Goal: Task Accomplishment & Management: Complete application form

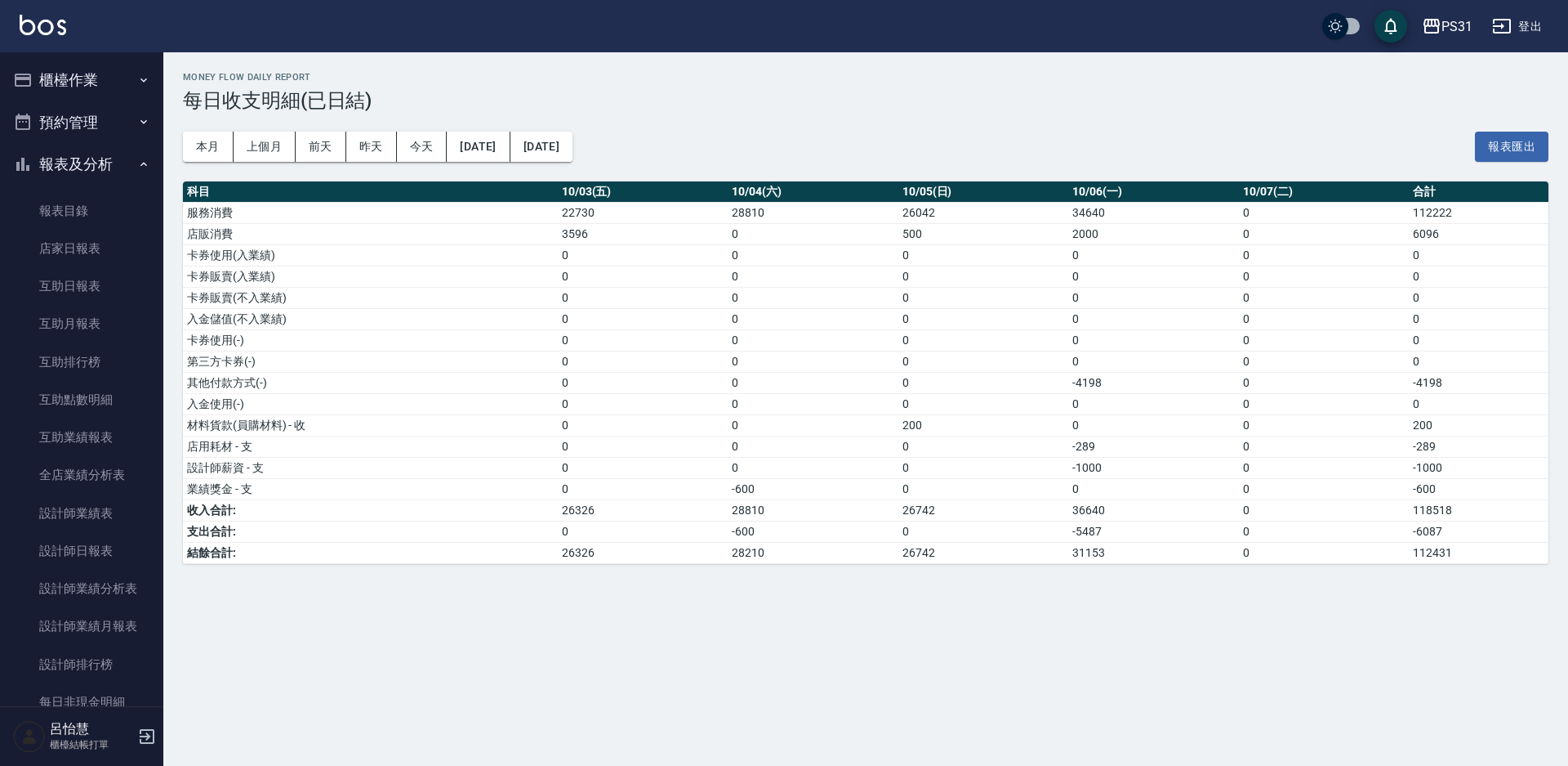
click at [53, 65] on button "櫃檯作業" at bounding box center [81, 80] width 150 height 43
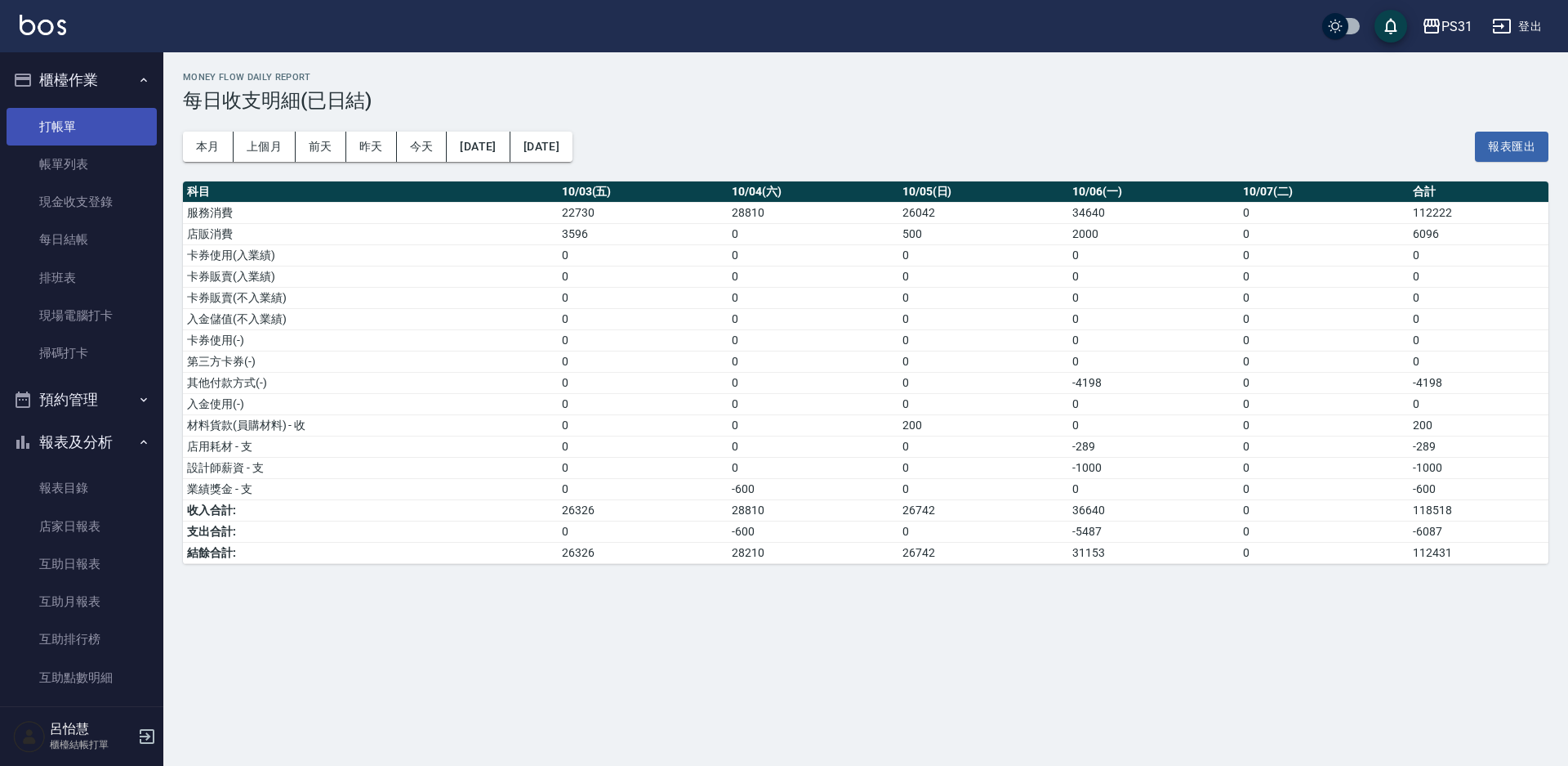
click at [85, 123] on link "打帳單" at bounding box center [81, 126] width 150 height 38
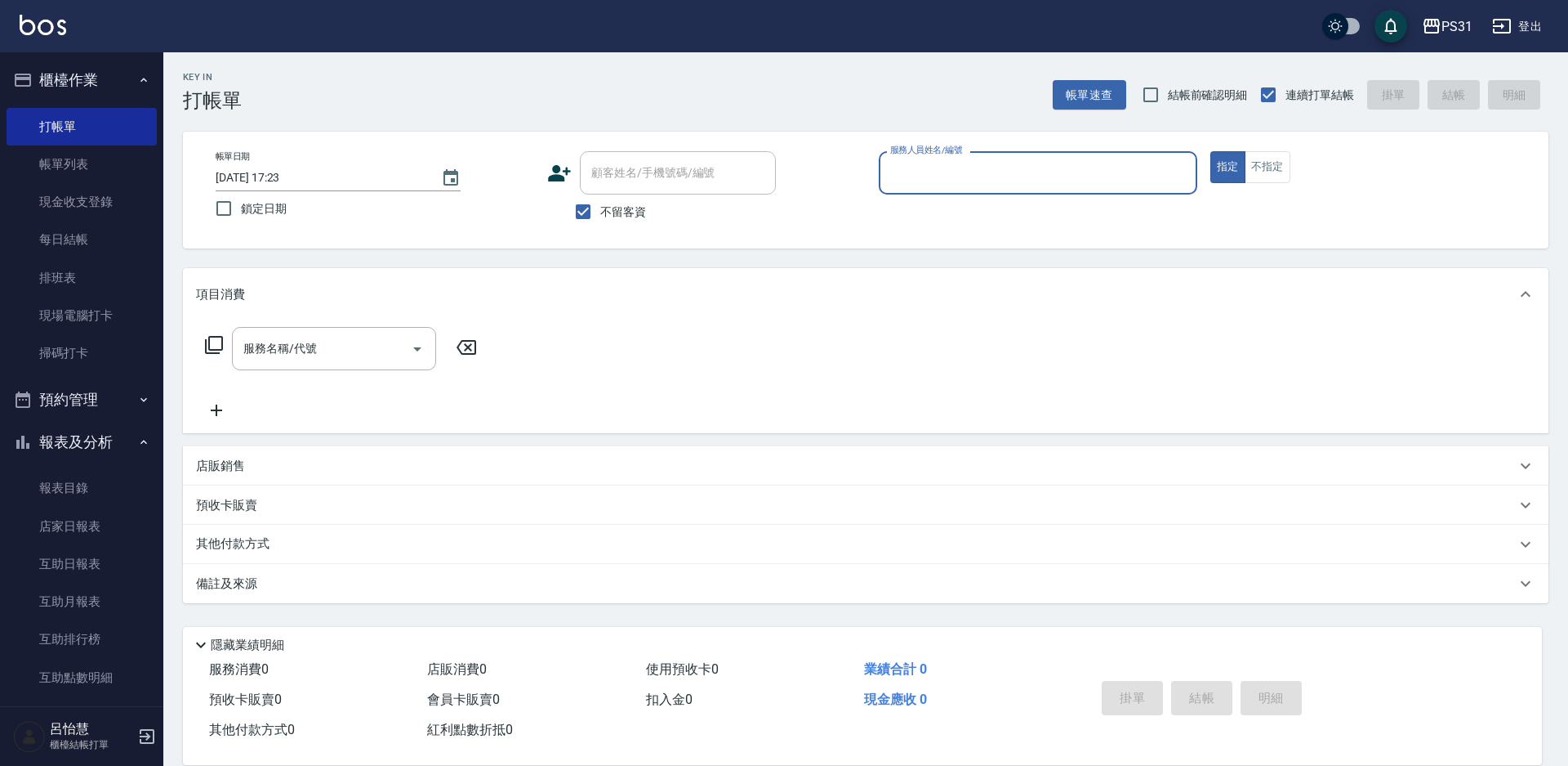
click at [1029, 176] on input "服務人員姓名/編號" at bounding box center [1038, 172] width 304 height 29
type input "JOJO-9"
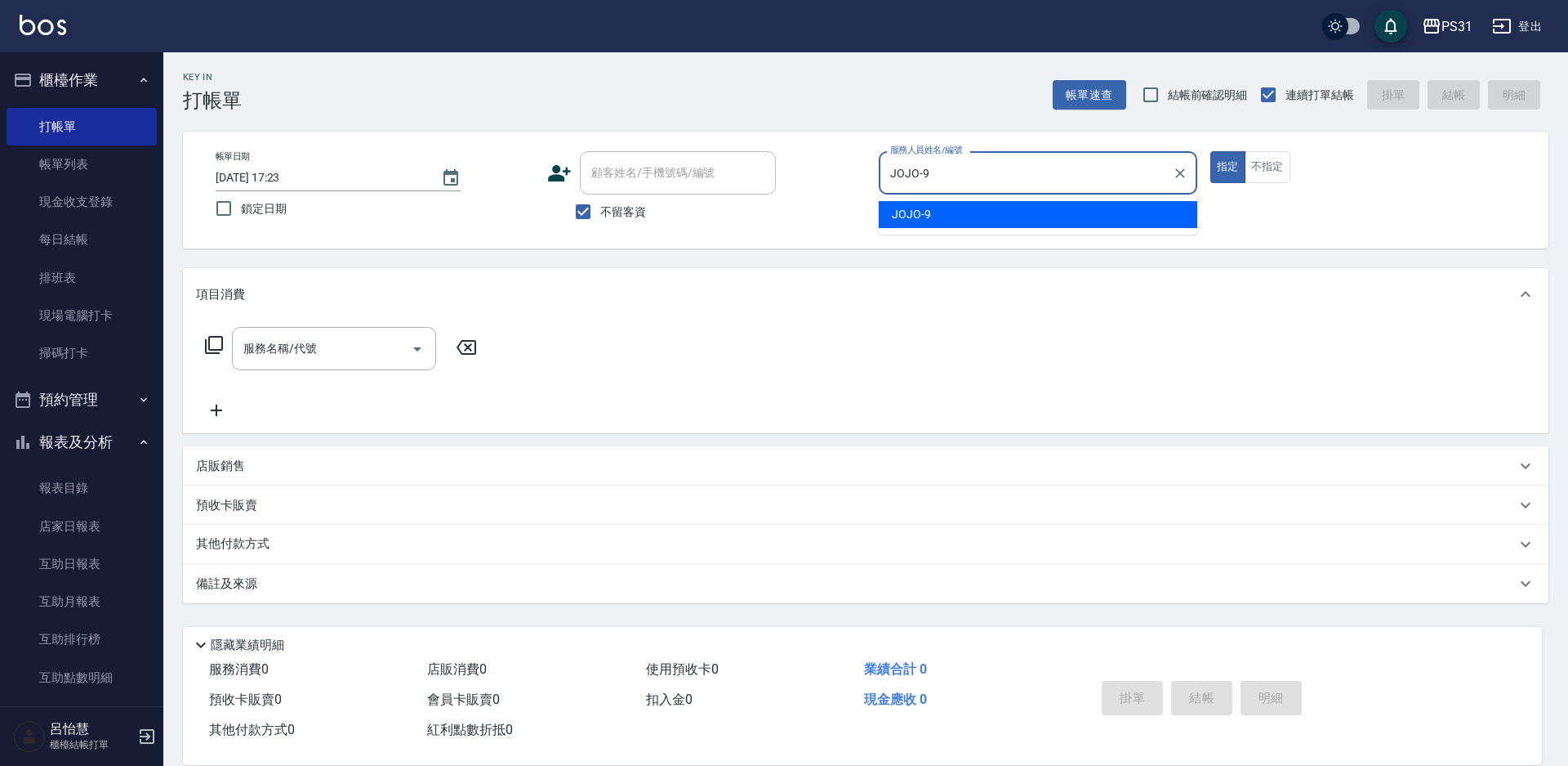
type button "true"
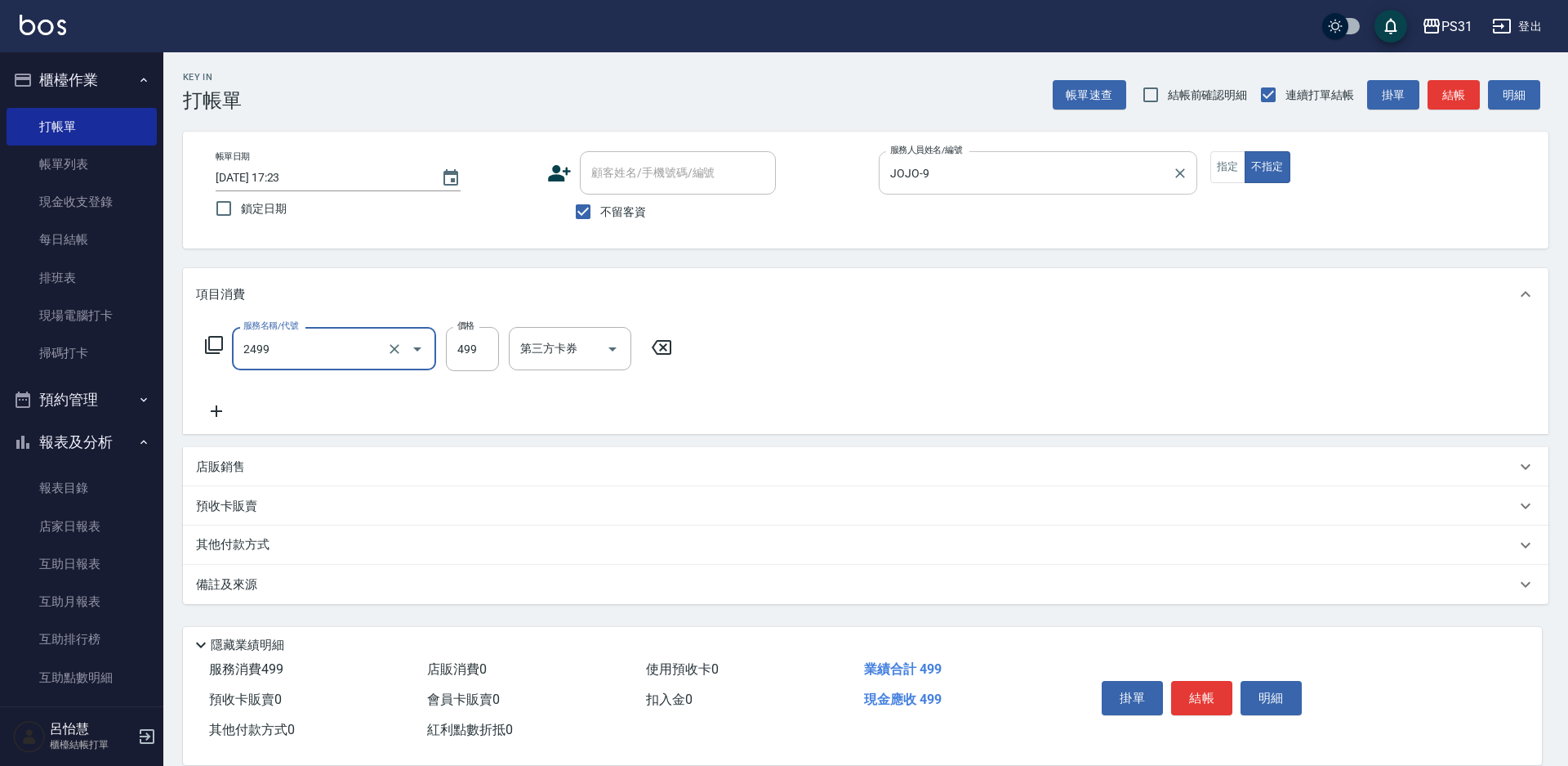
type input "499洗剪套餐(2499)"
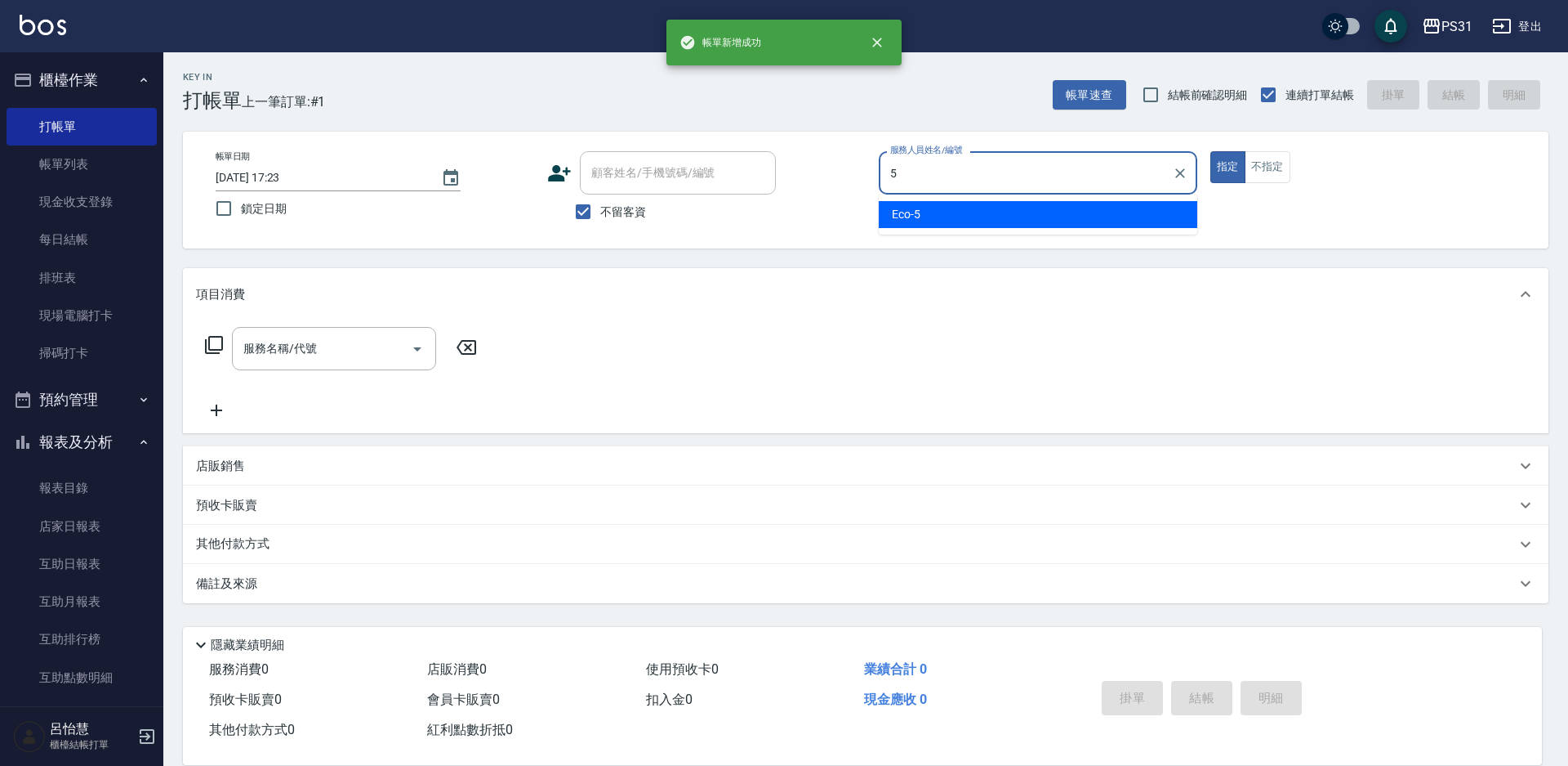
type input "Eco-5"
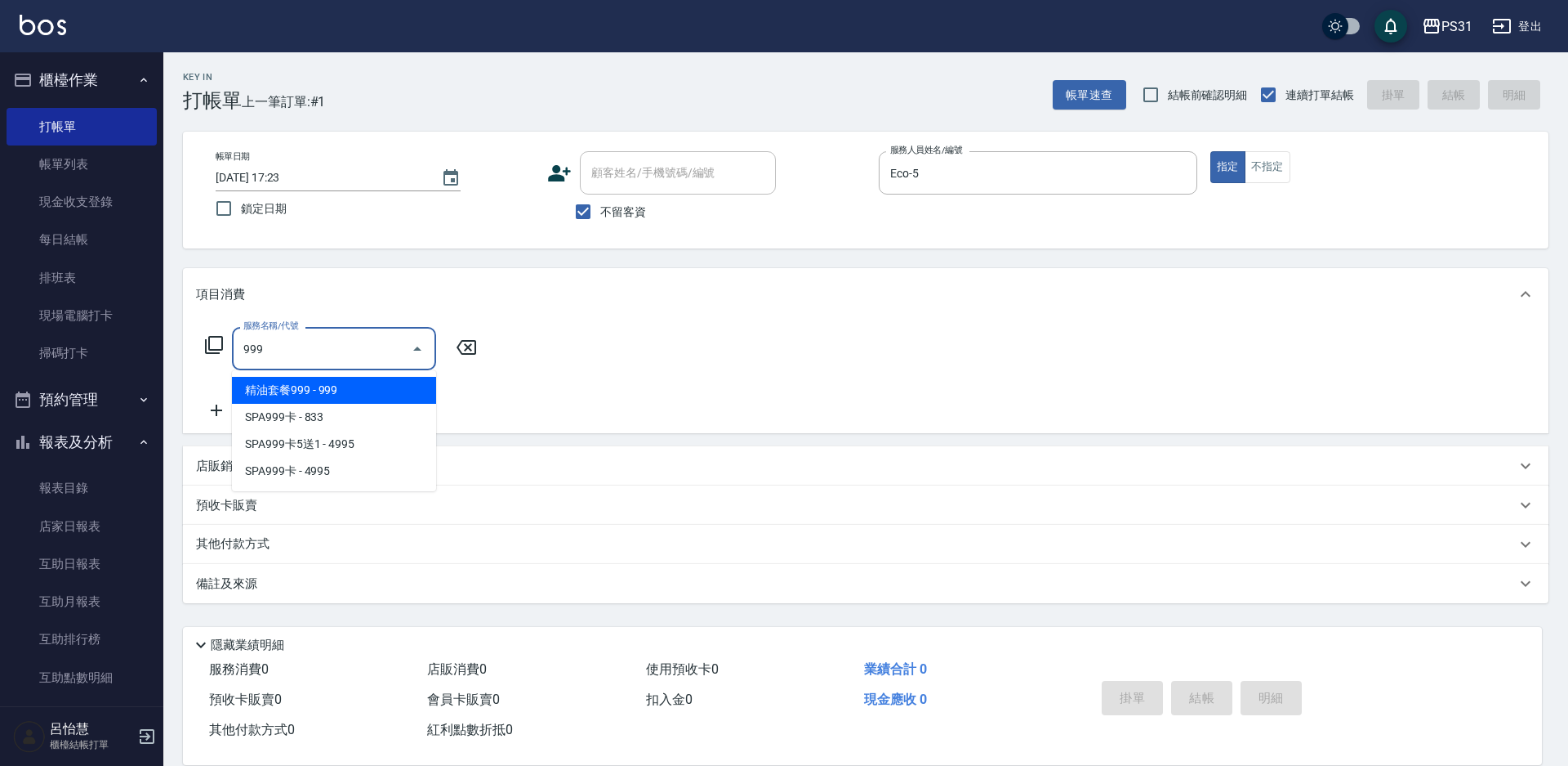
type input "精油套餐999(999)"
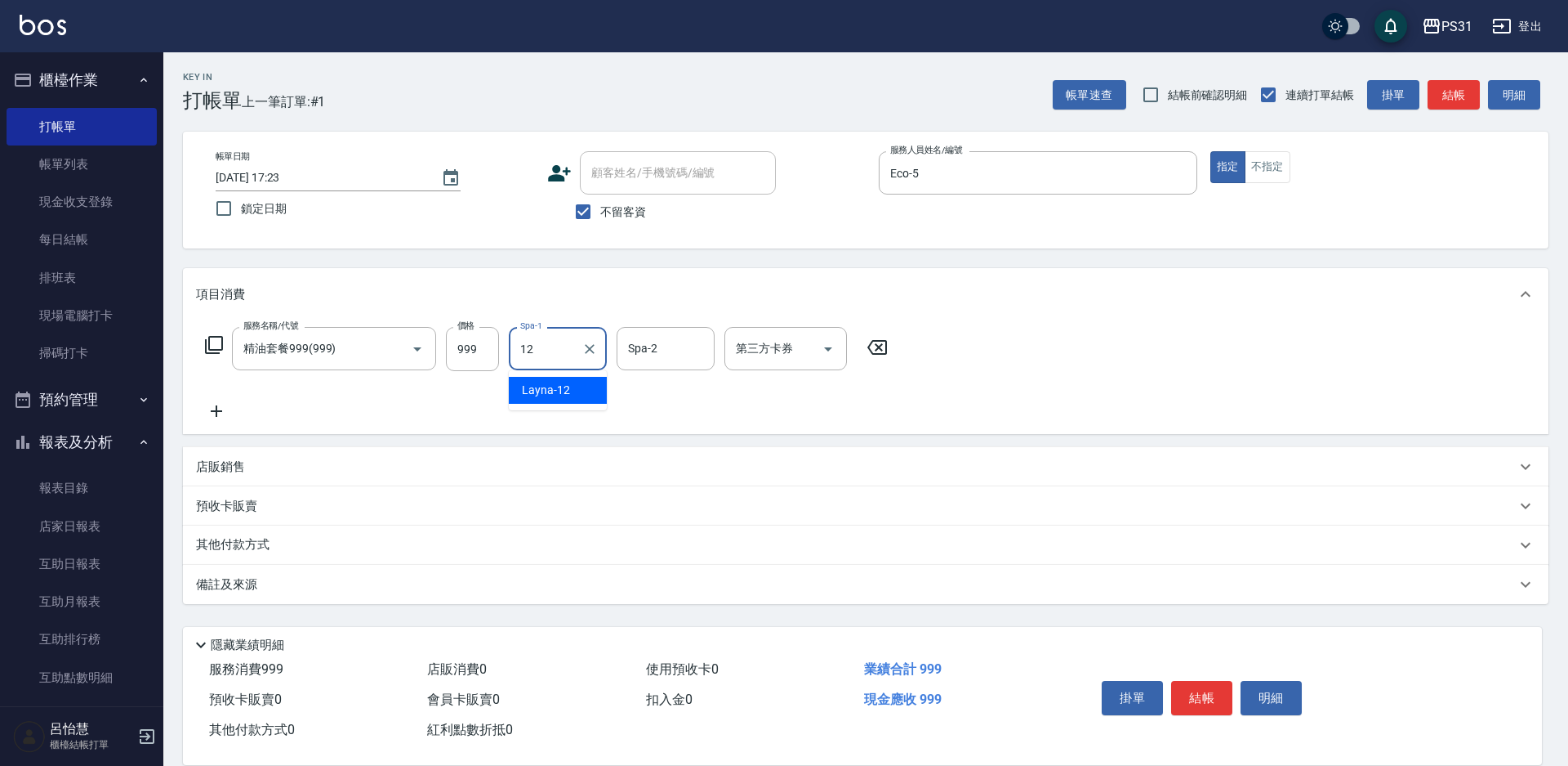
type input "Layna-12"
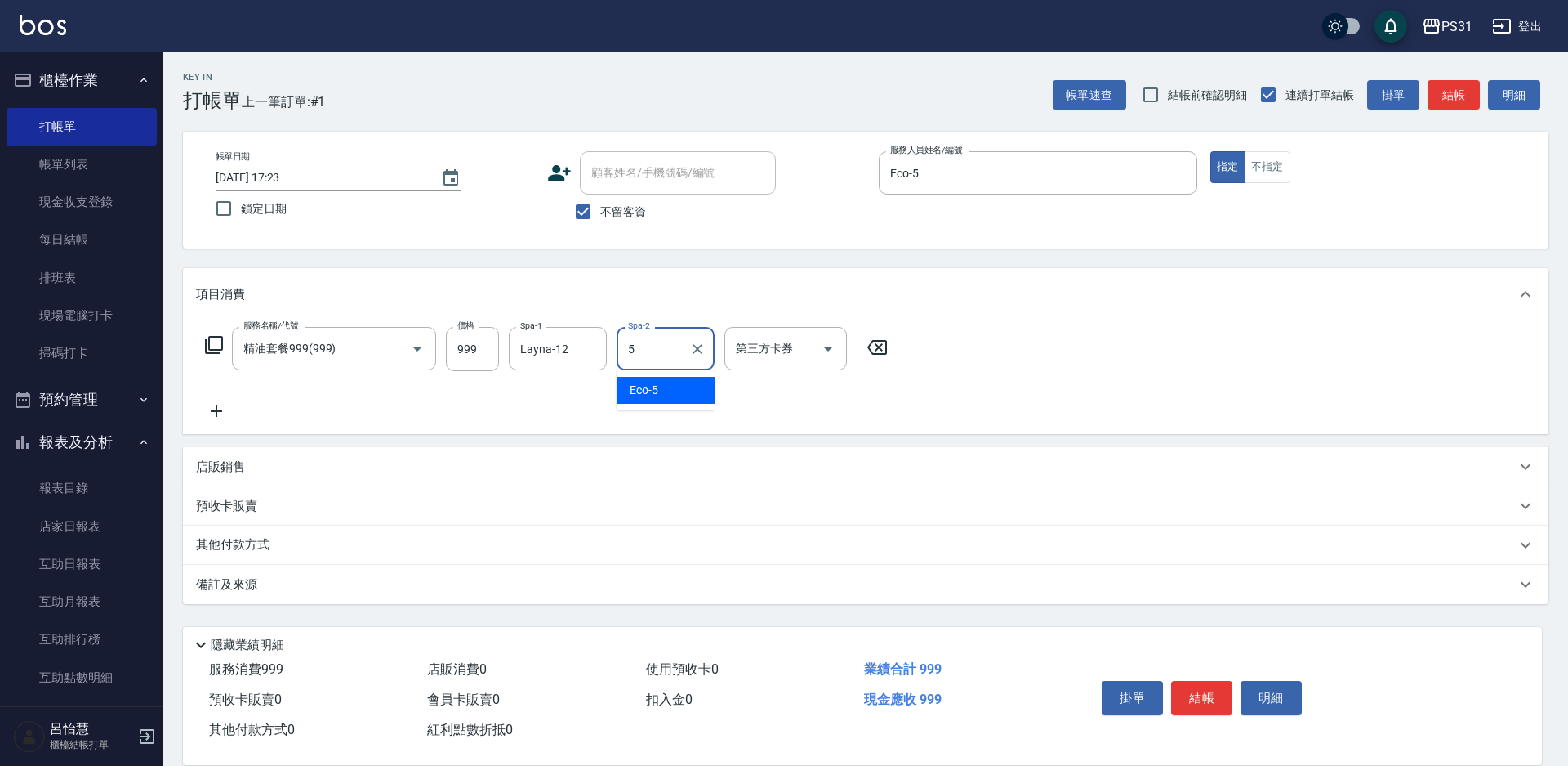
type input "Eco-5"
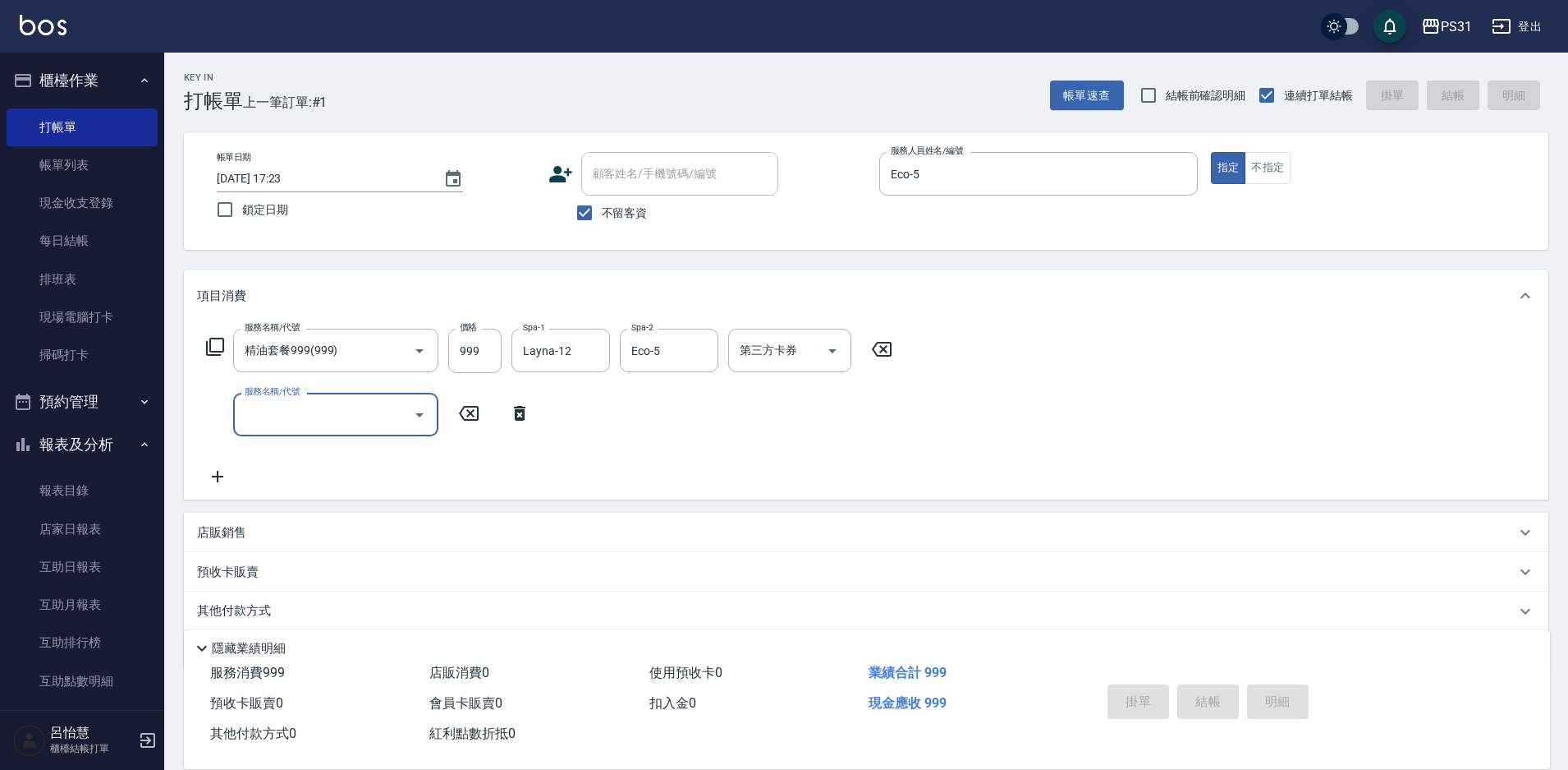
type input "[DATE] 17:24"
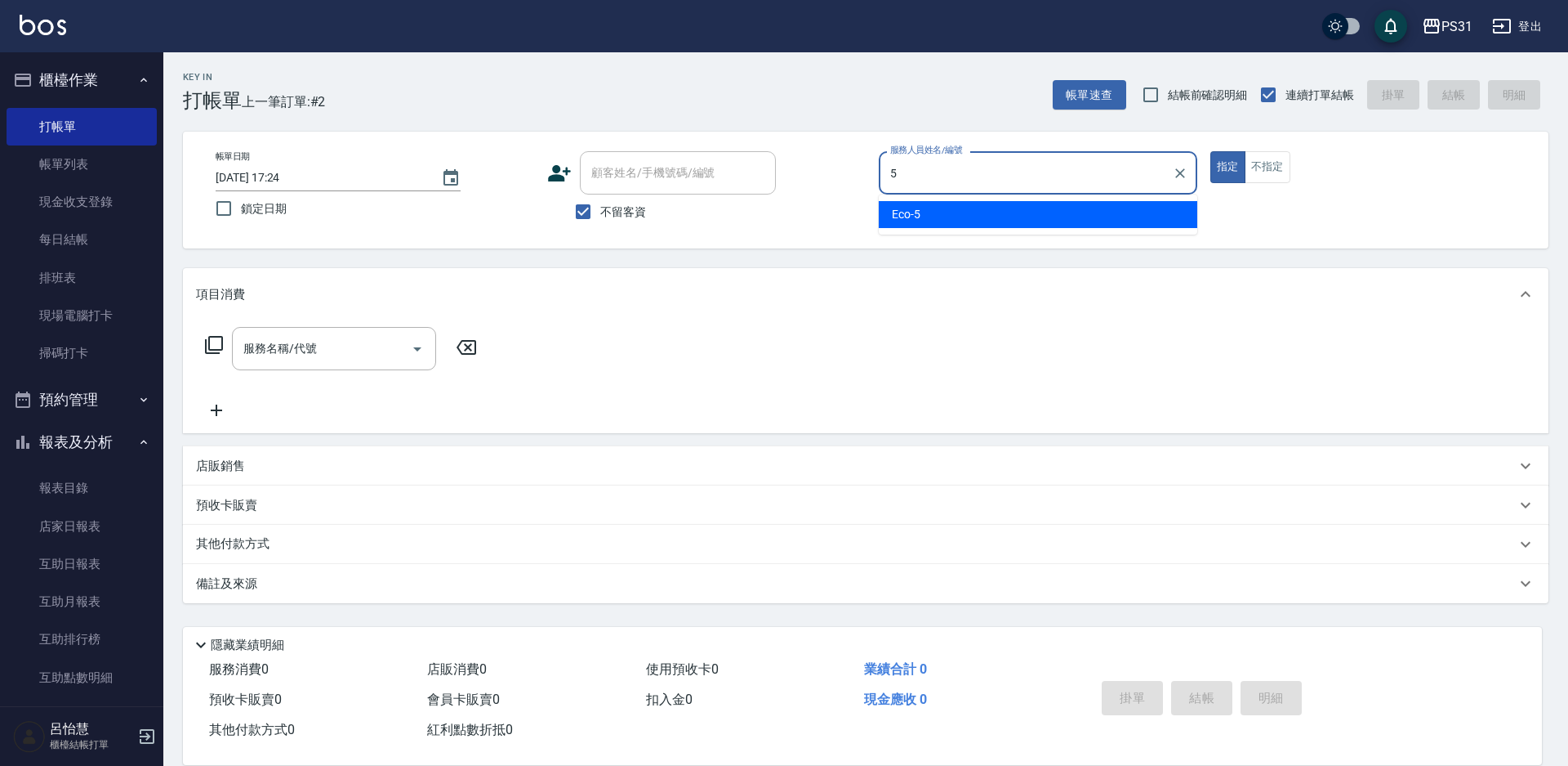
type input "Eco-5"
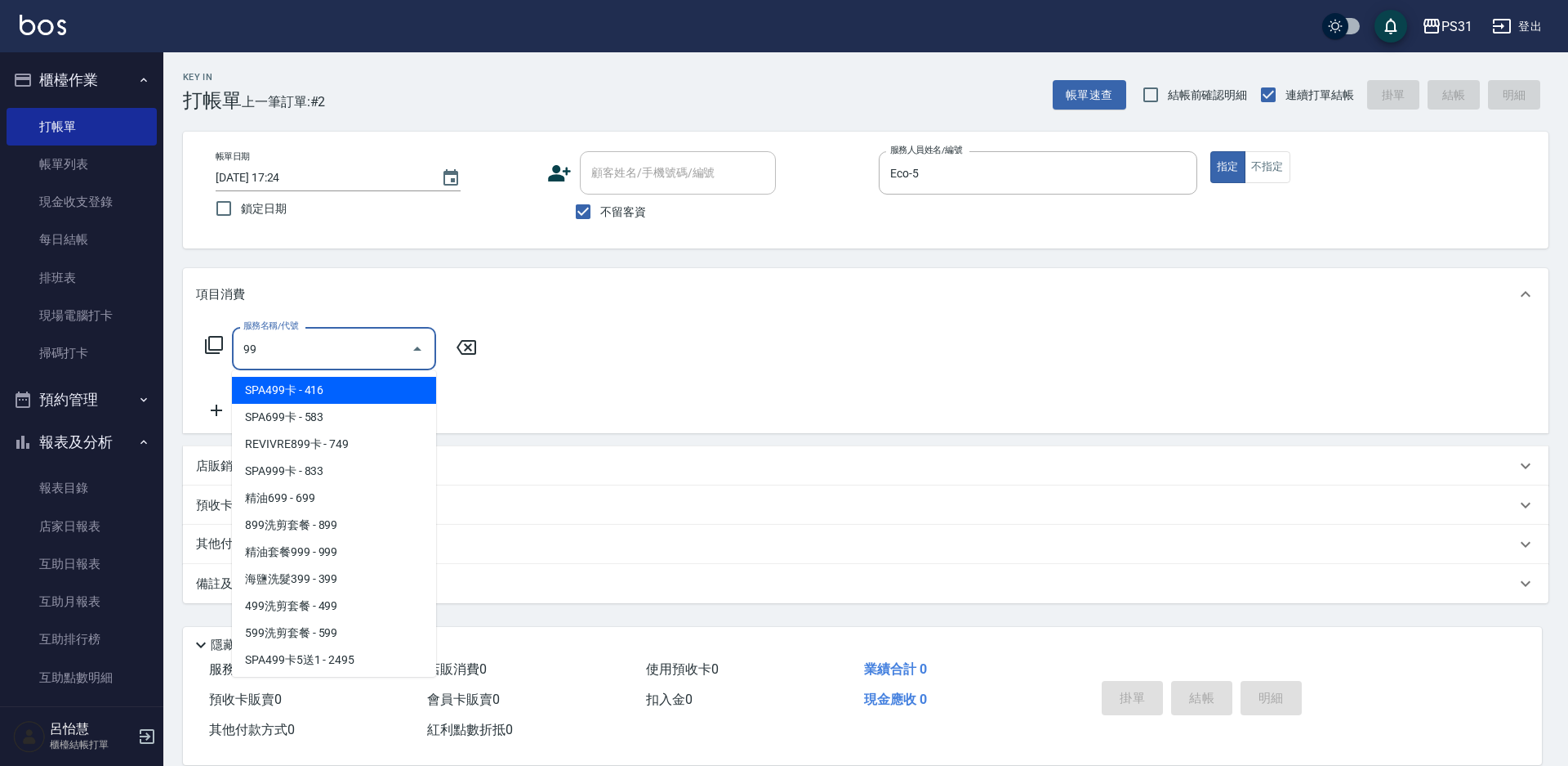
type input "9"
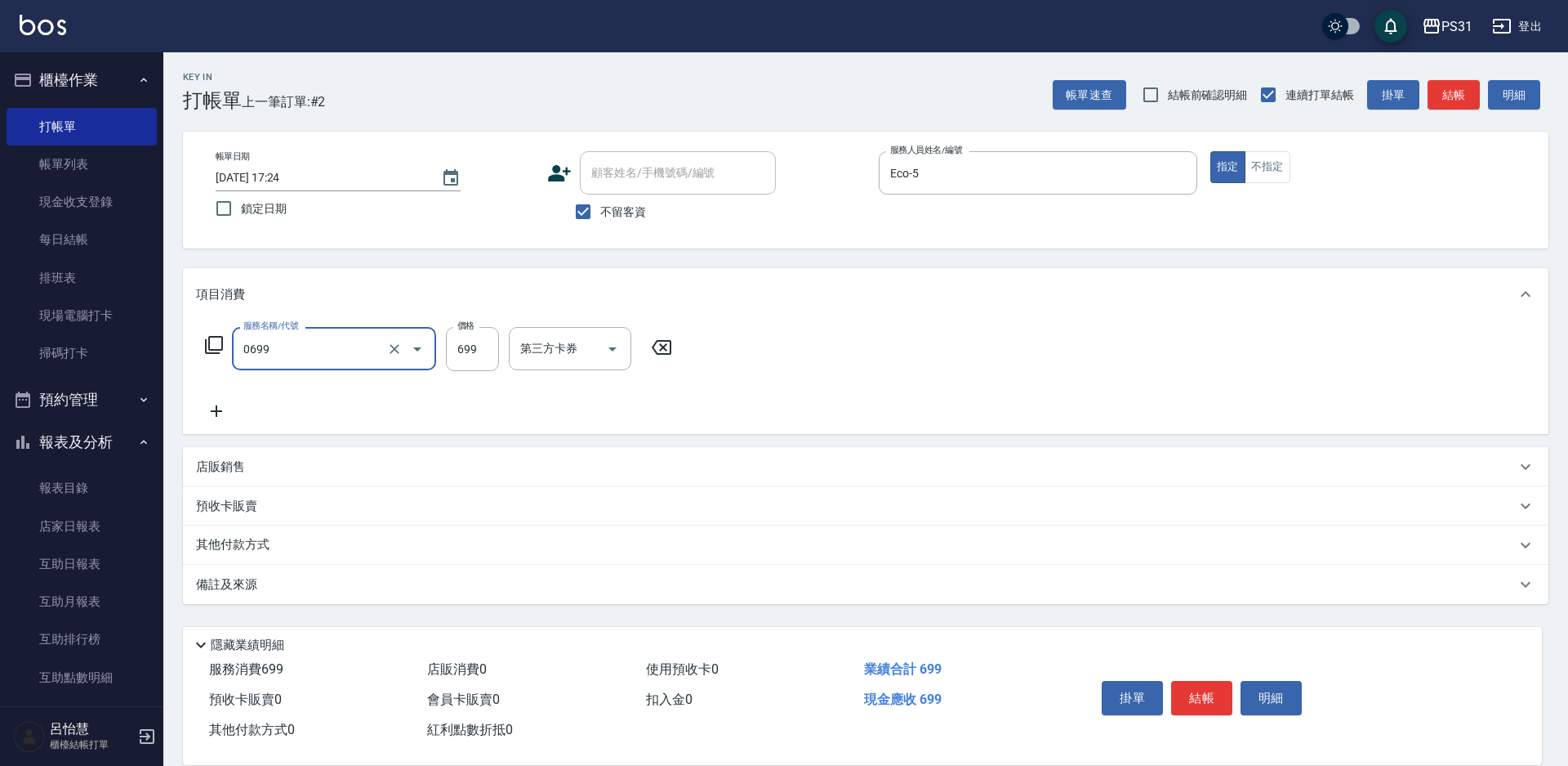
type input "精油699(0699)"
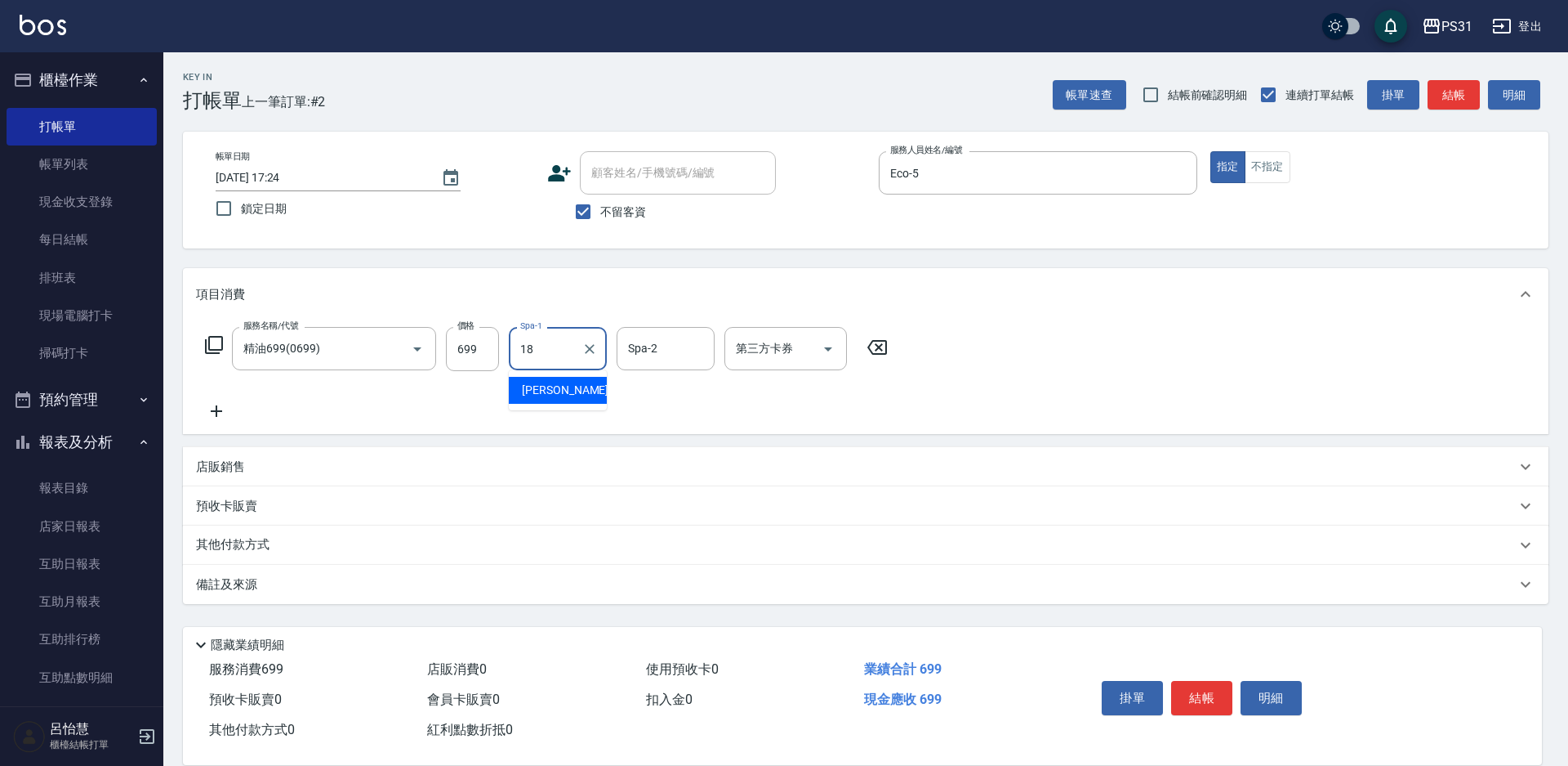
type input "[PERSON_NAME]-18"
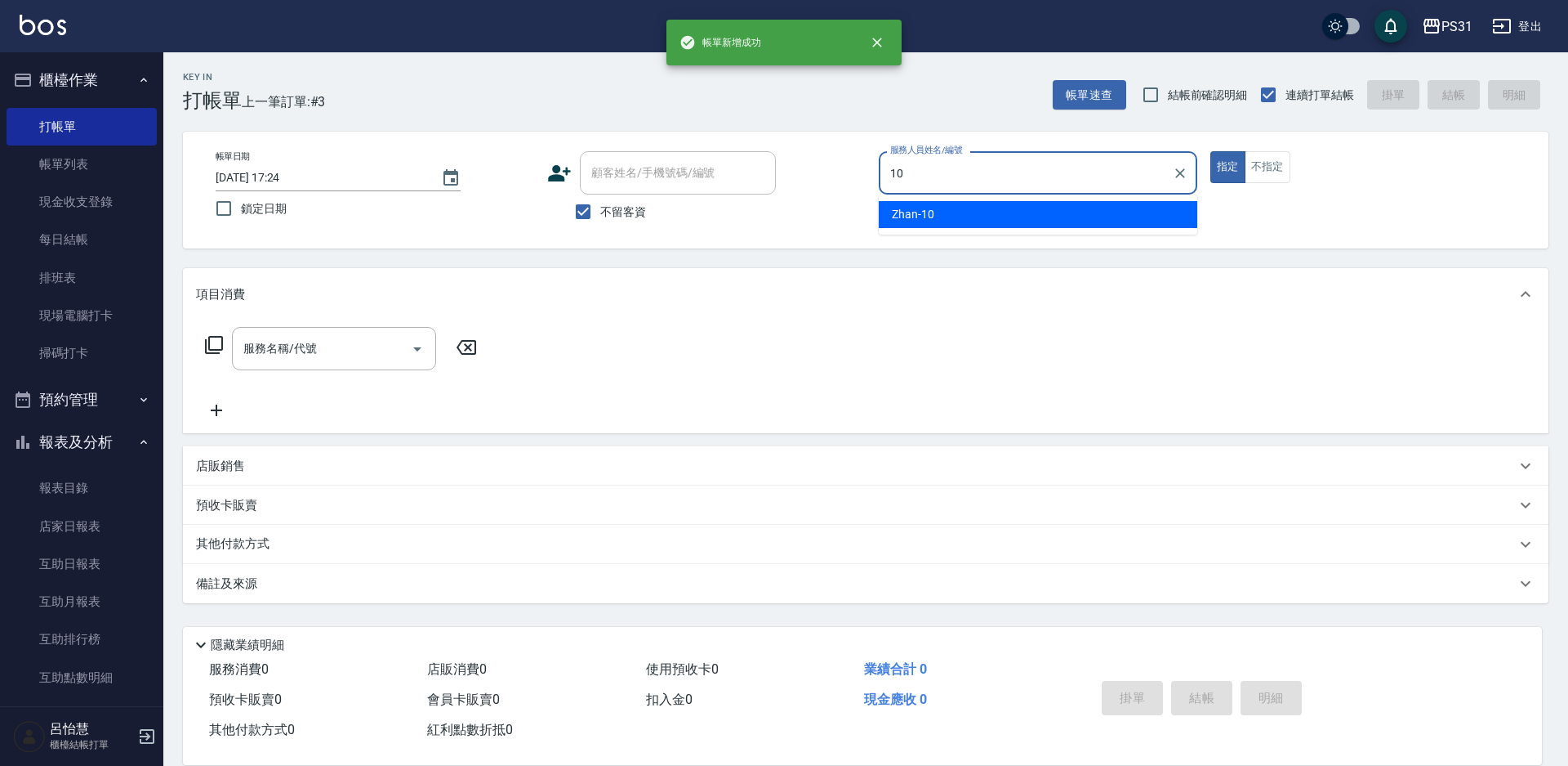
type input "Zhan-10"
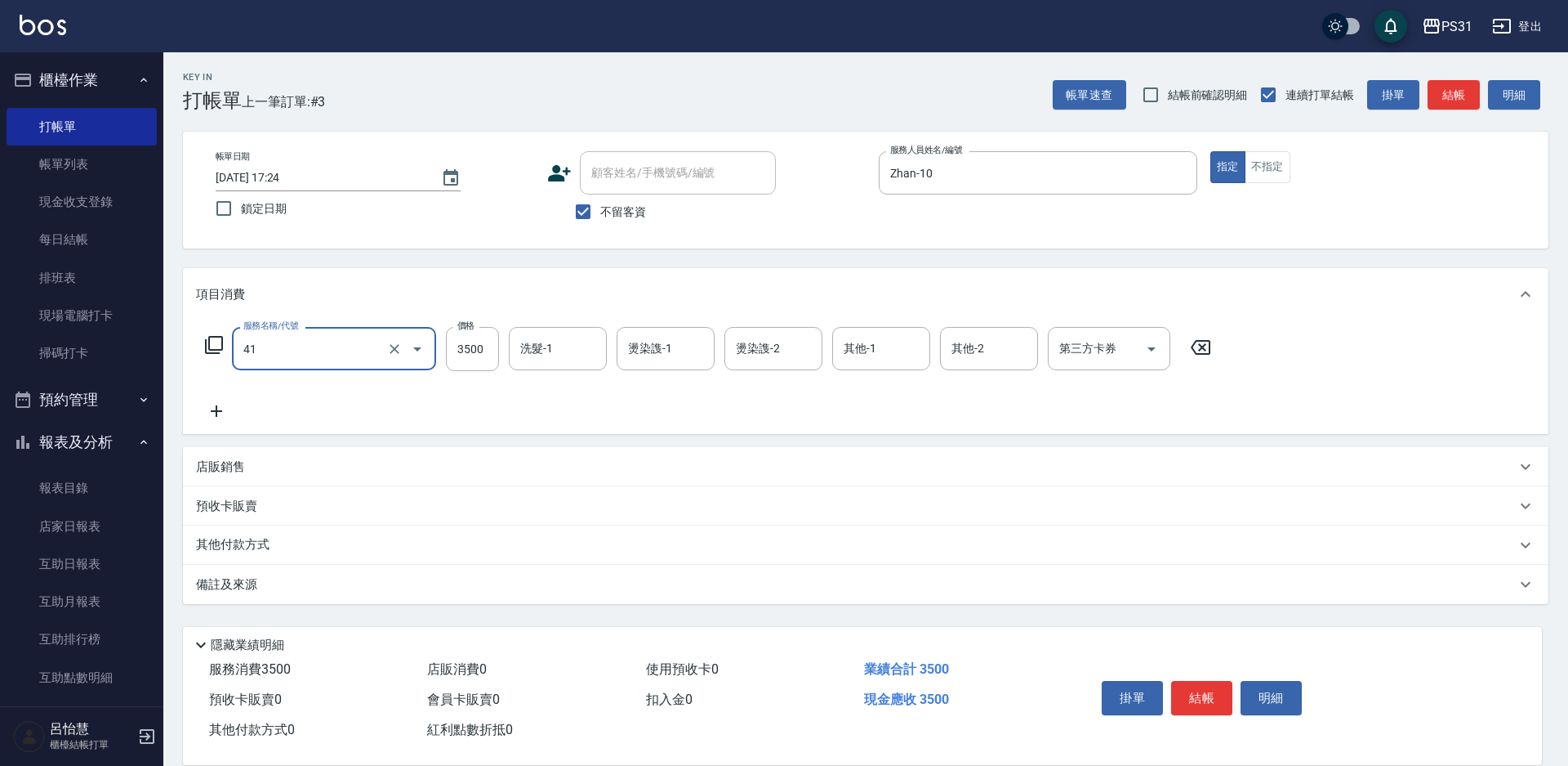
type input "染髮A餐(41)"
type input "4599"
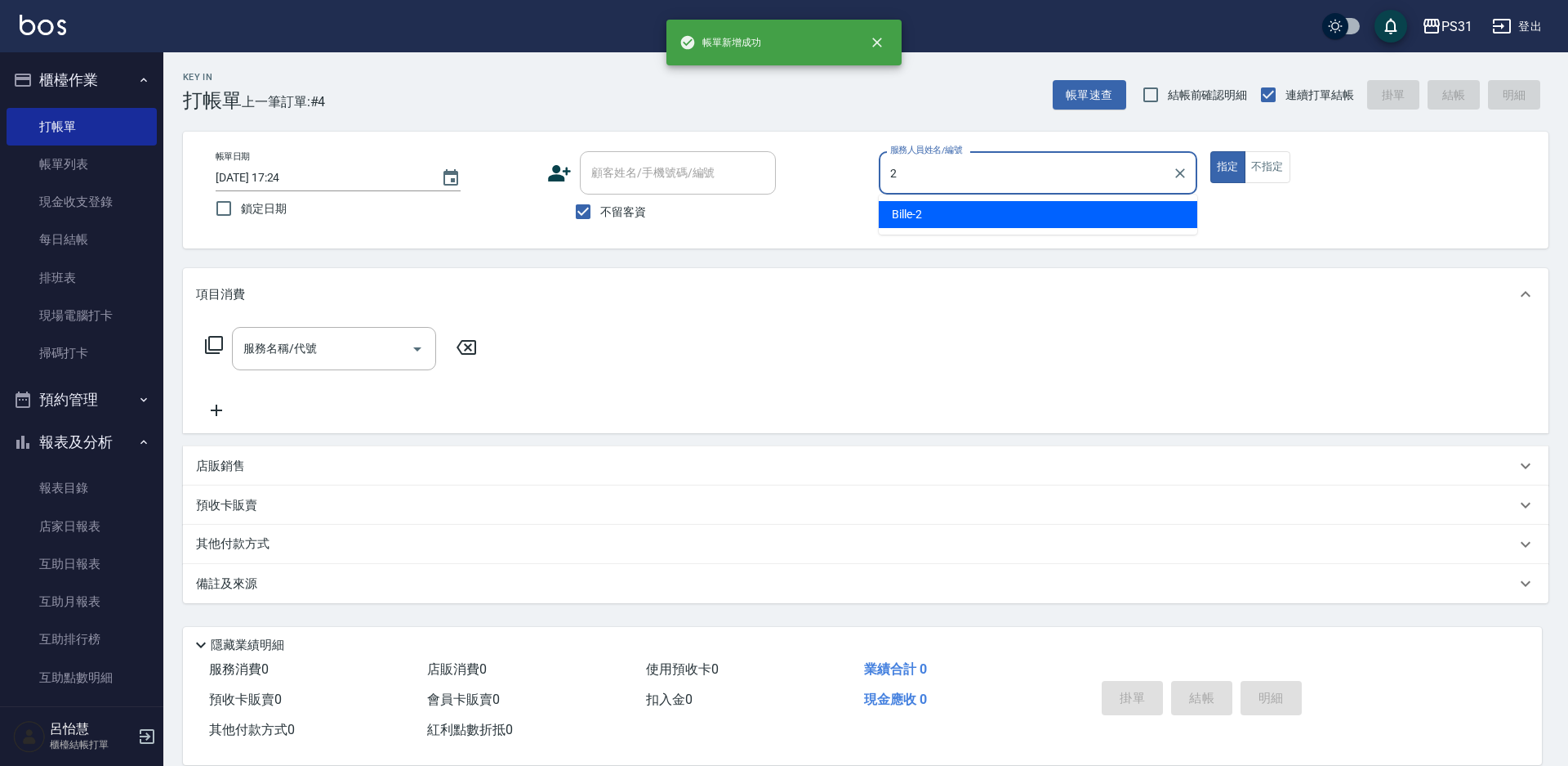
type input "Bille-2"
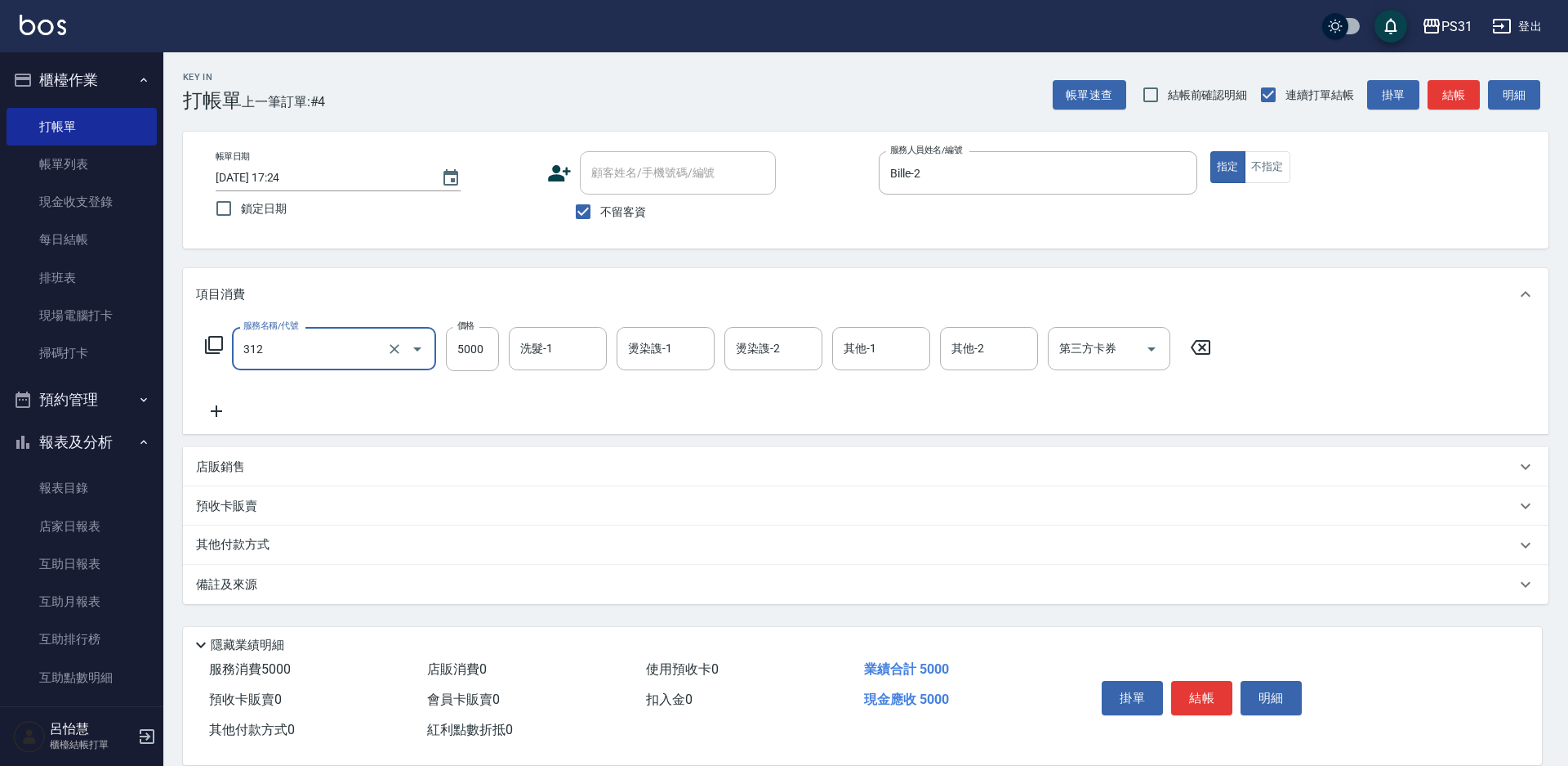
type input "燙髮+染髮B餐(312)"
type input "6749"
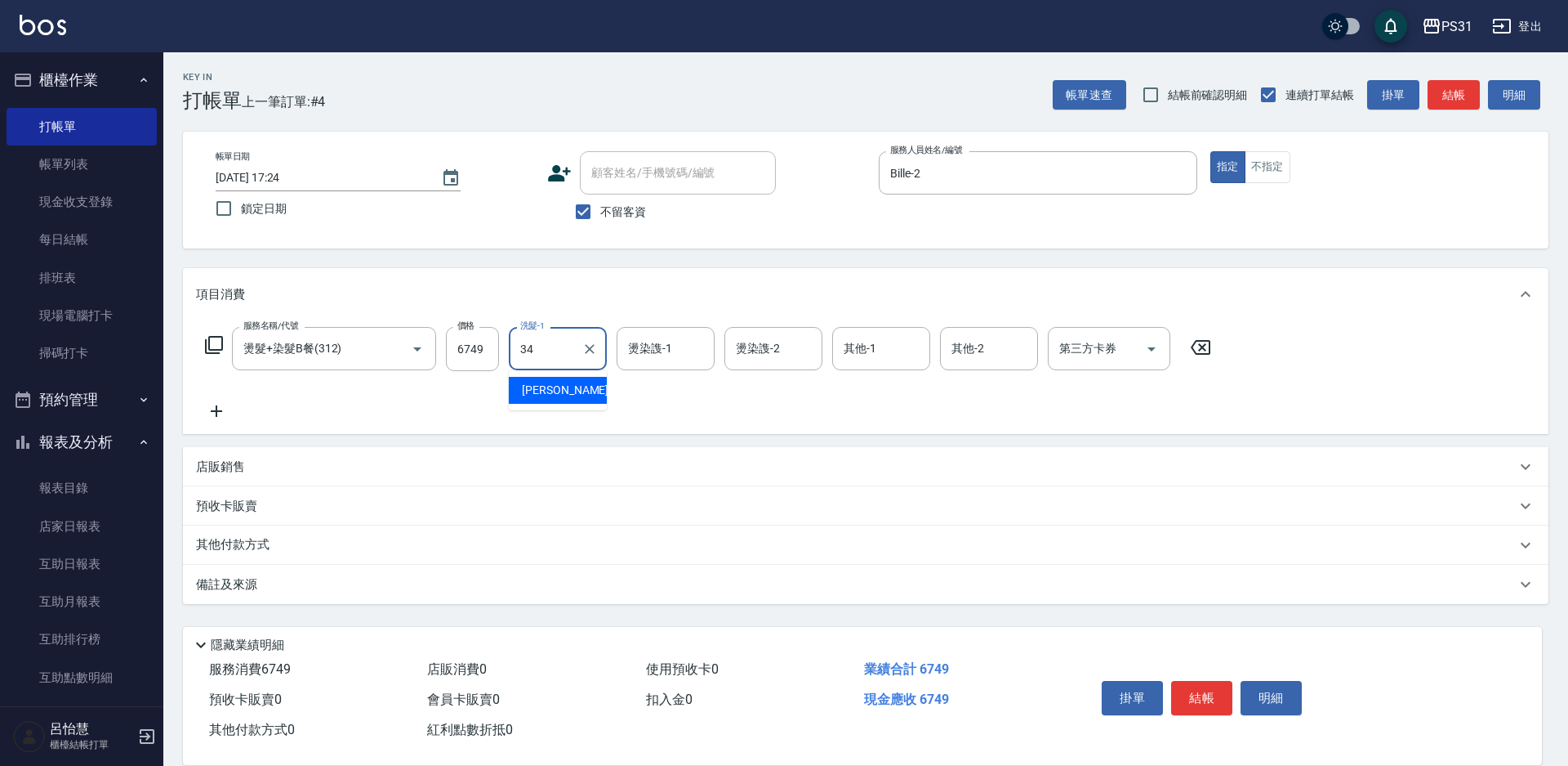
type input "[PERSON_NAME]-34"
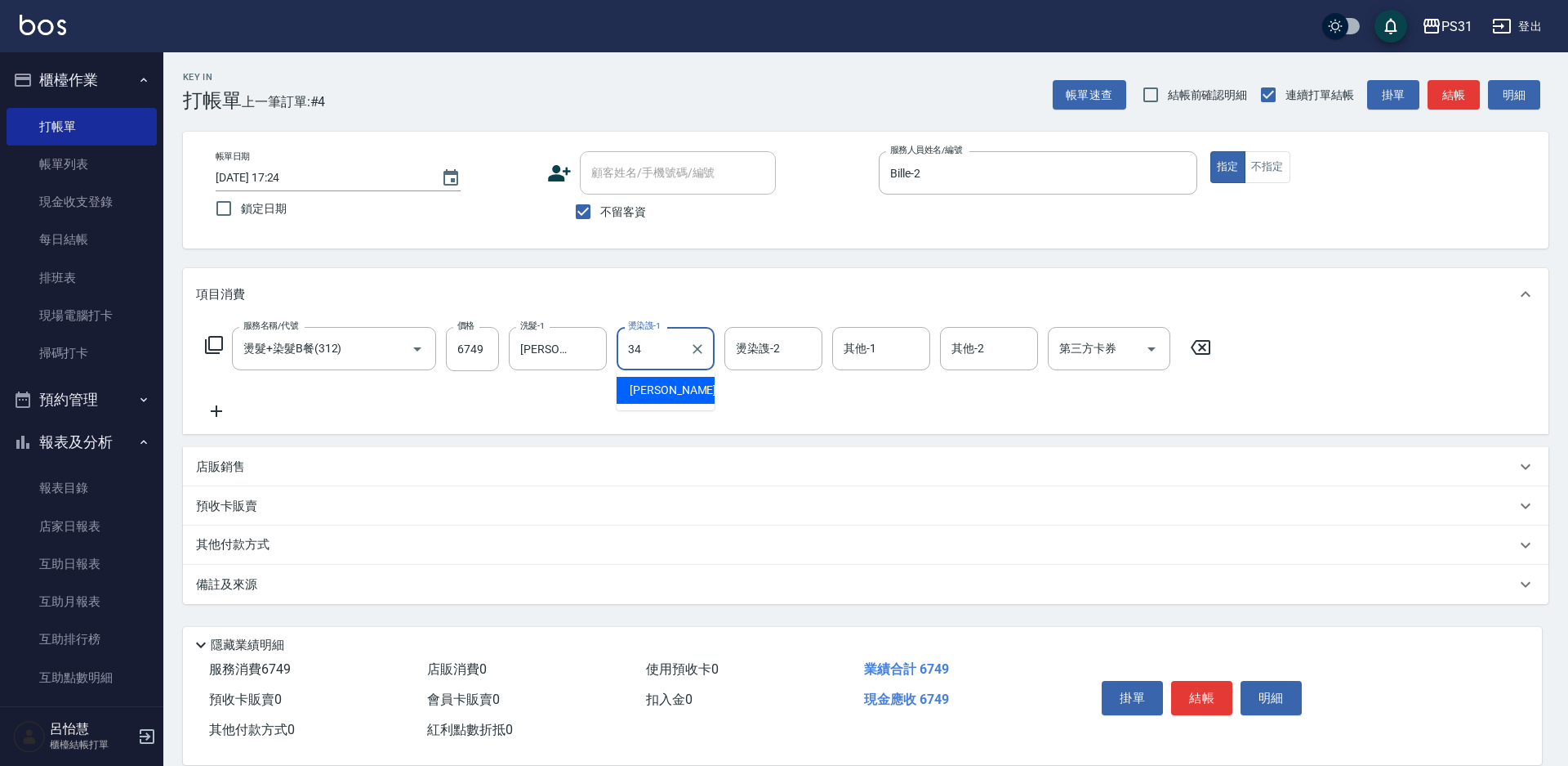
type input "[PERSON_NAME]-34"
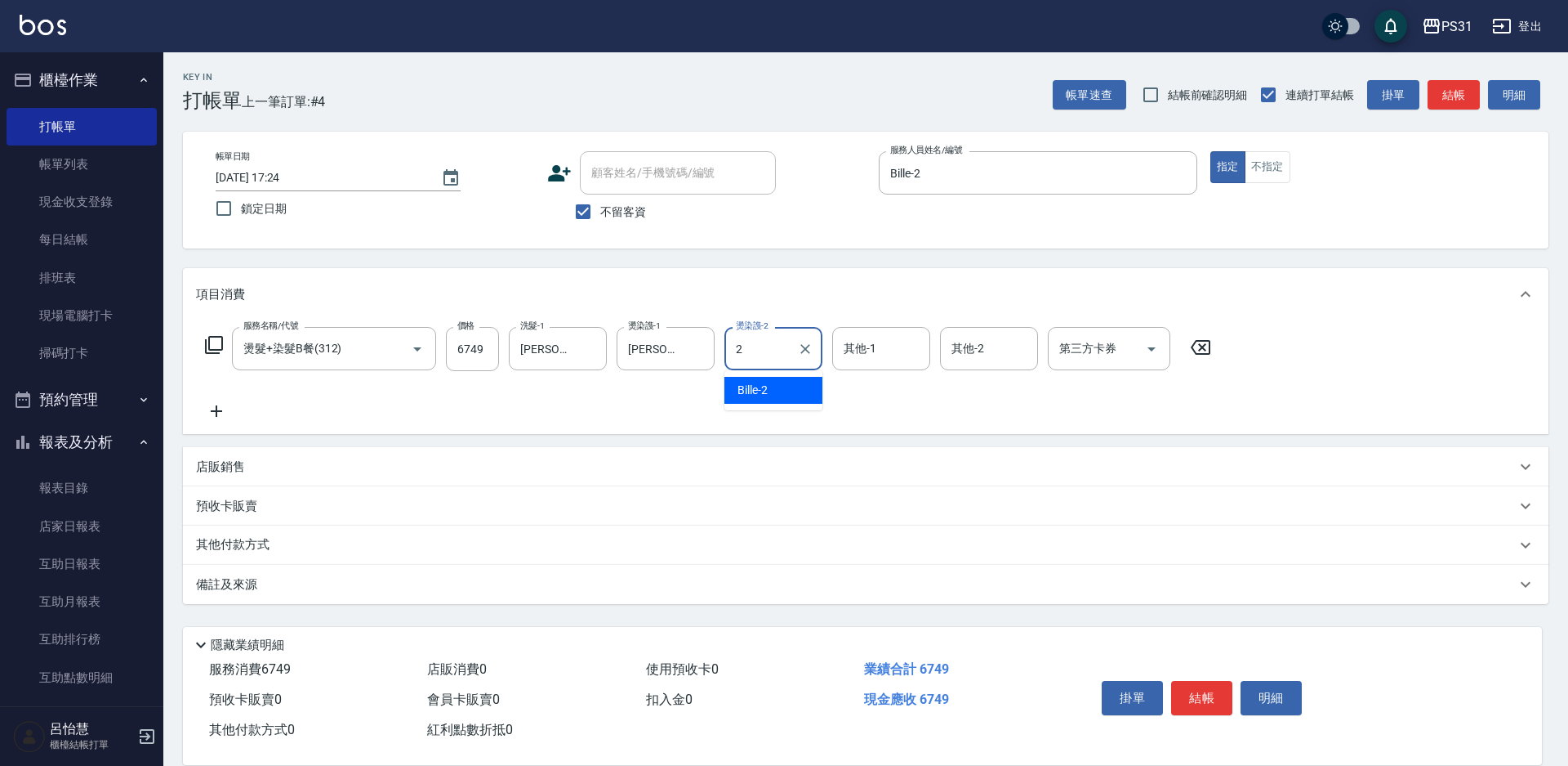
type input "Bille-2"
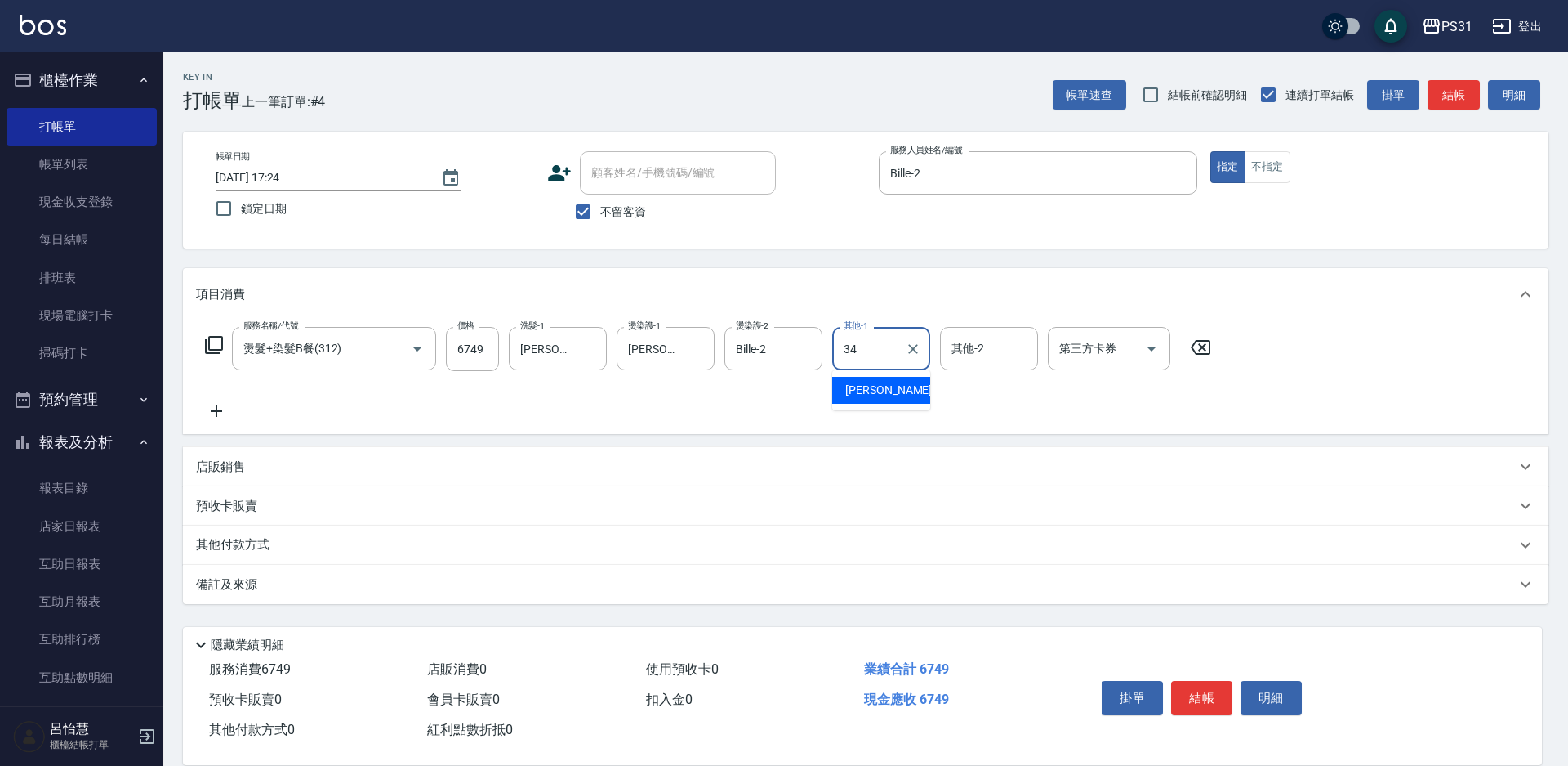
type input "[PERSON_NAME]-34"
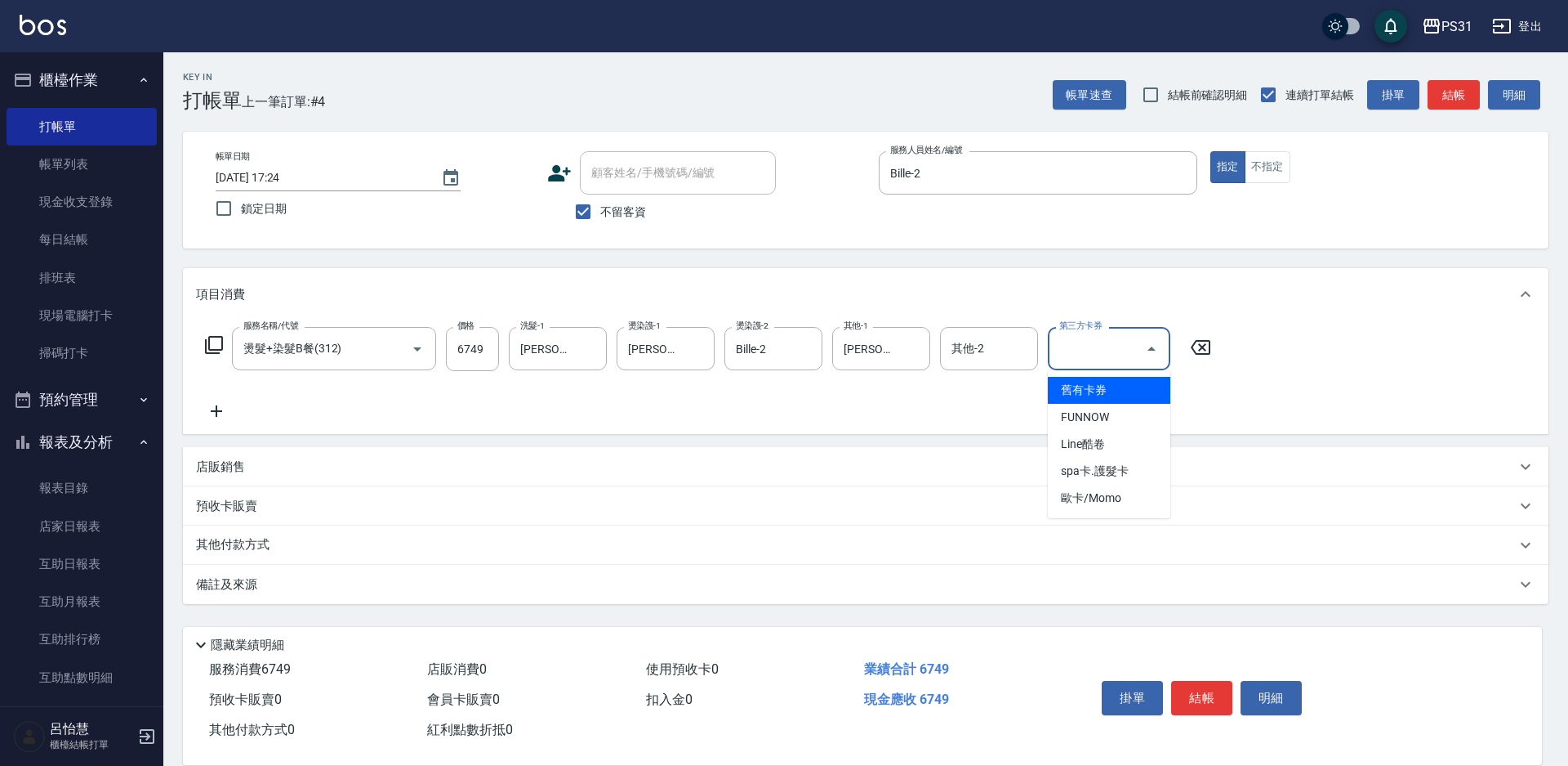
type input "舊有卡券"
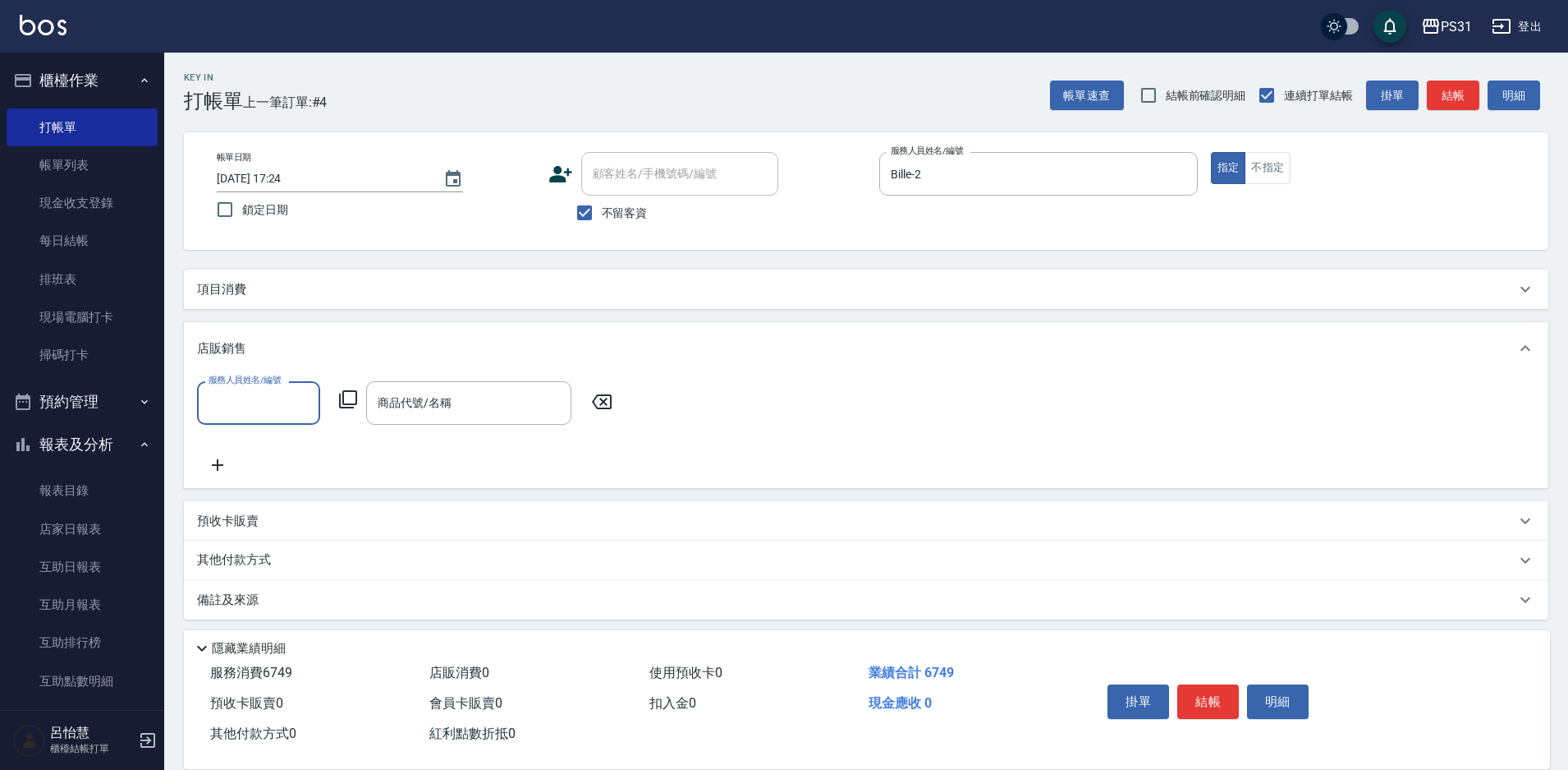
scroll to position [1, 0]
type input "Bille-2"
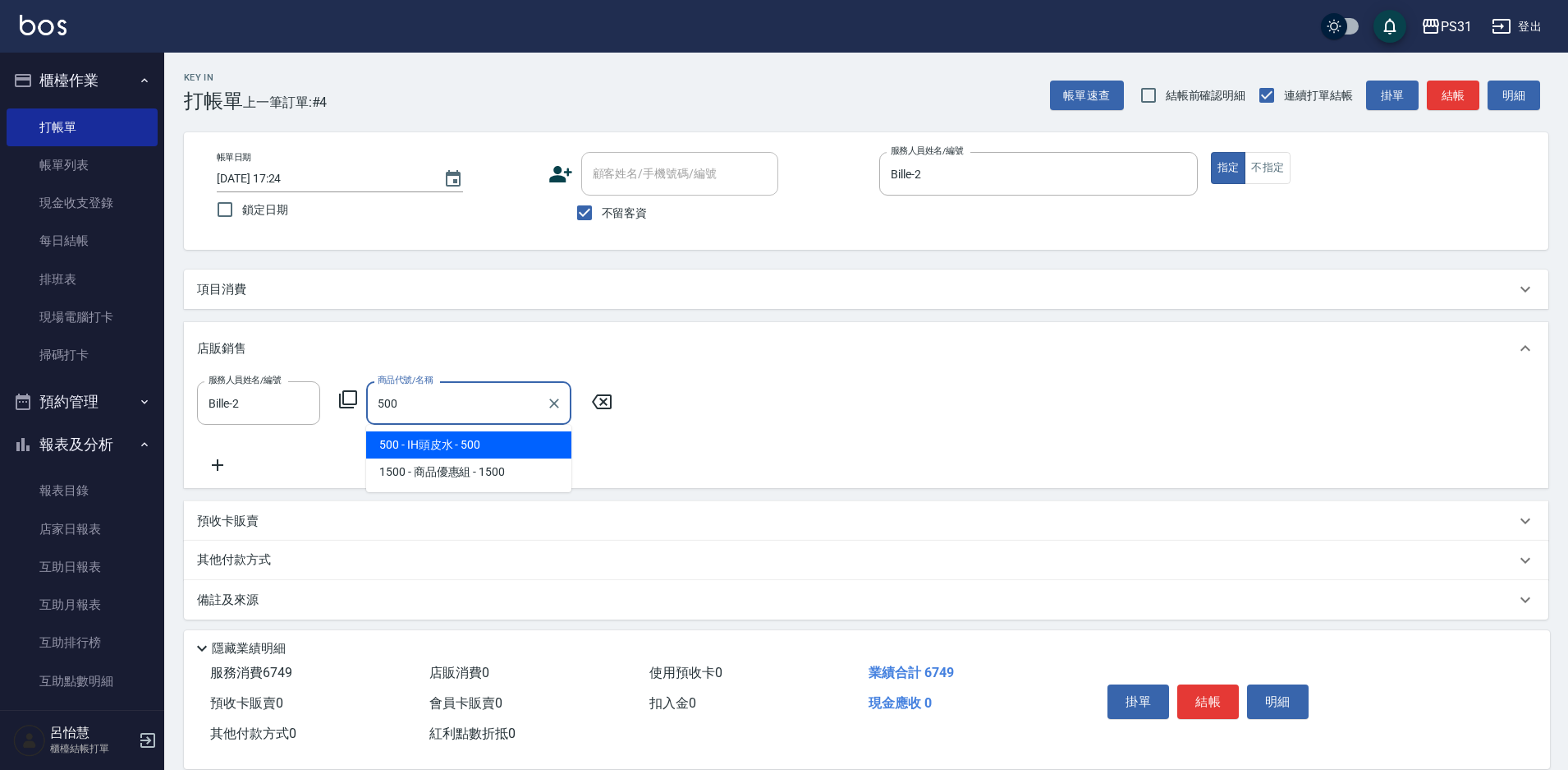
type input "IH頭皮水"
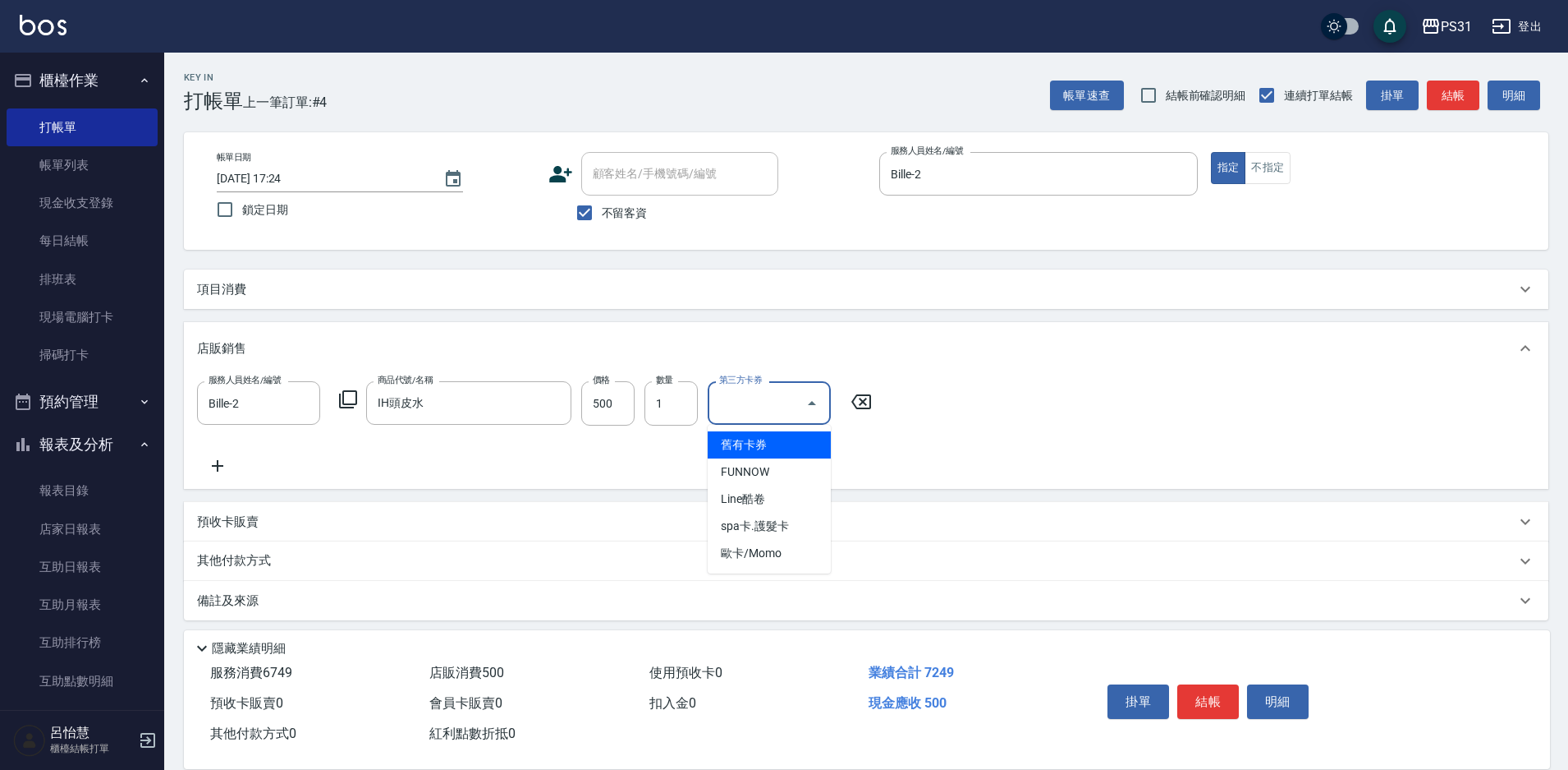
type input "舊有卡券"
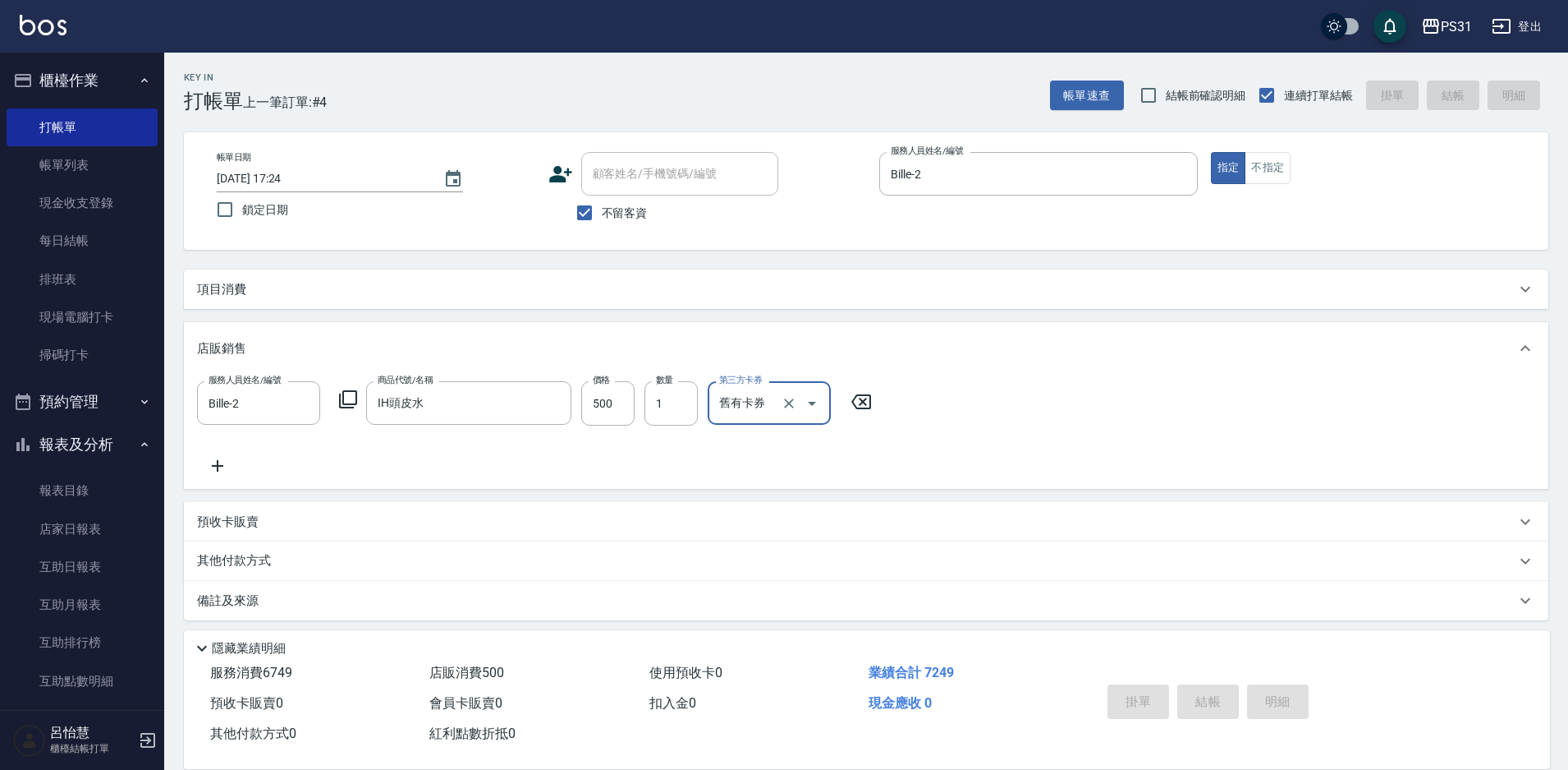
type input "[DATE] 17:25"
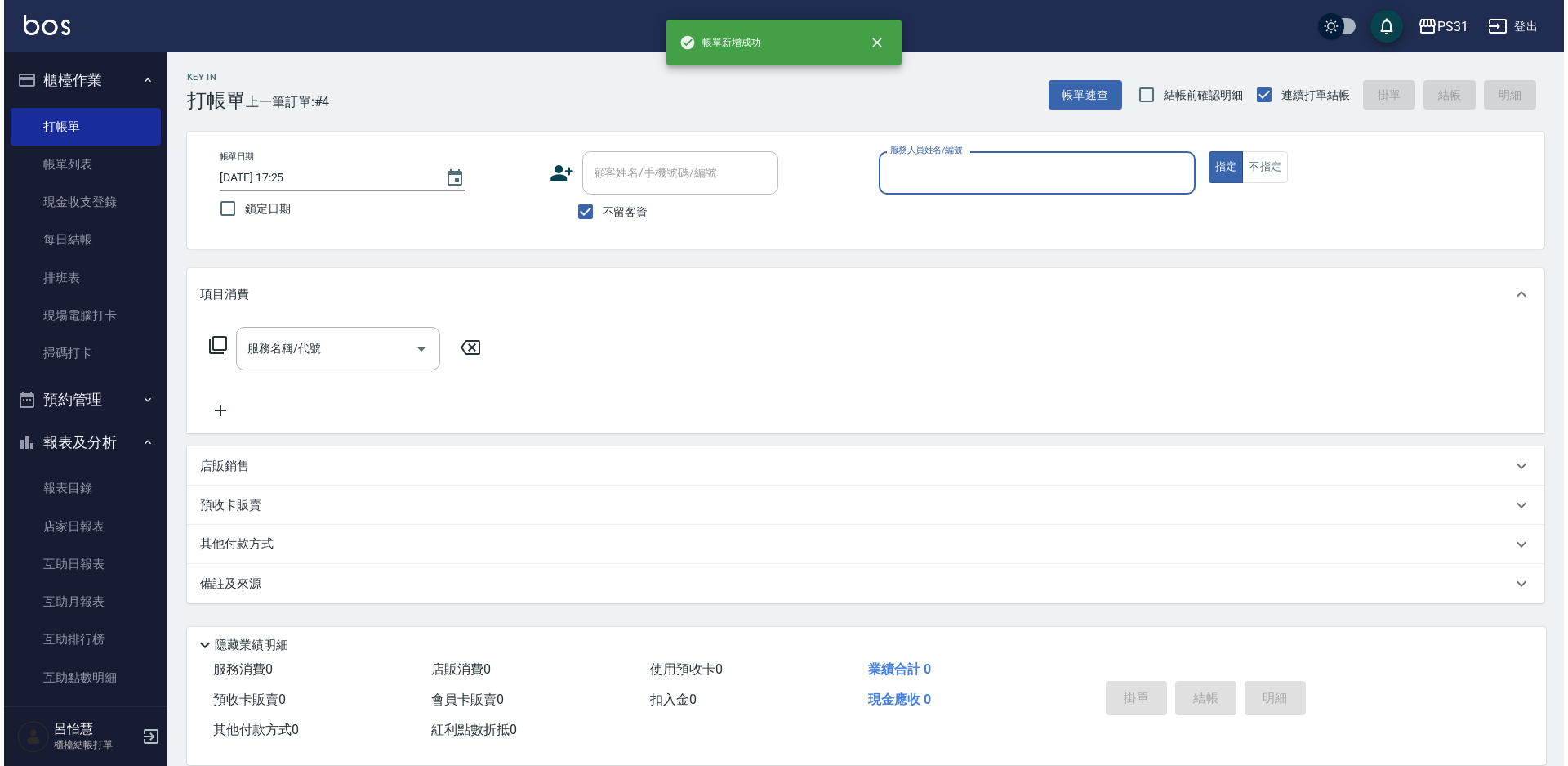
scroll to position [0, 0]
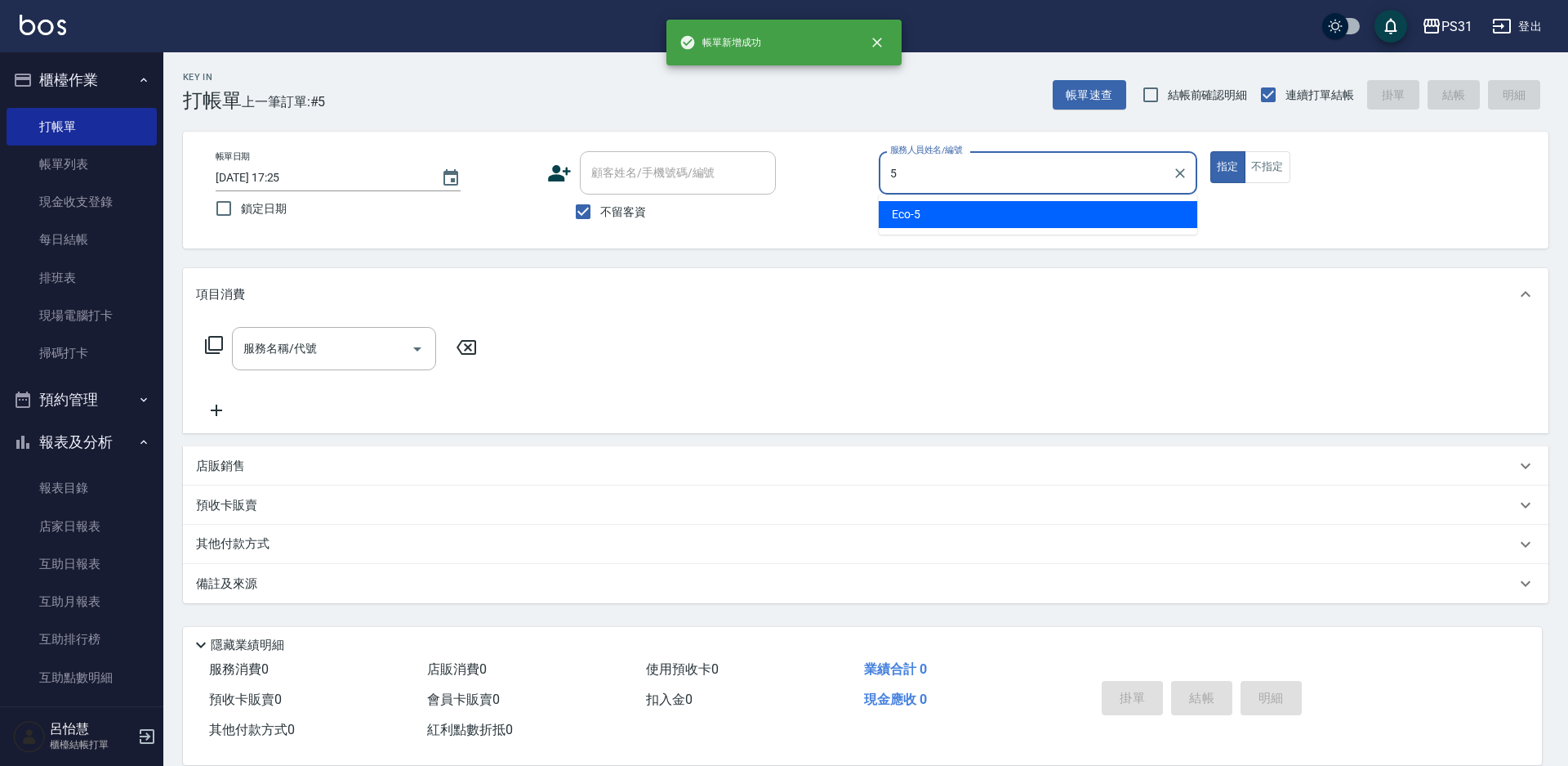
type input "Eco-5"
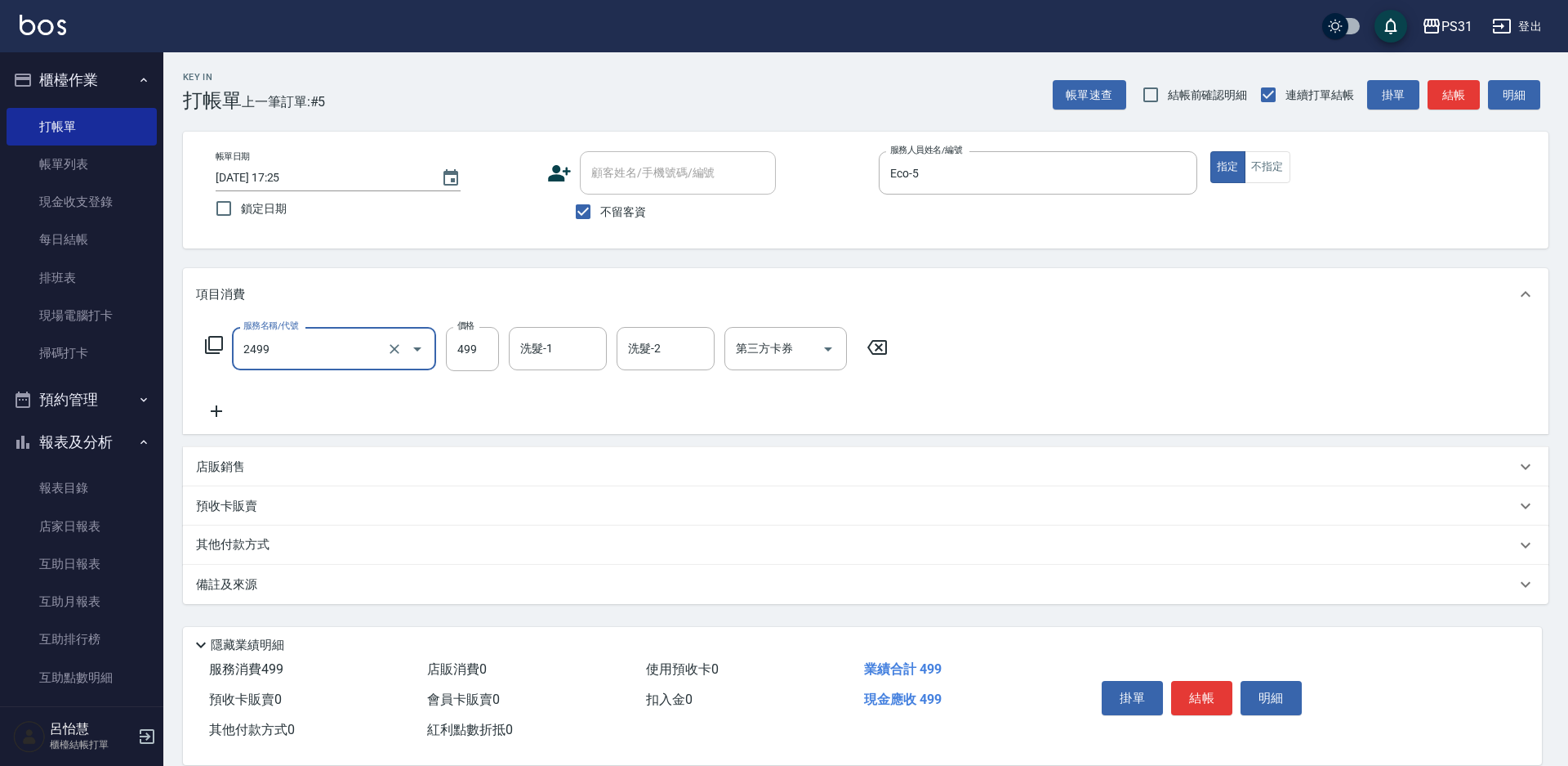
type input "499洗剪套餐(2499)"
type input "399"
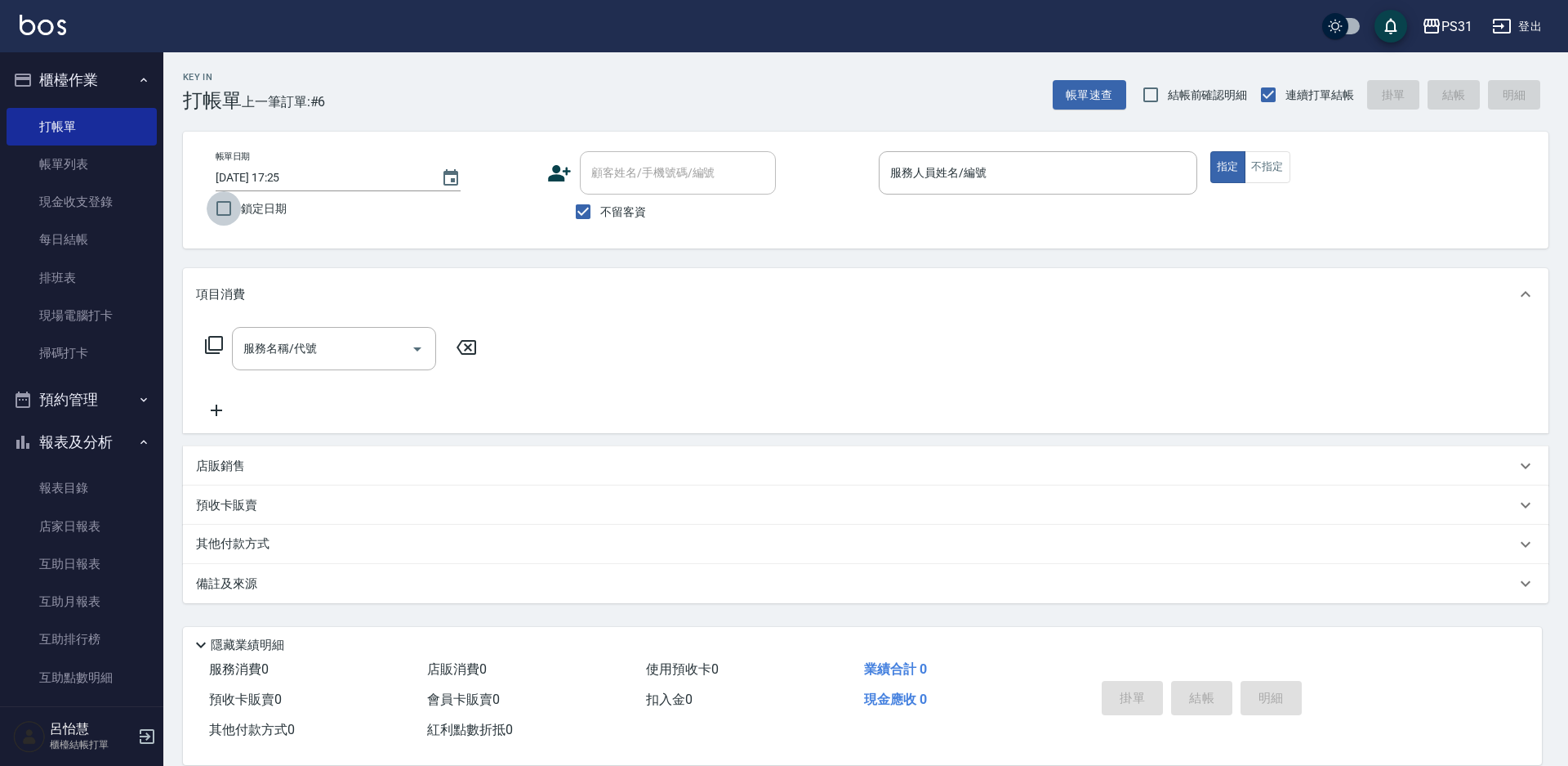
click at [225, 198] on input "鎖定日期" at bounding box center [224, 209] width 34 height 34
checkbox input "true"
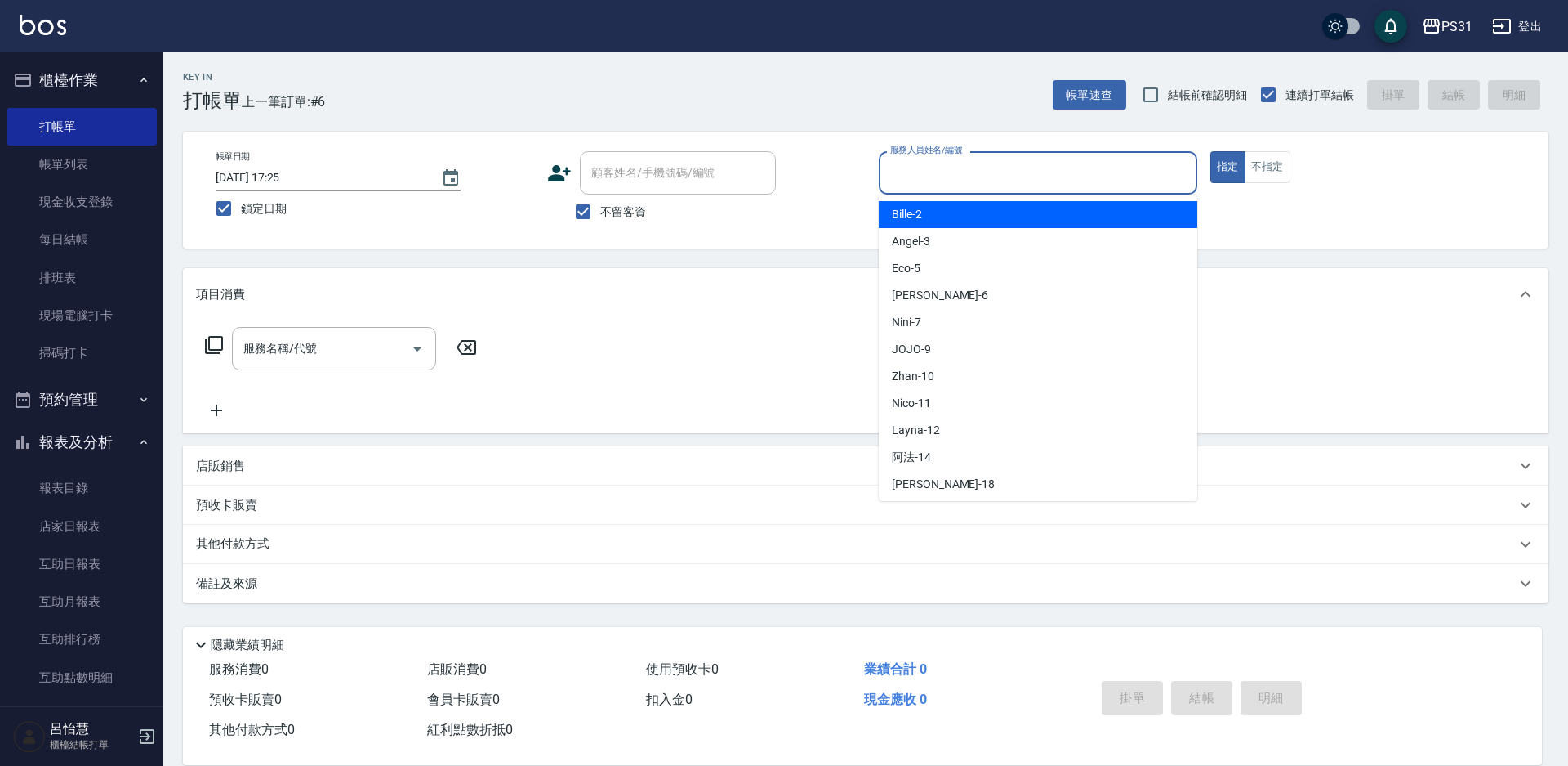
click at [962, 171] on input "服務人員姓名/編號" at bounding box center [1038, 172] width 304 height 29
type input "Eco-5"
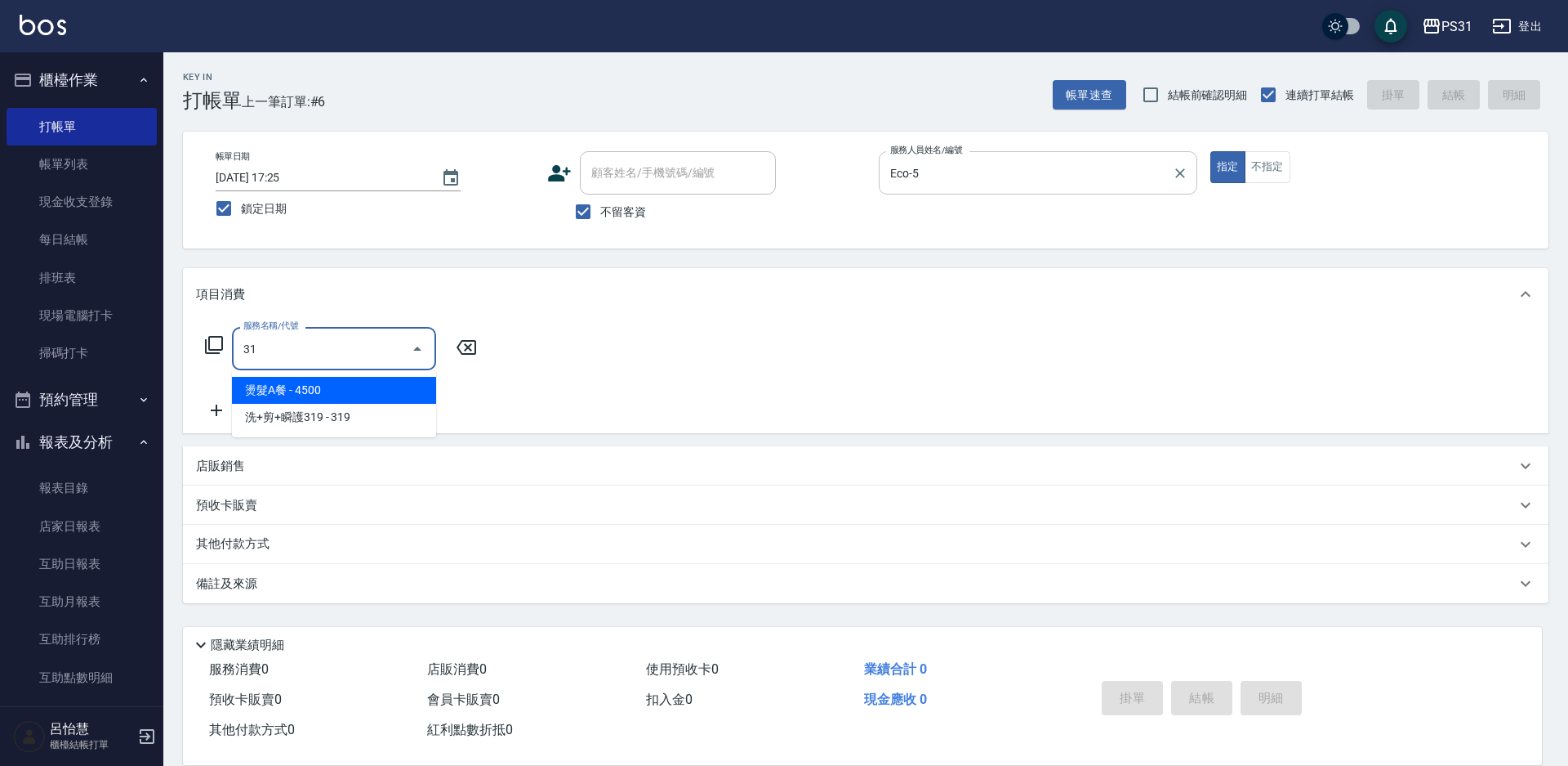
type input "燙髮A餐(31)"
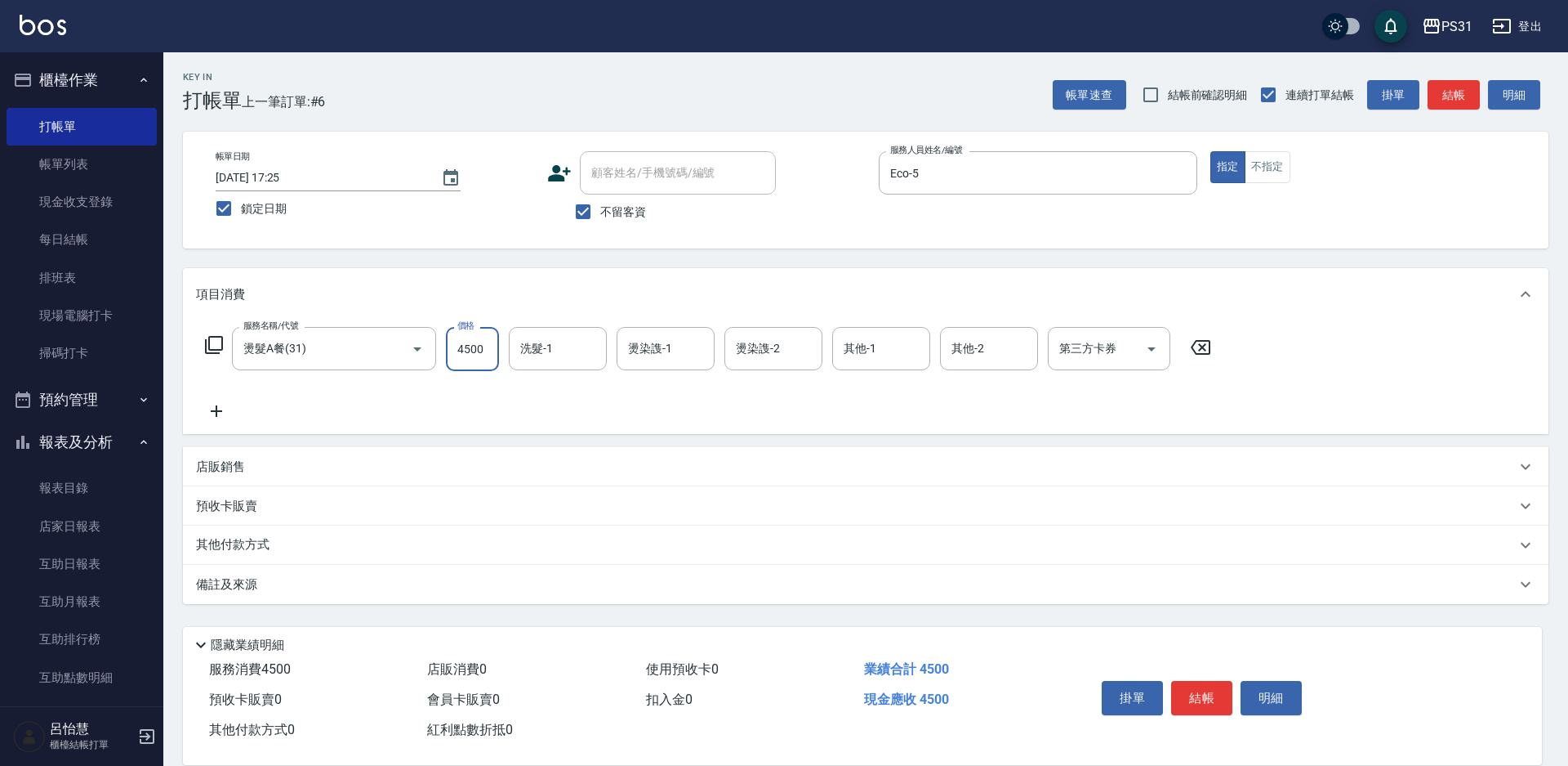
click at [464, 342] on input "4500" at bounding box center [472, 349] width 53 height 44
type input "3399"
type input "Layna-12"
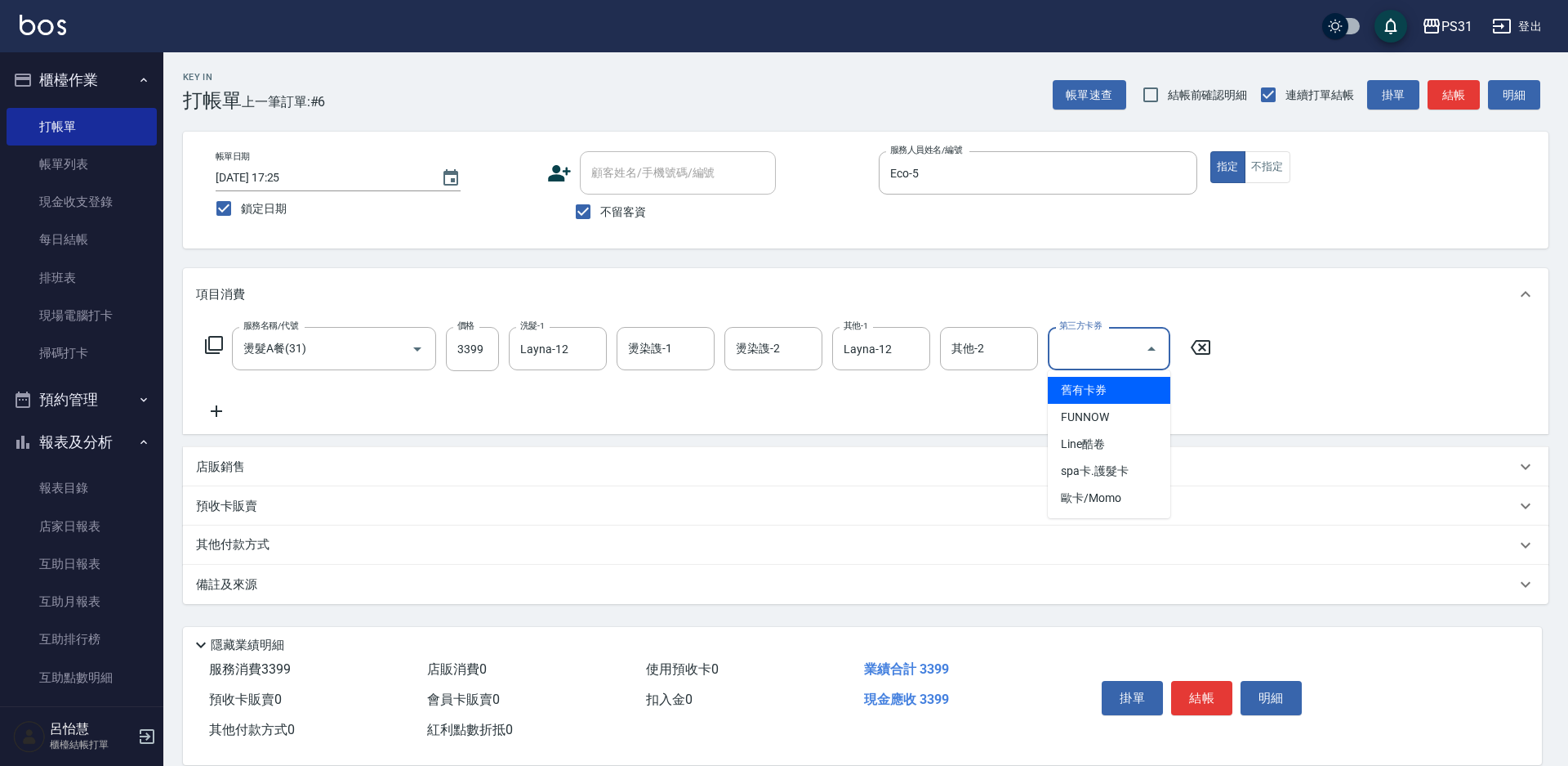
type input "舊有卡券"
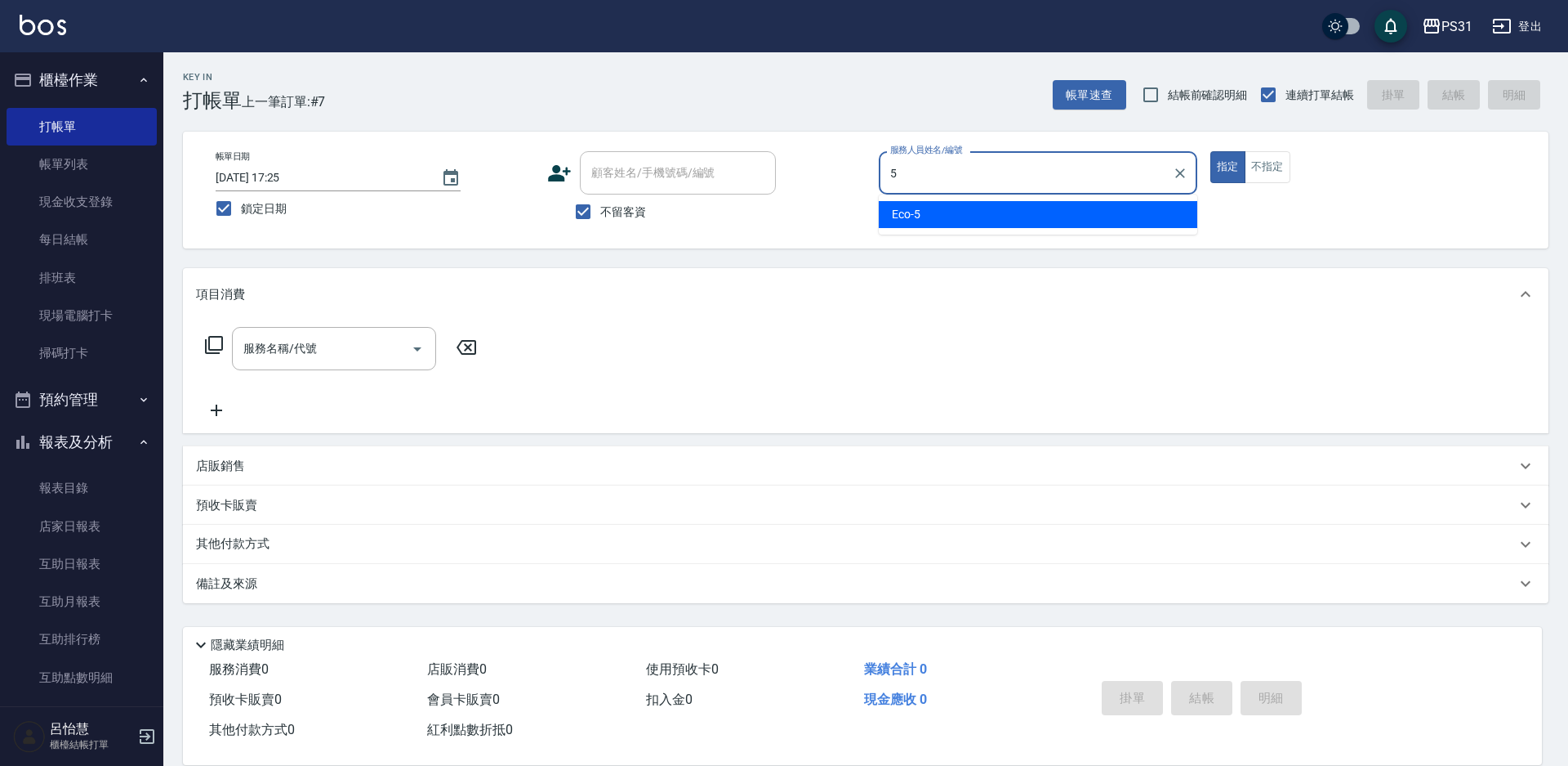
type input "Eco-5"
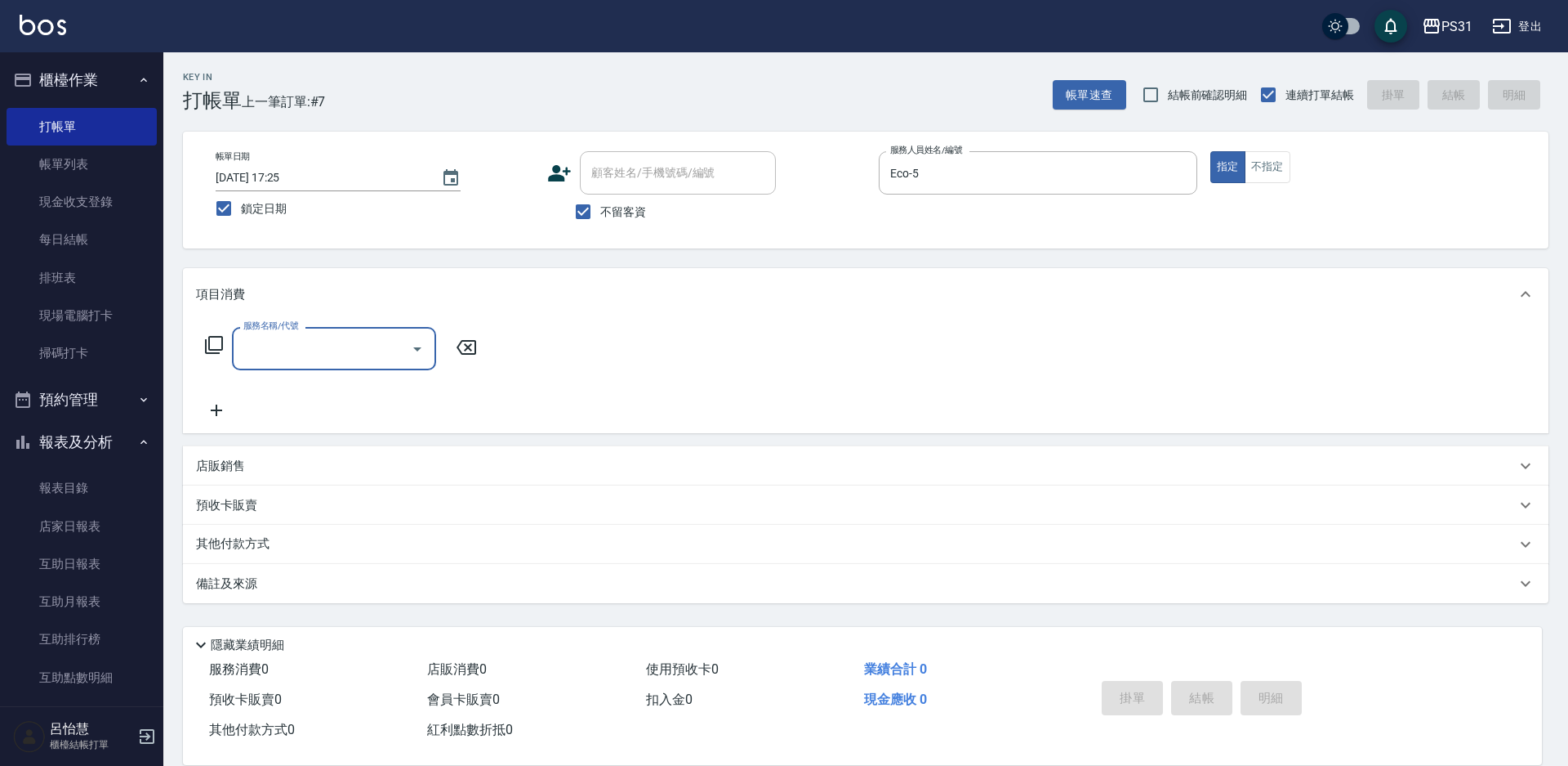
click at [209, 353] on icon at bounding box center [214, 345] width 18 height 18
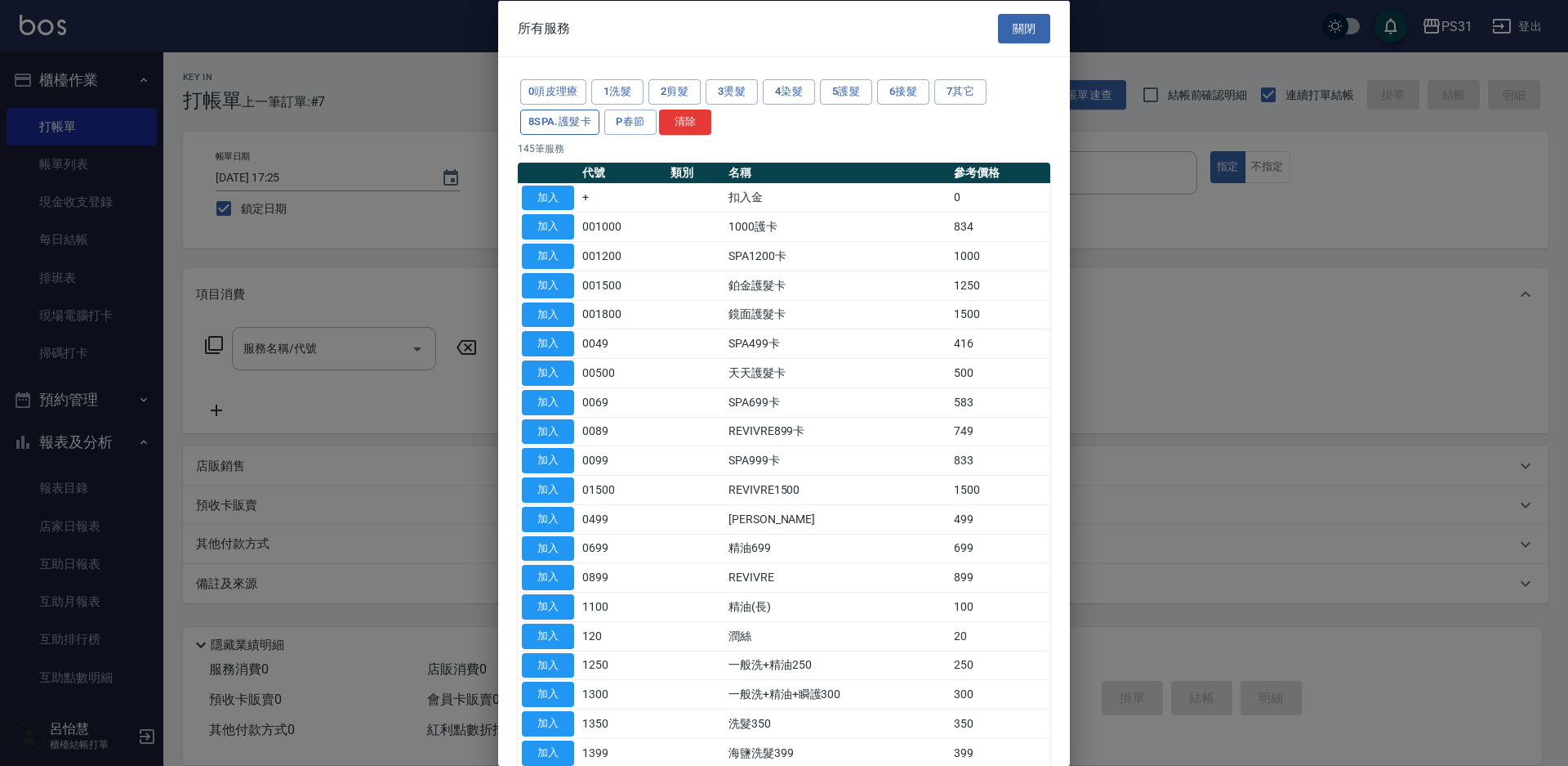
click at [583, 120] on button "8SPA.護髮卡" at bounding box center [560, 121] width 80 height 25
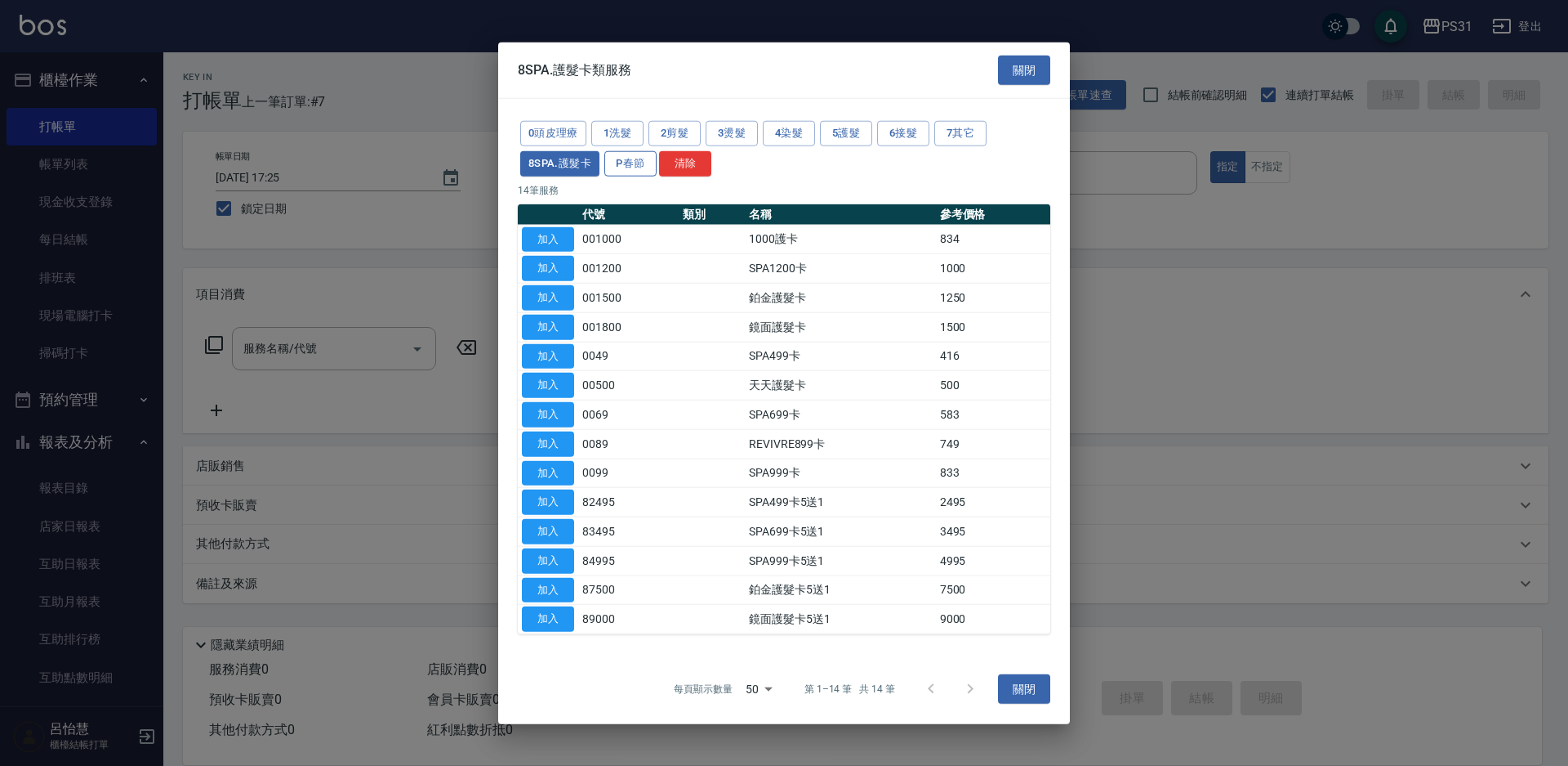
click at [623, 163] on button "P春節" at bounding box center [630, 163] width 53 height 25
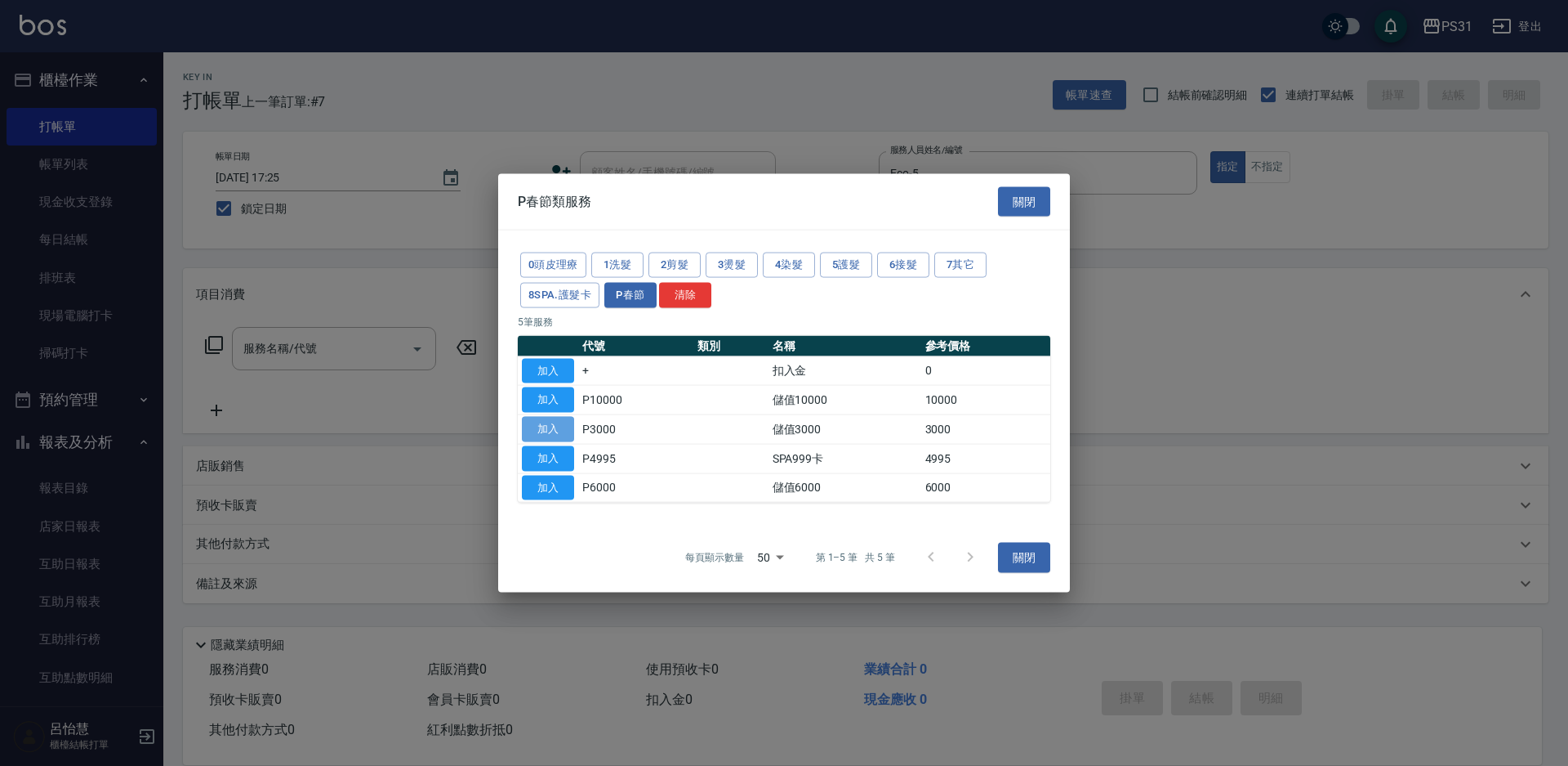
click at [539, 422] on button "加入" at bounding box center [548, 429] width 53 height 25
type input "儲值3000(P3000)"
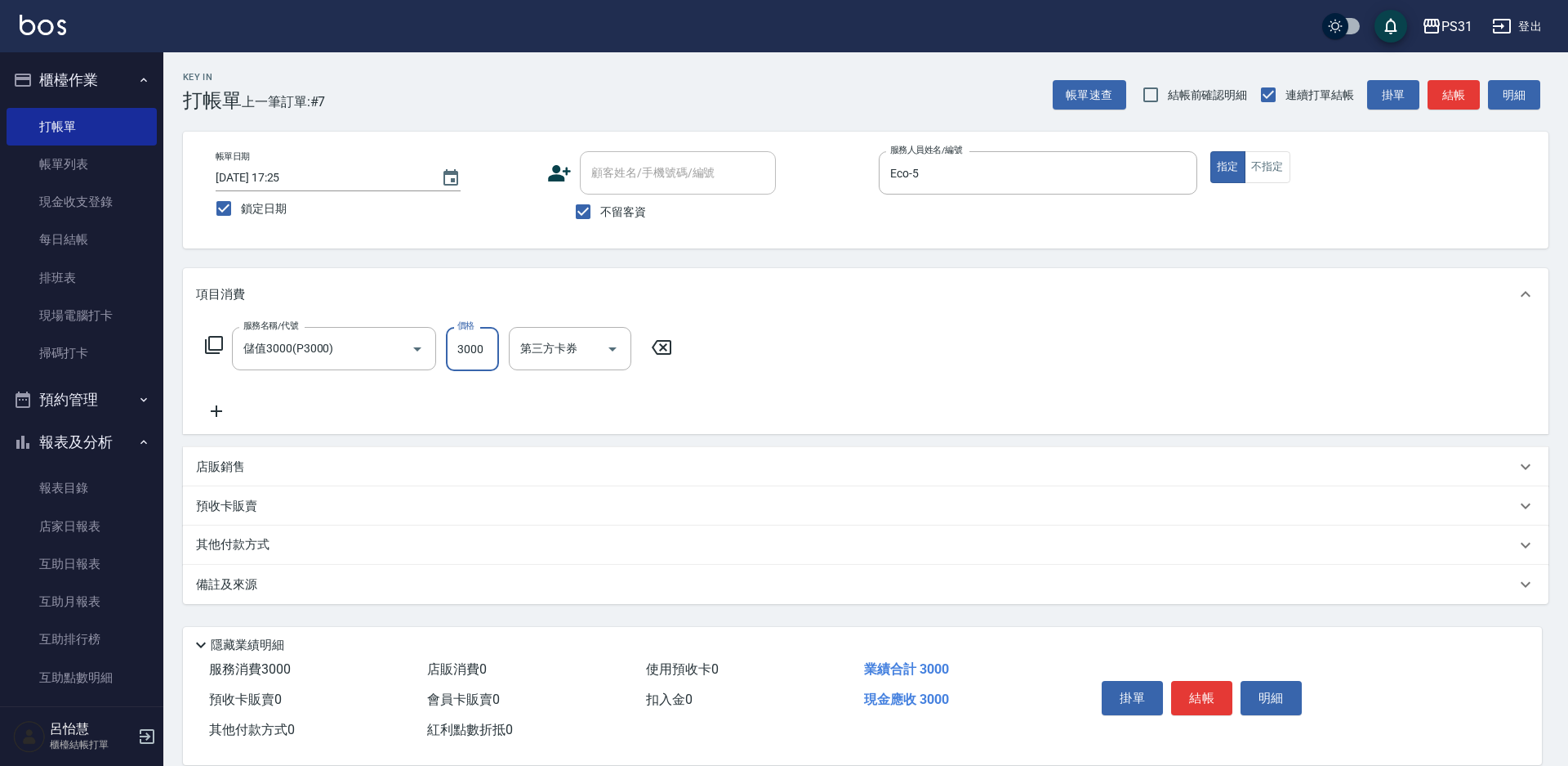
click at [487, 352] on input "3000" at bounding box center [472, 349] width 53 height 44
type input "4000"
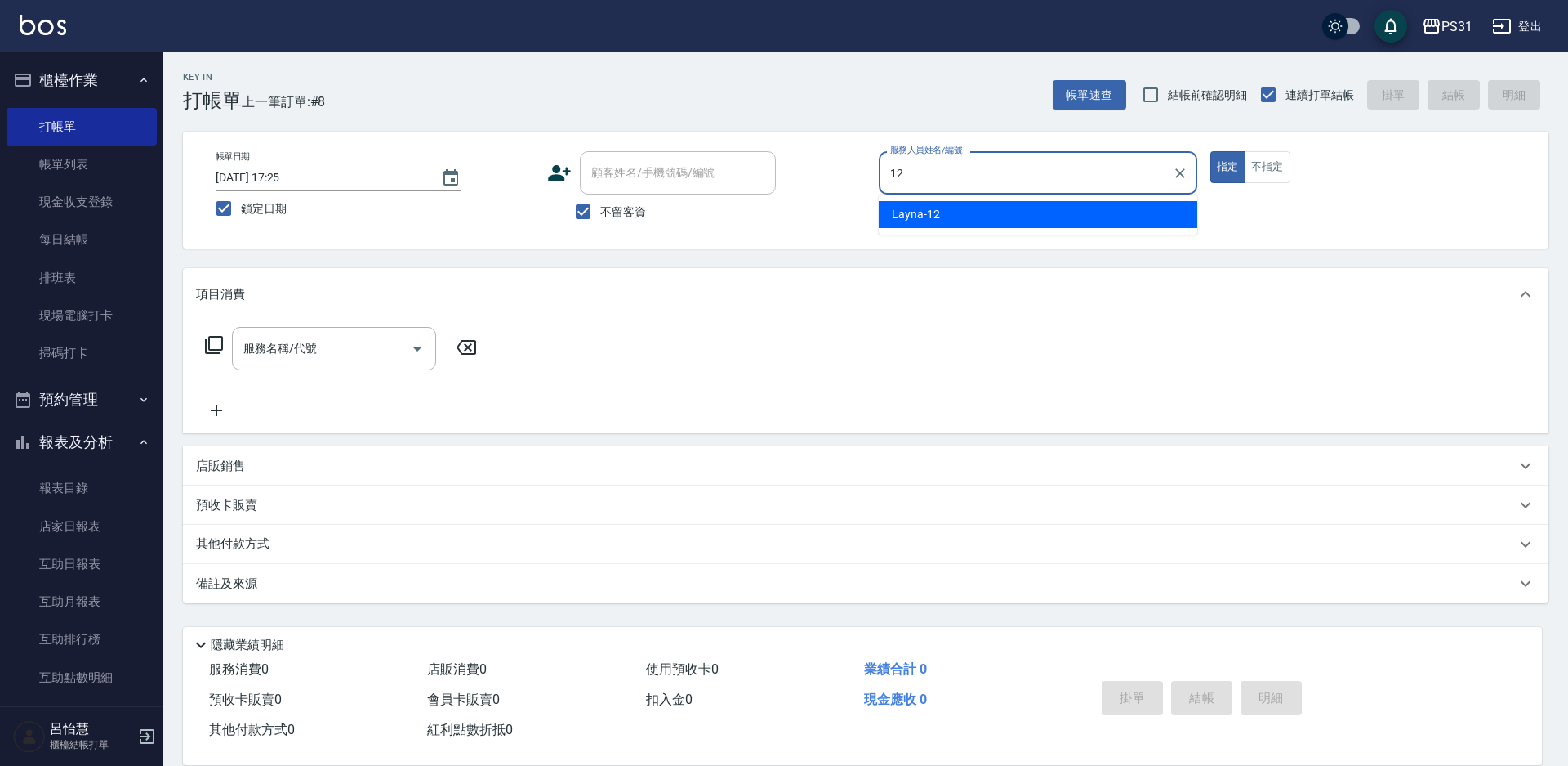
type input "Layna-12"
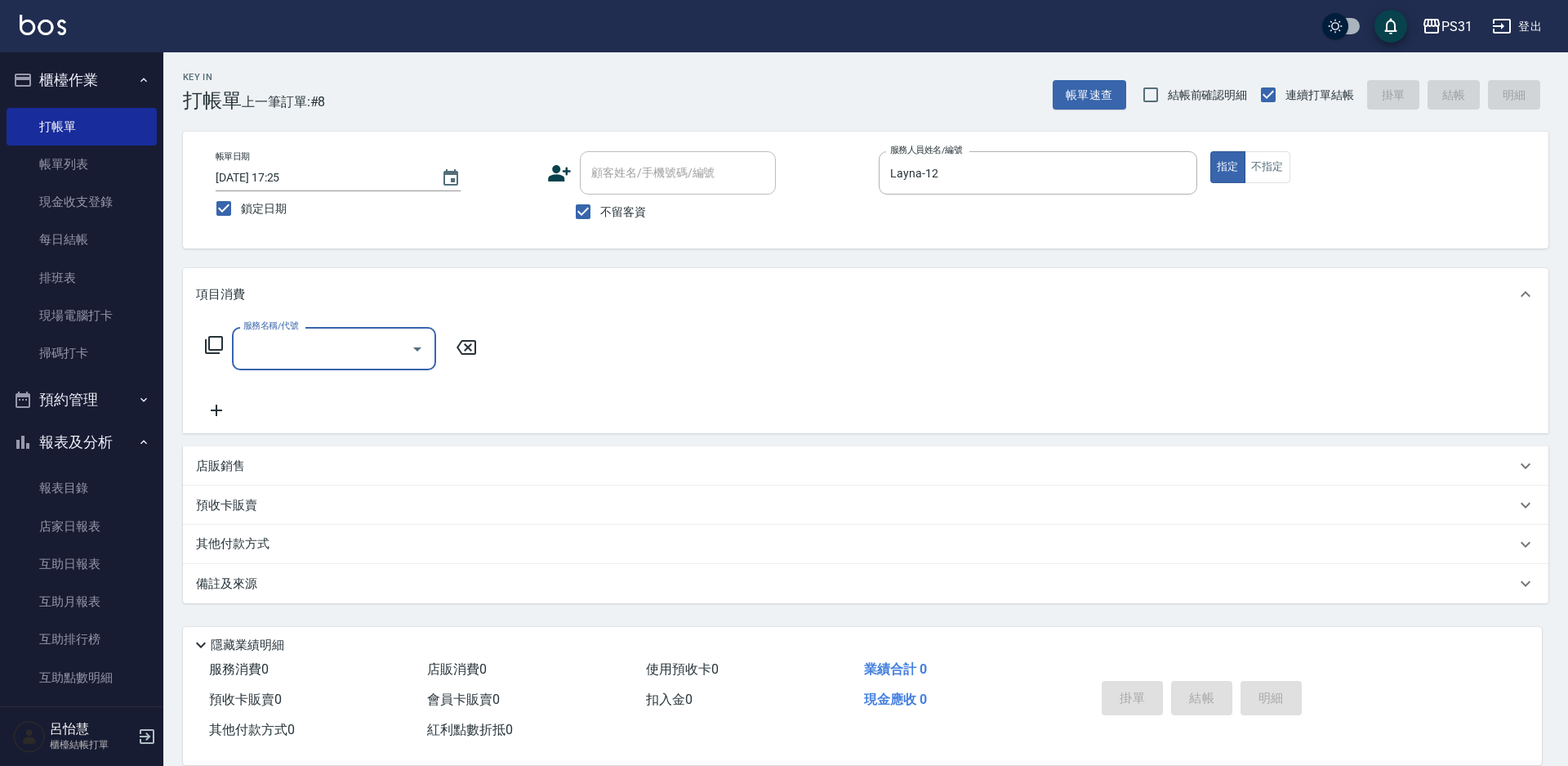
type input "2"
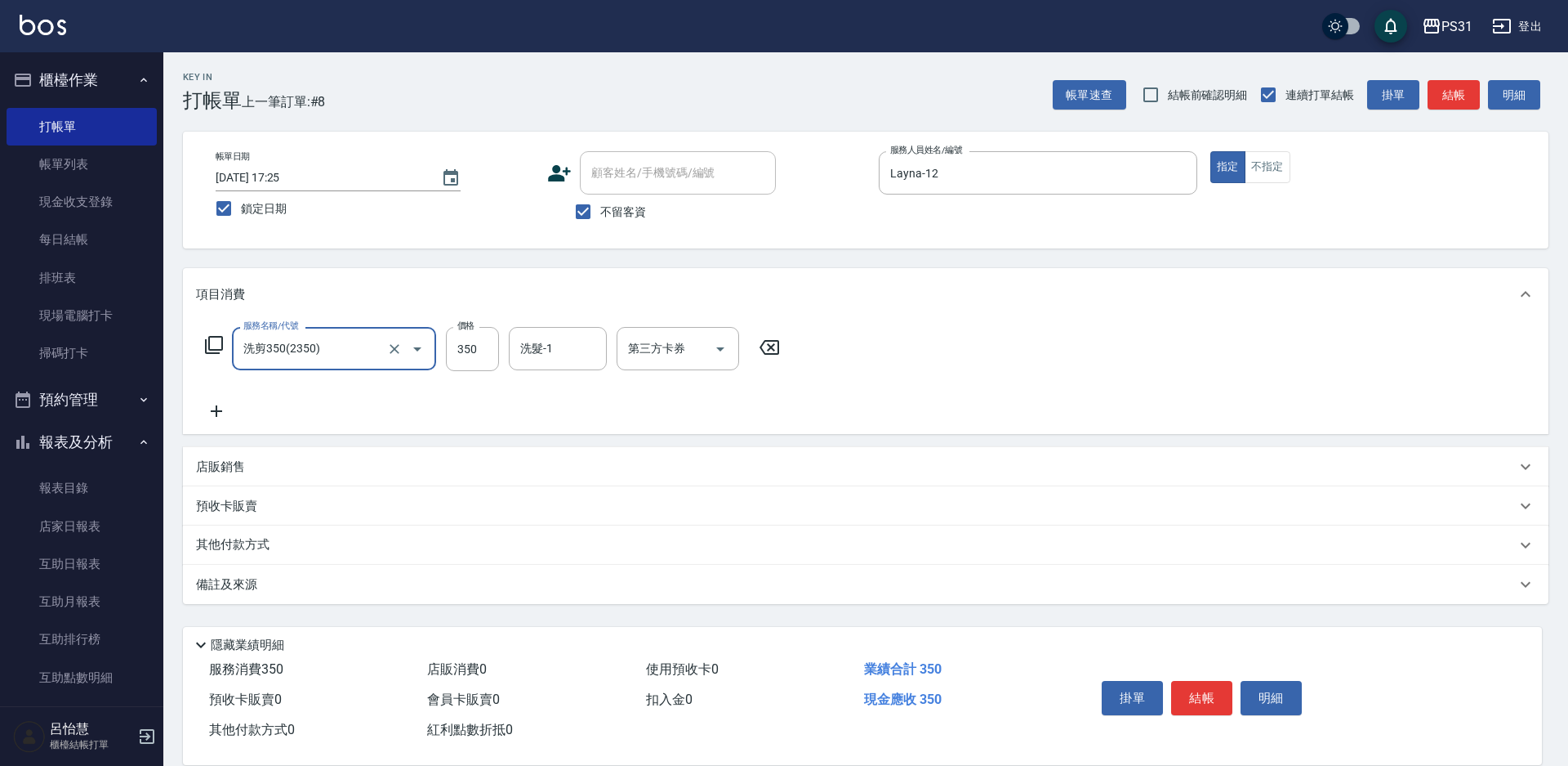
type input "洗剪350(2350)"
type input "370"
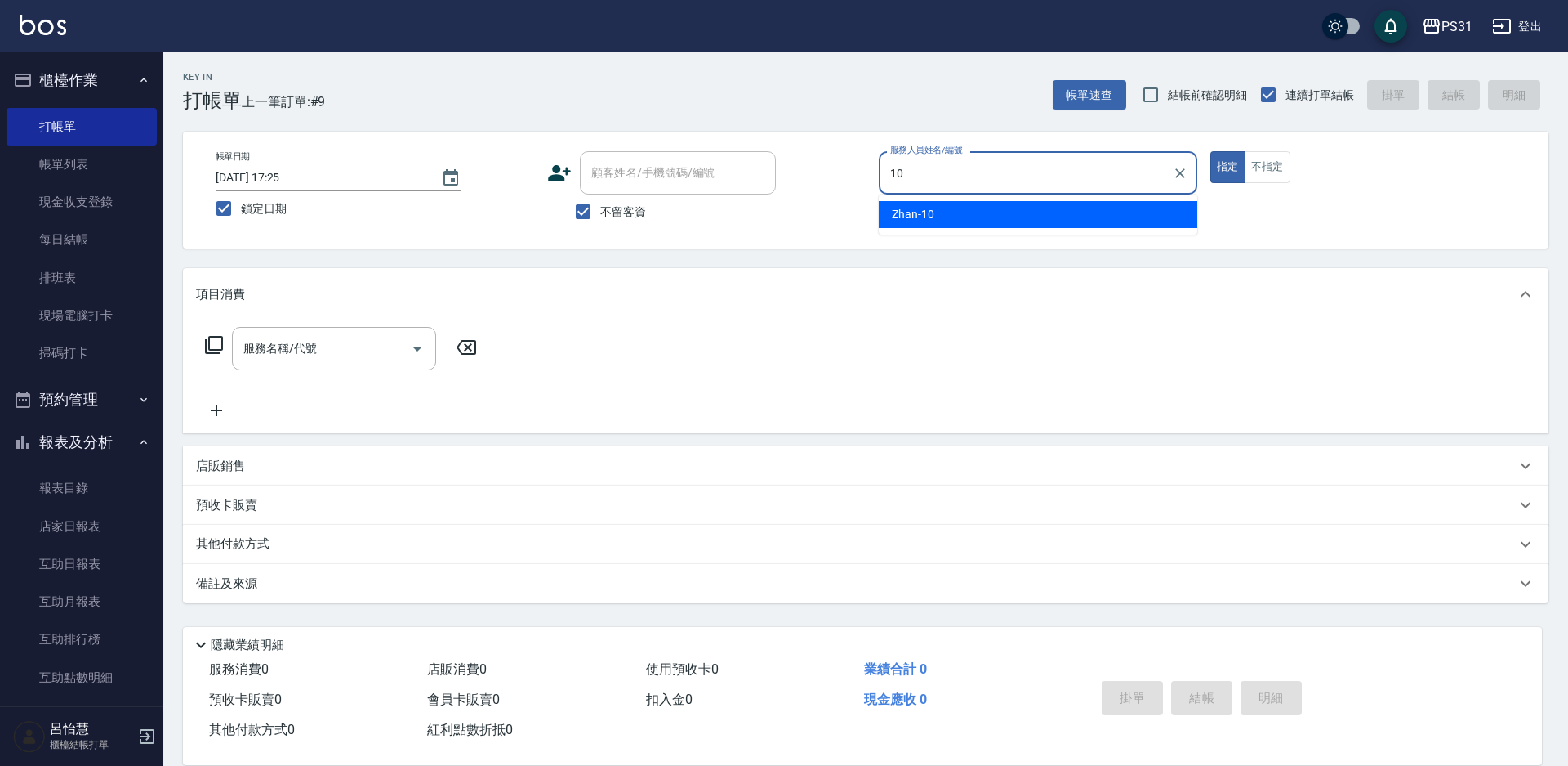
type input "Zhan-10"
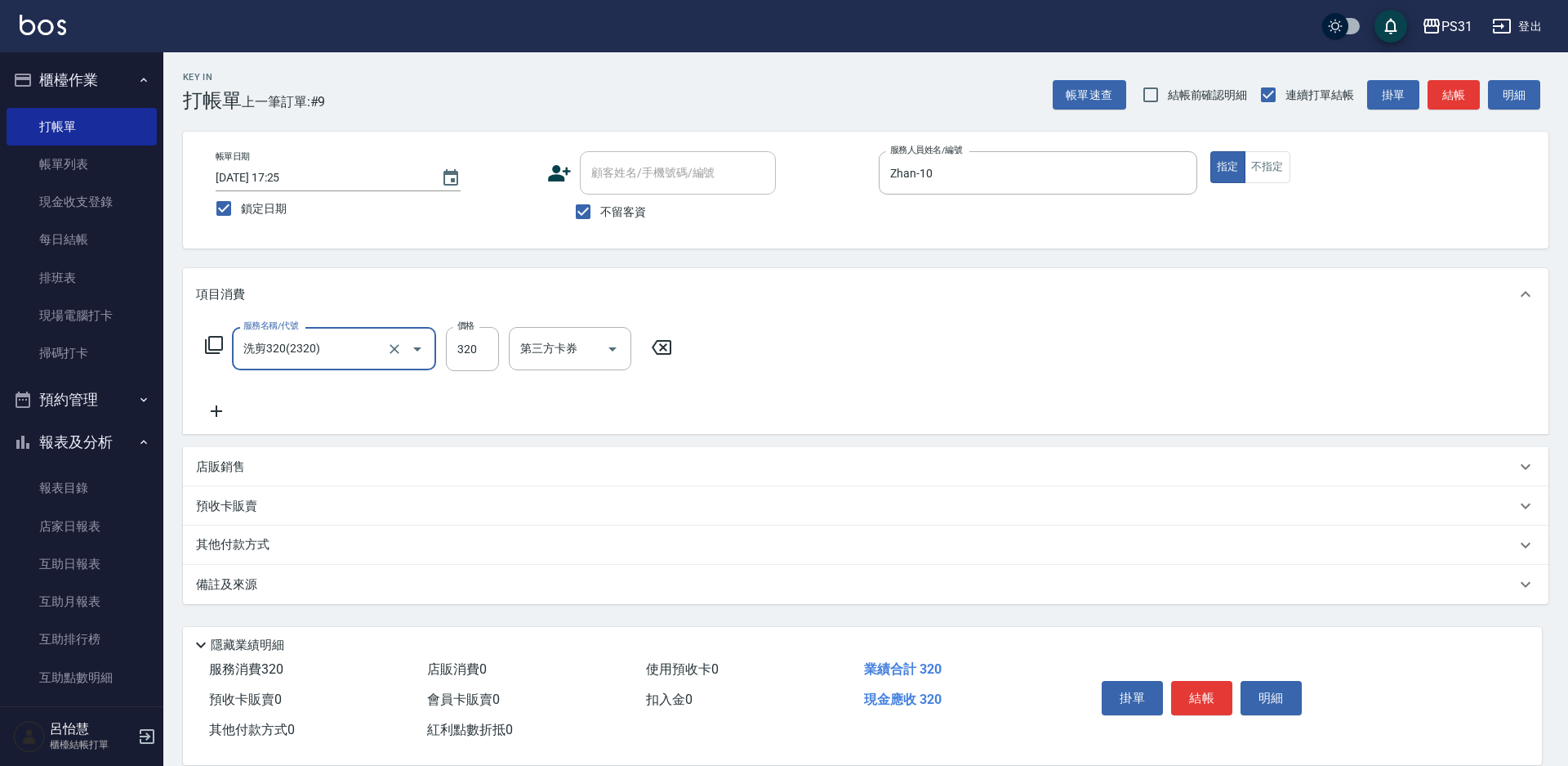
type input "洗剪320(2320)"
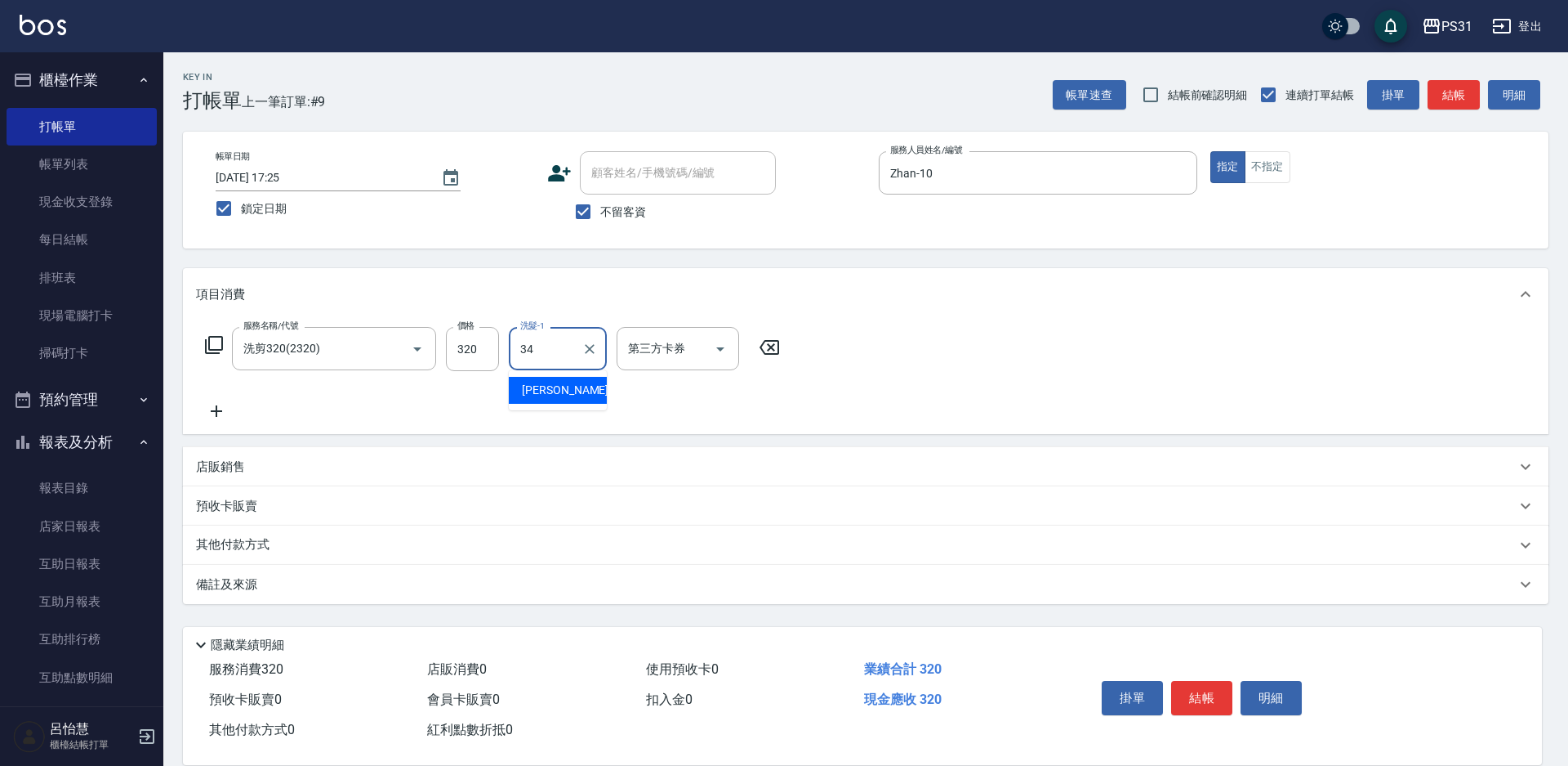
type input "[PERSON_NAME]-34"
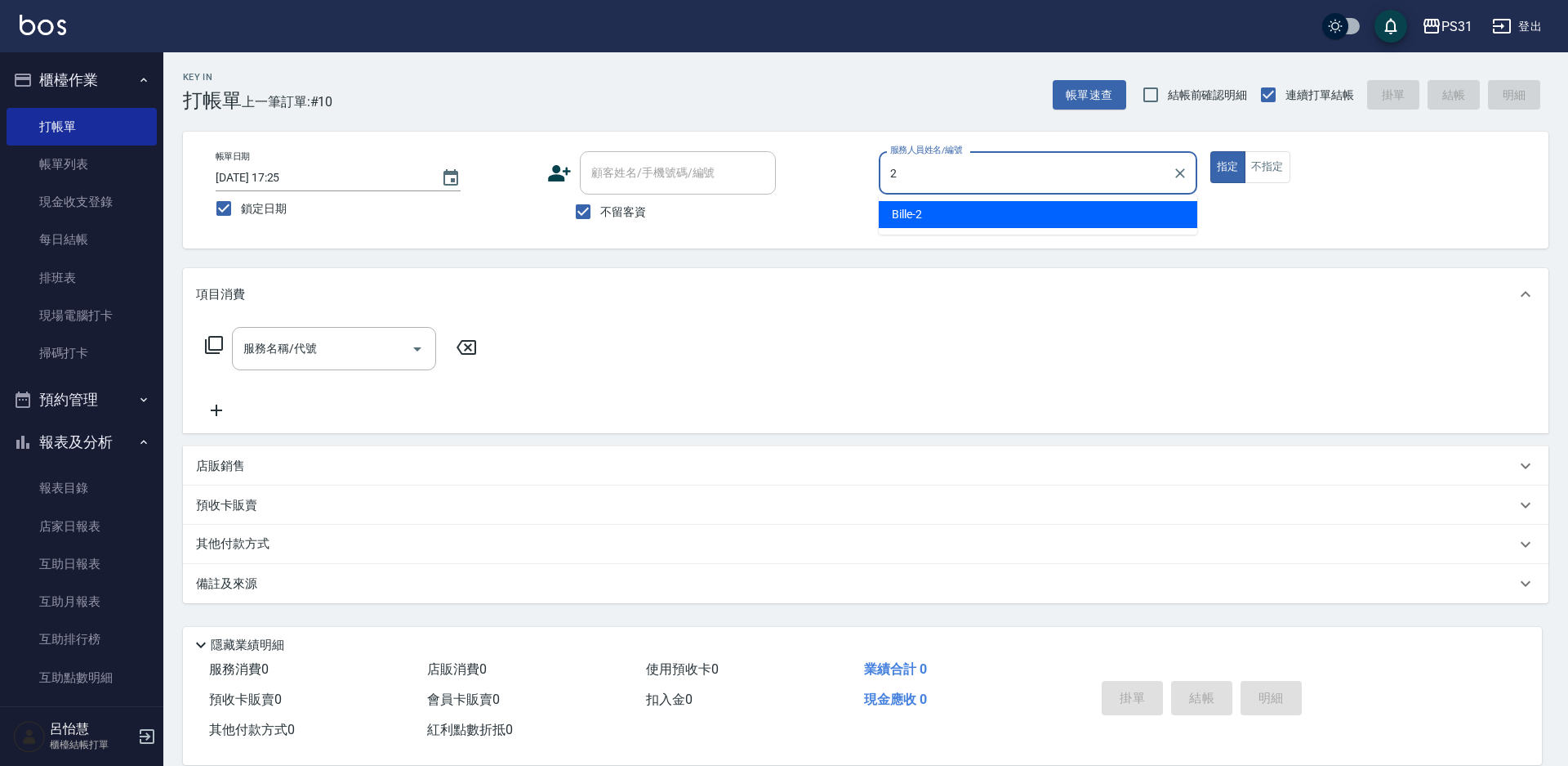
type input "Bille-2"
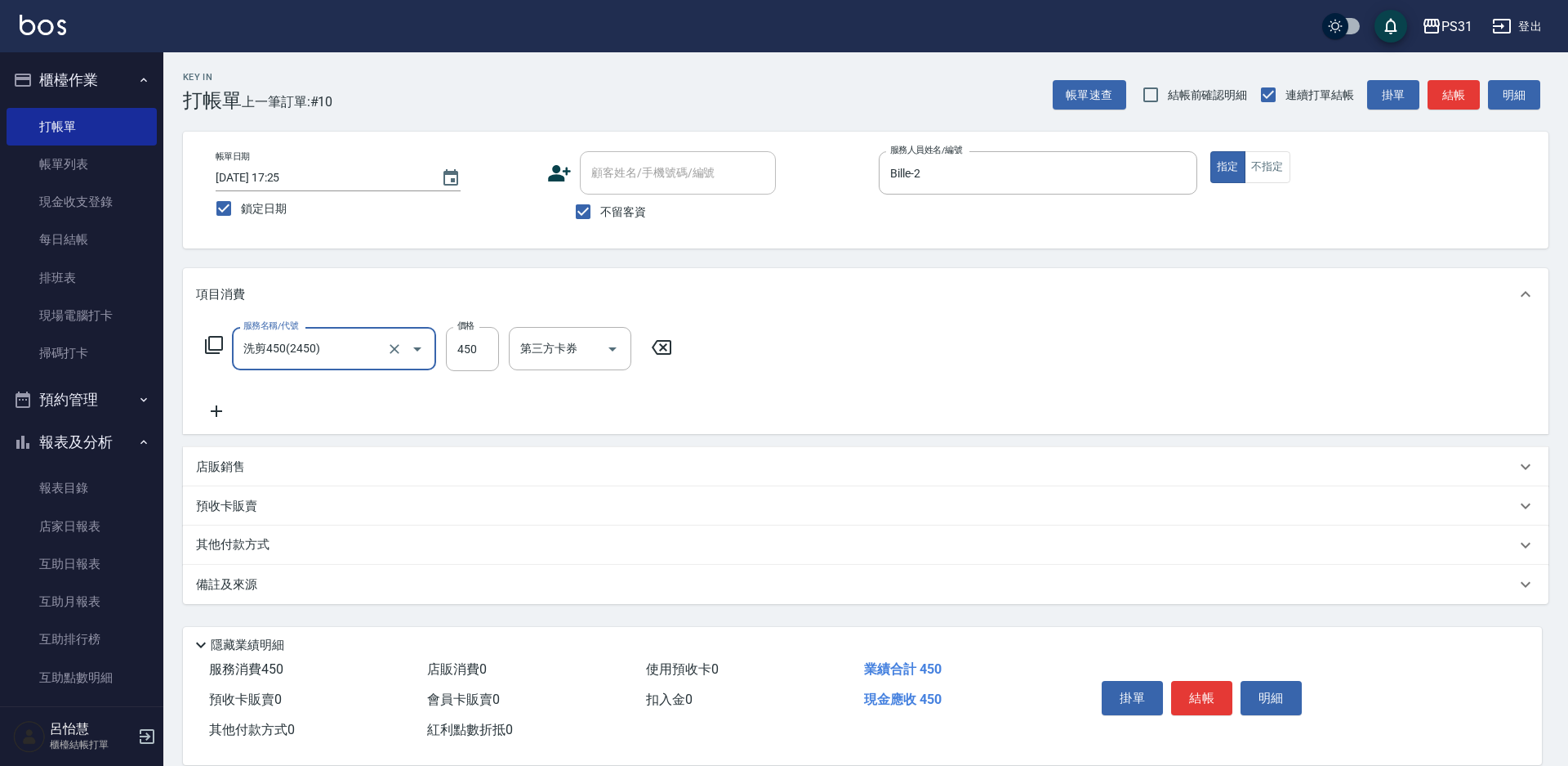
type input "洗剪450(2450)"
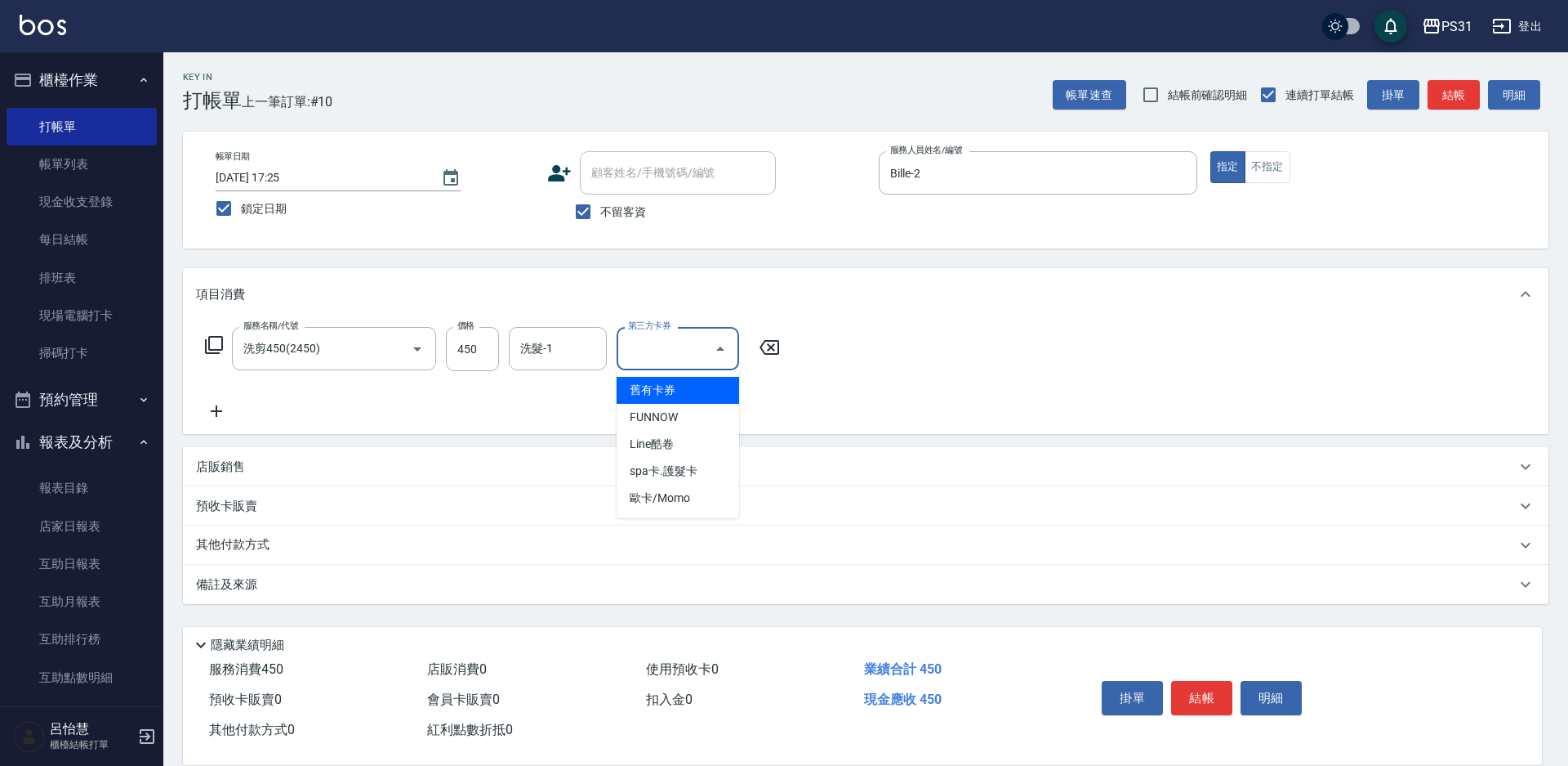
type input "舊有卡券"
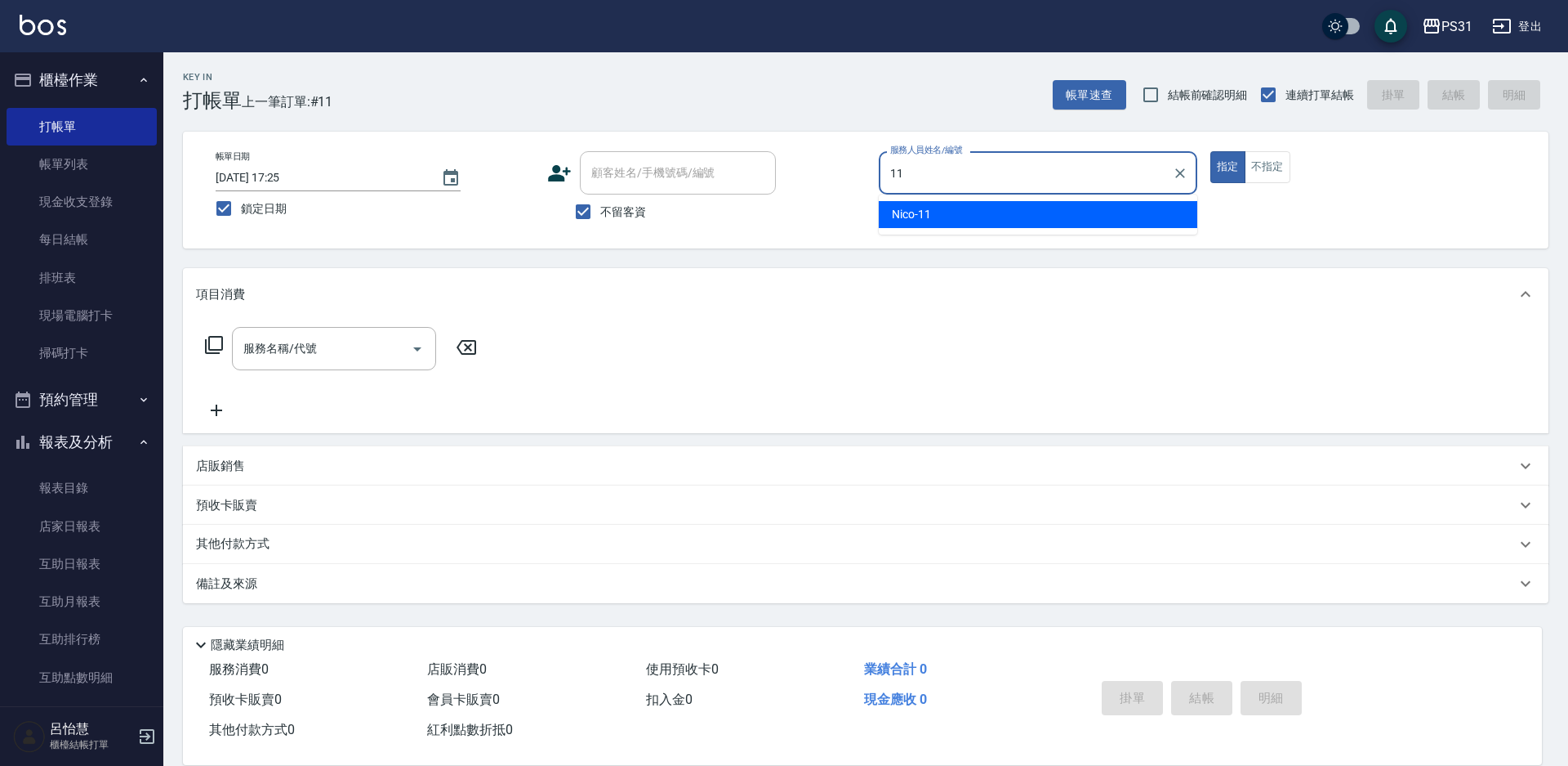
type input "Nico-11"
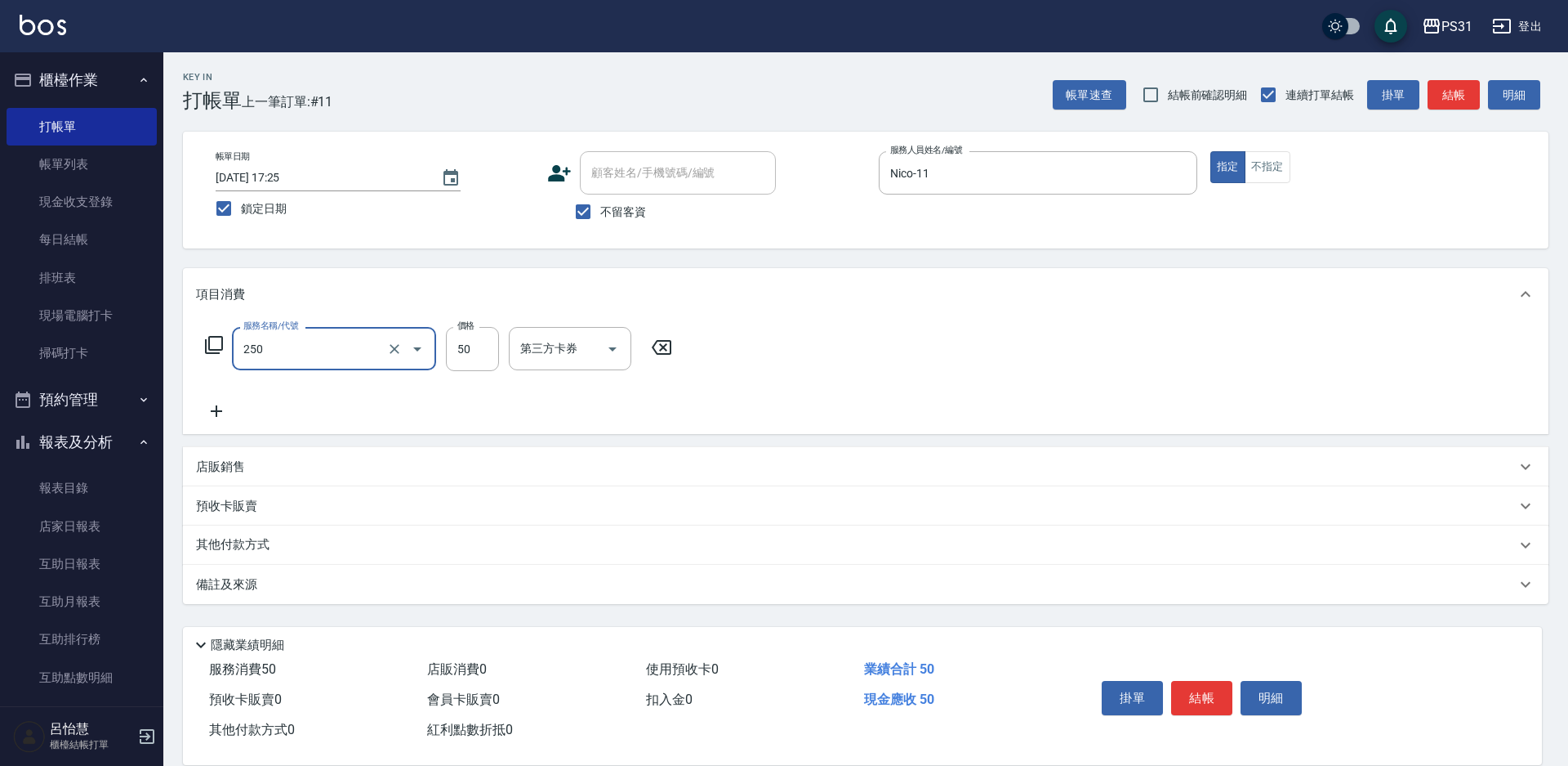
click at [327, 360] on input "250" at bounding box center [311, 348] width 144 height 29
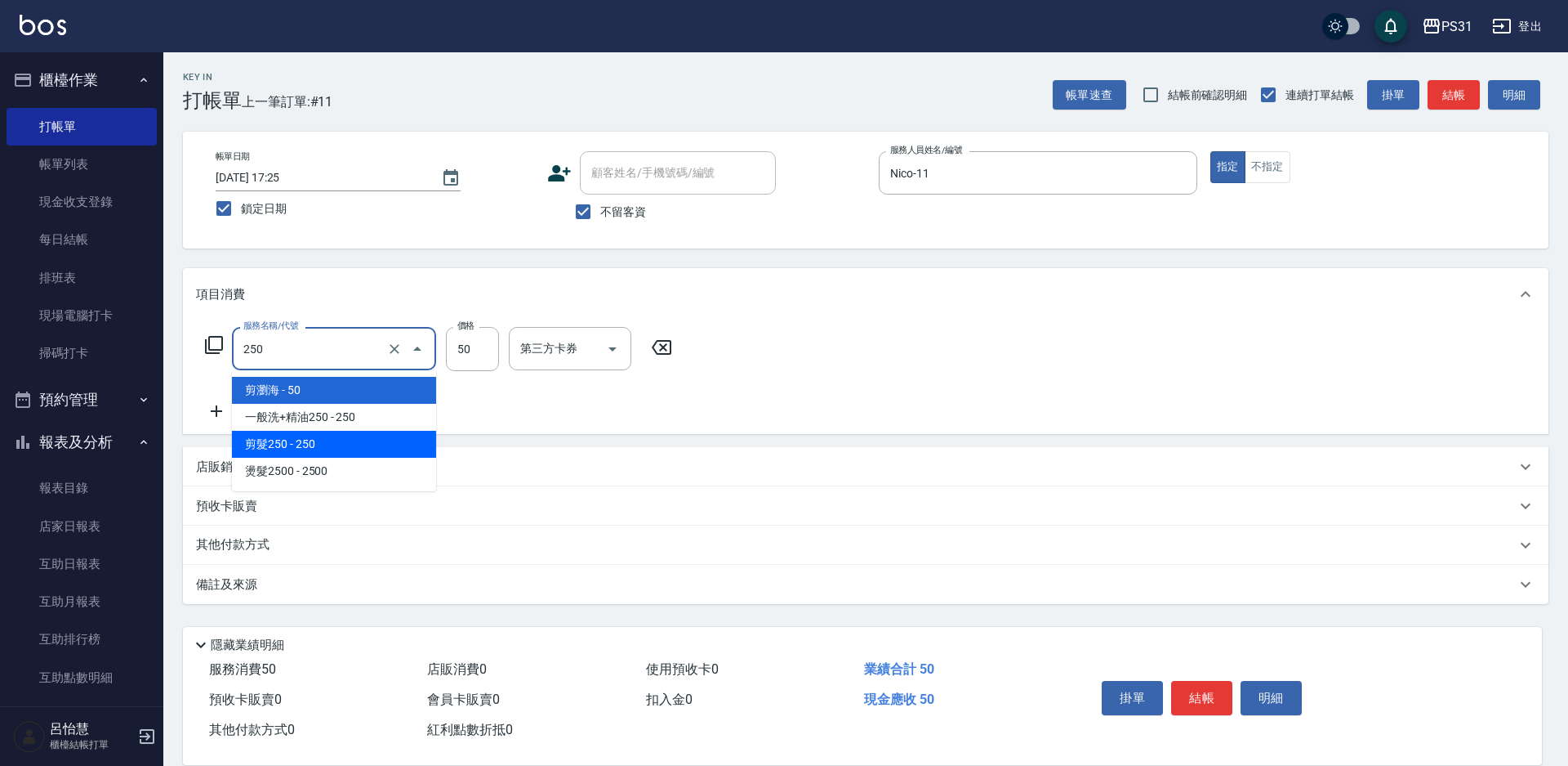
type input "剪髮250(2250)"
type input "250"
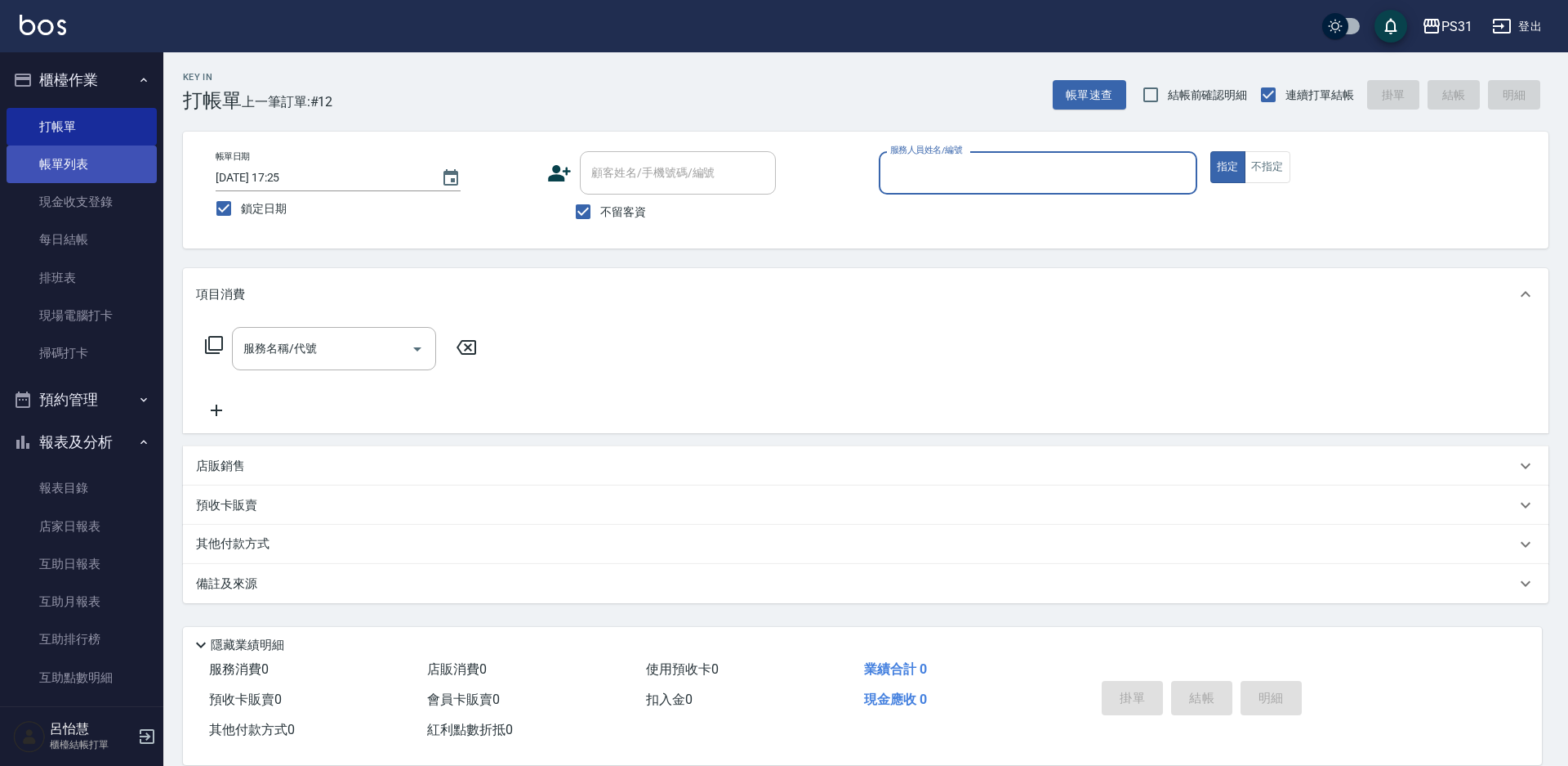
click at [75, 176] on link "帳單列表" at bounding box center [81, 164] width 150 height 38
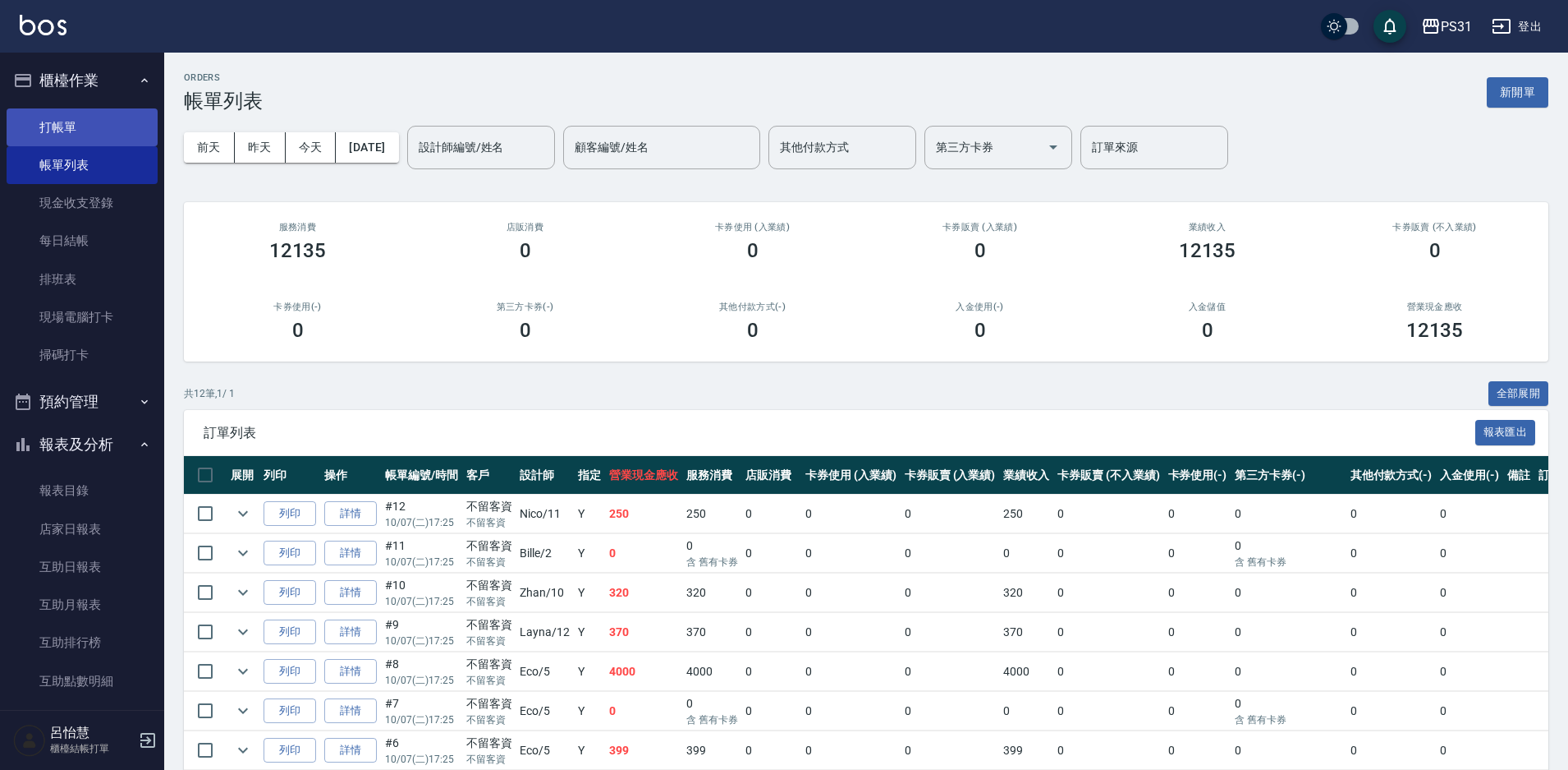
click at [44, 135] on link "打帳單" at bounding box center [82, 127] width 151 height 38
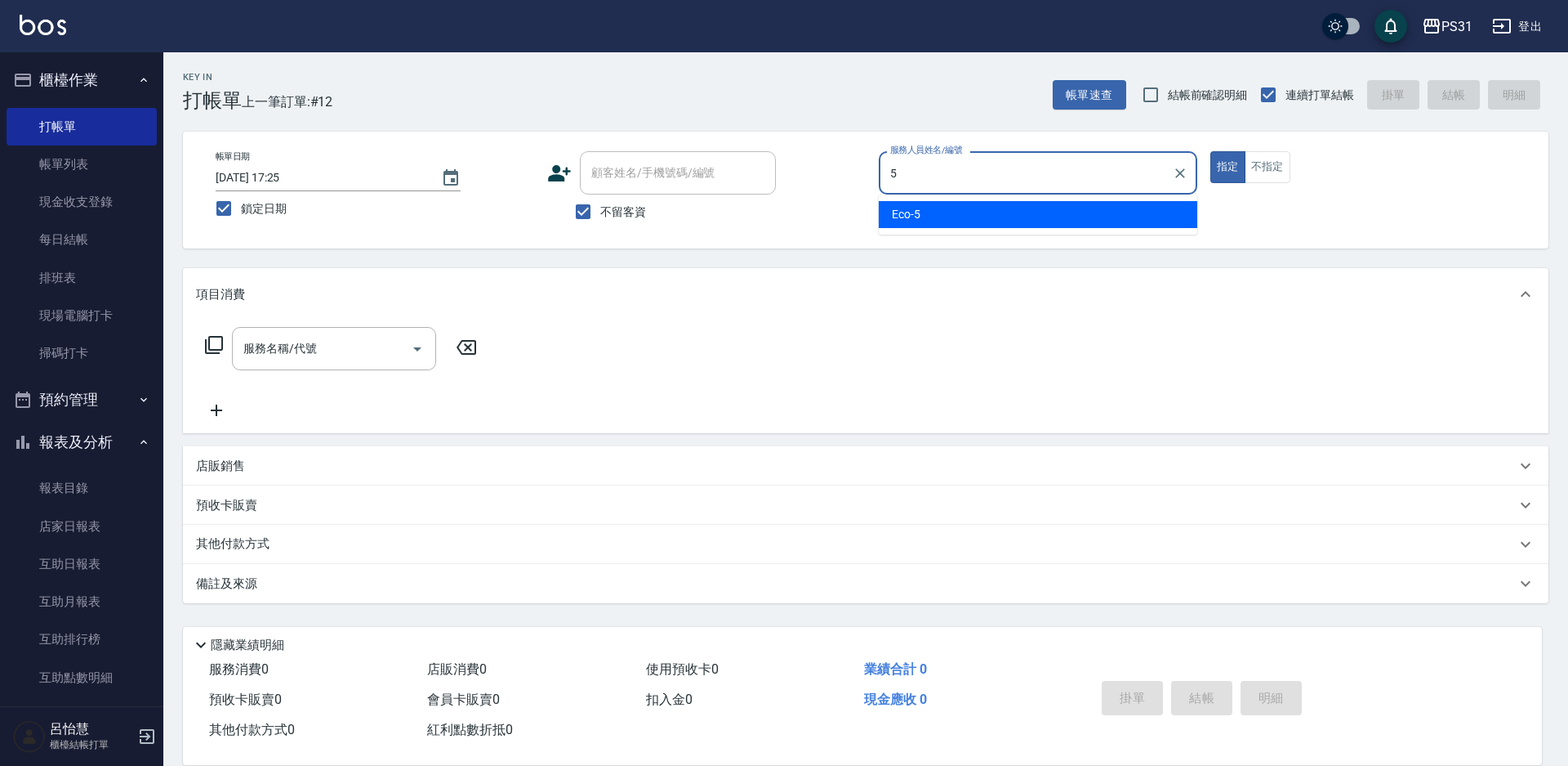
type input "Eco-5"
type button "true"
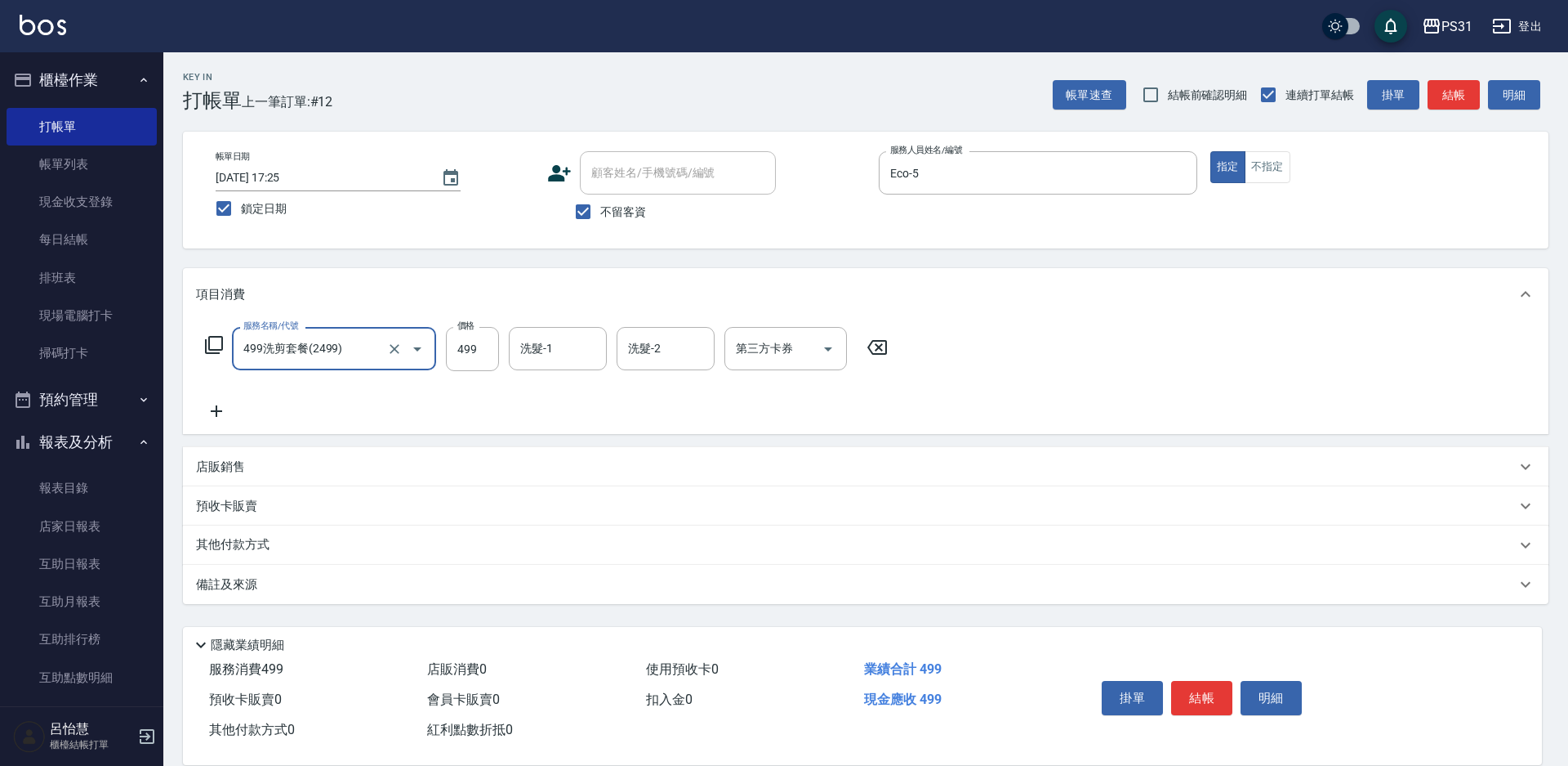
type input "499洗剪套餐(2499)"
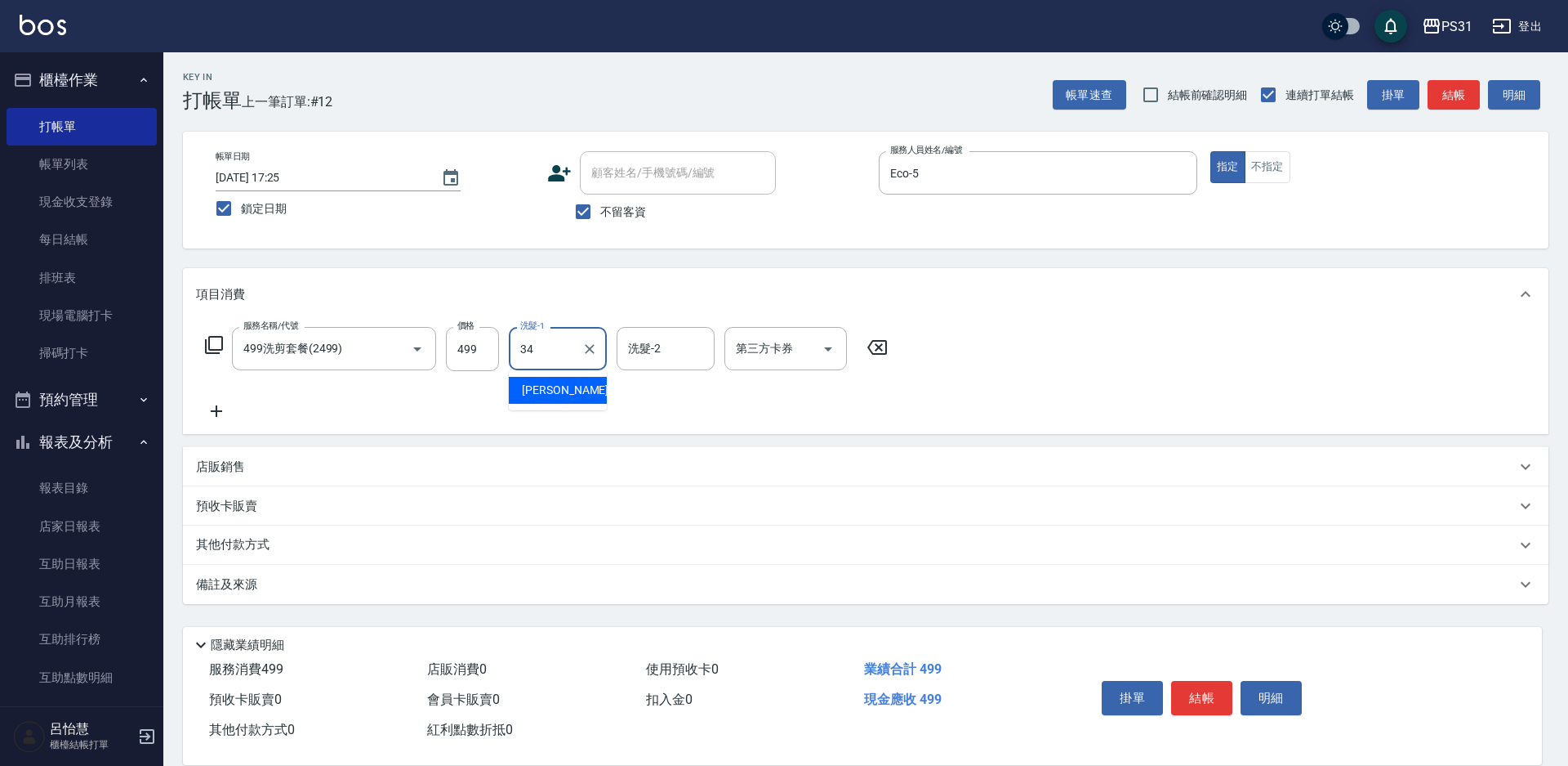
type input "[PERSON_NAME]-34"
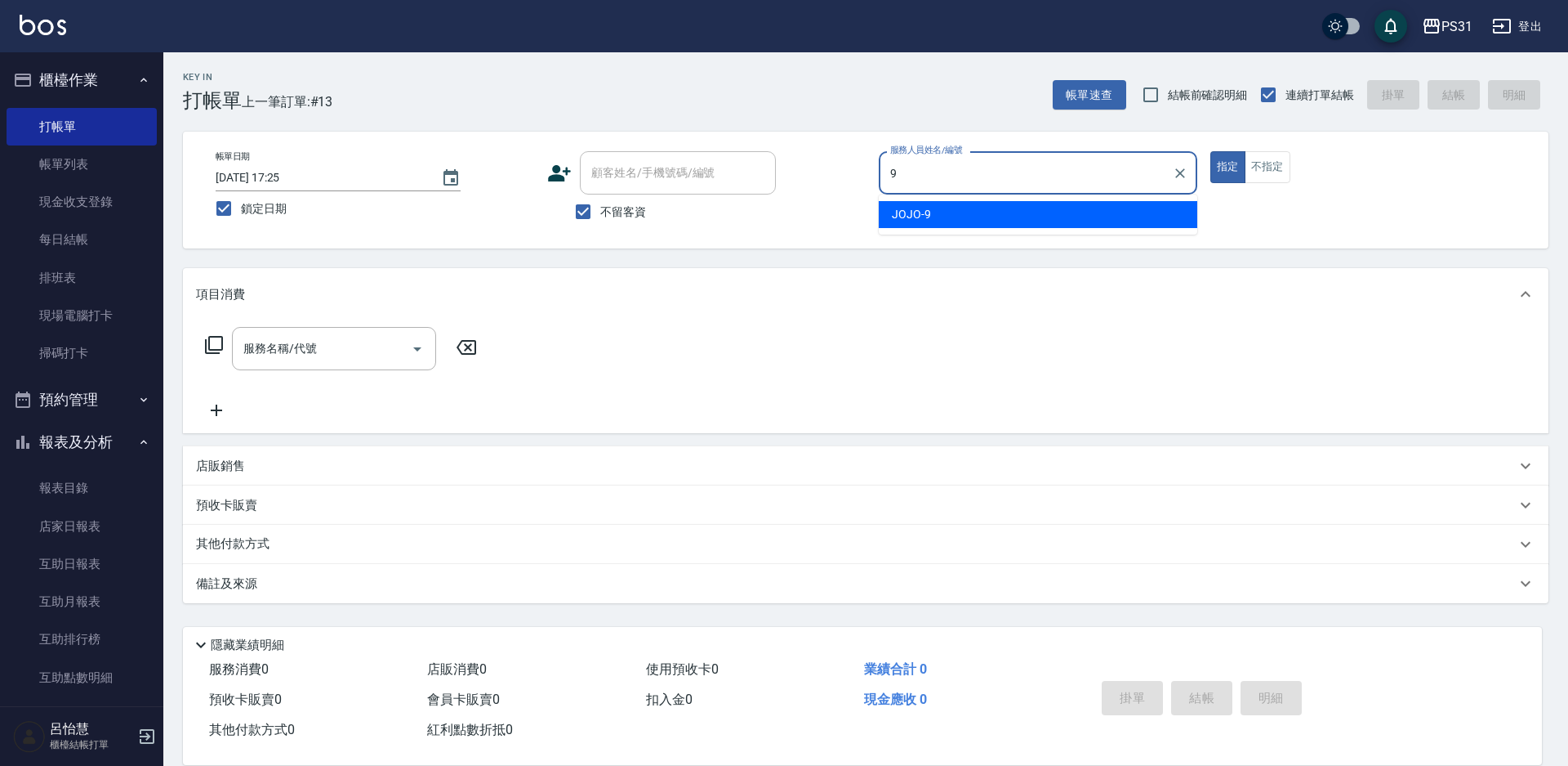
type input "JOJO-9"
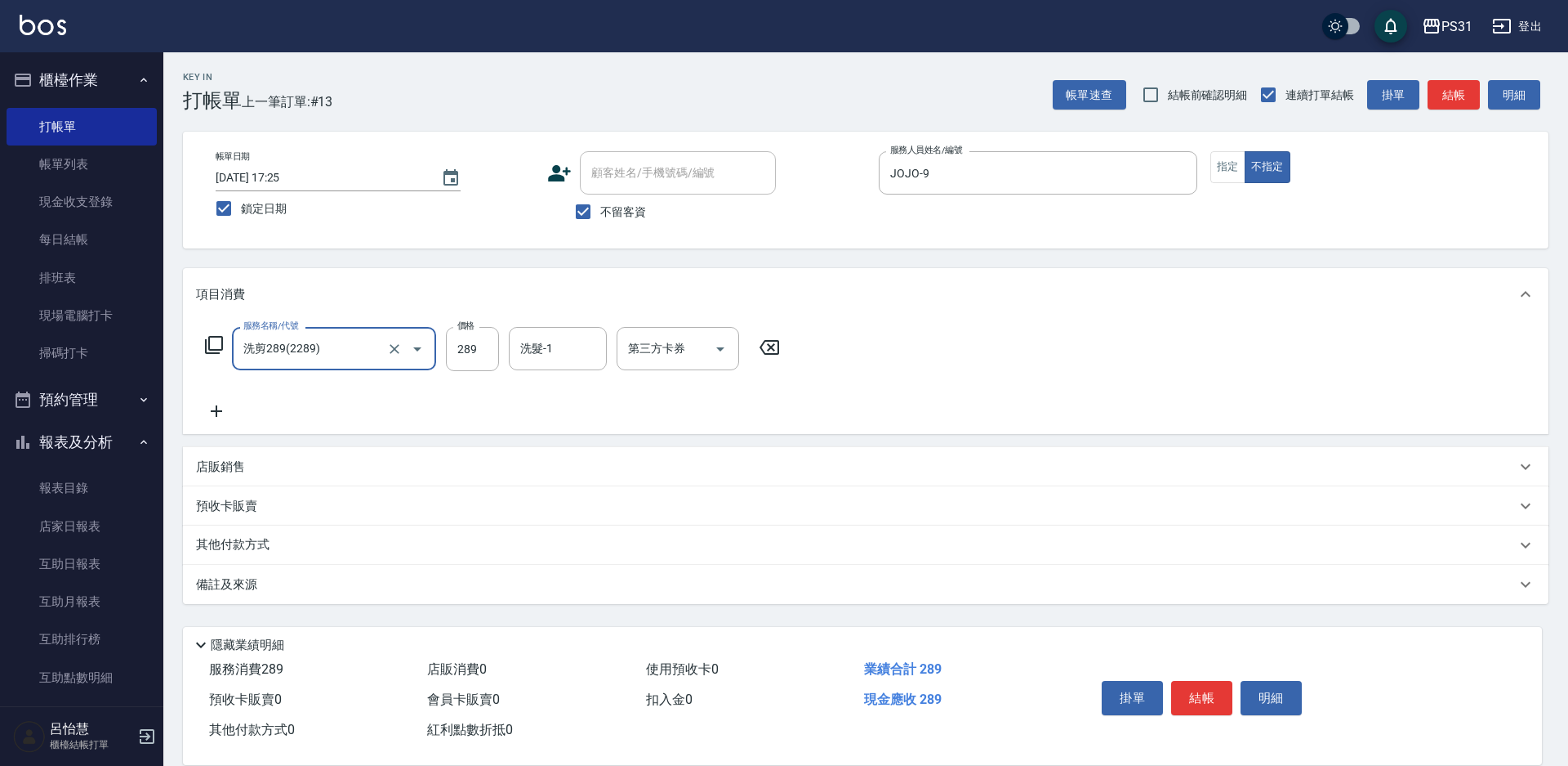
type input "洗剪289(2289)"
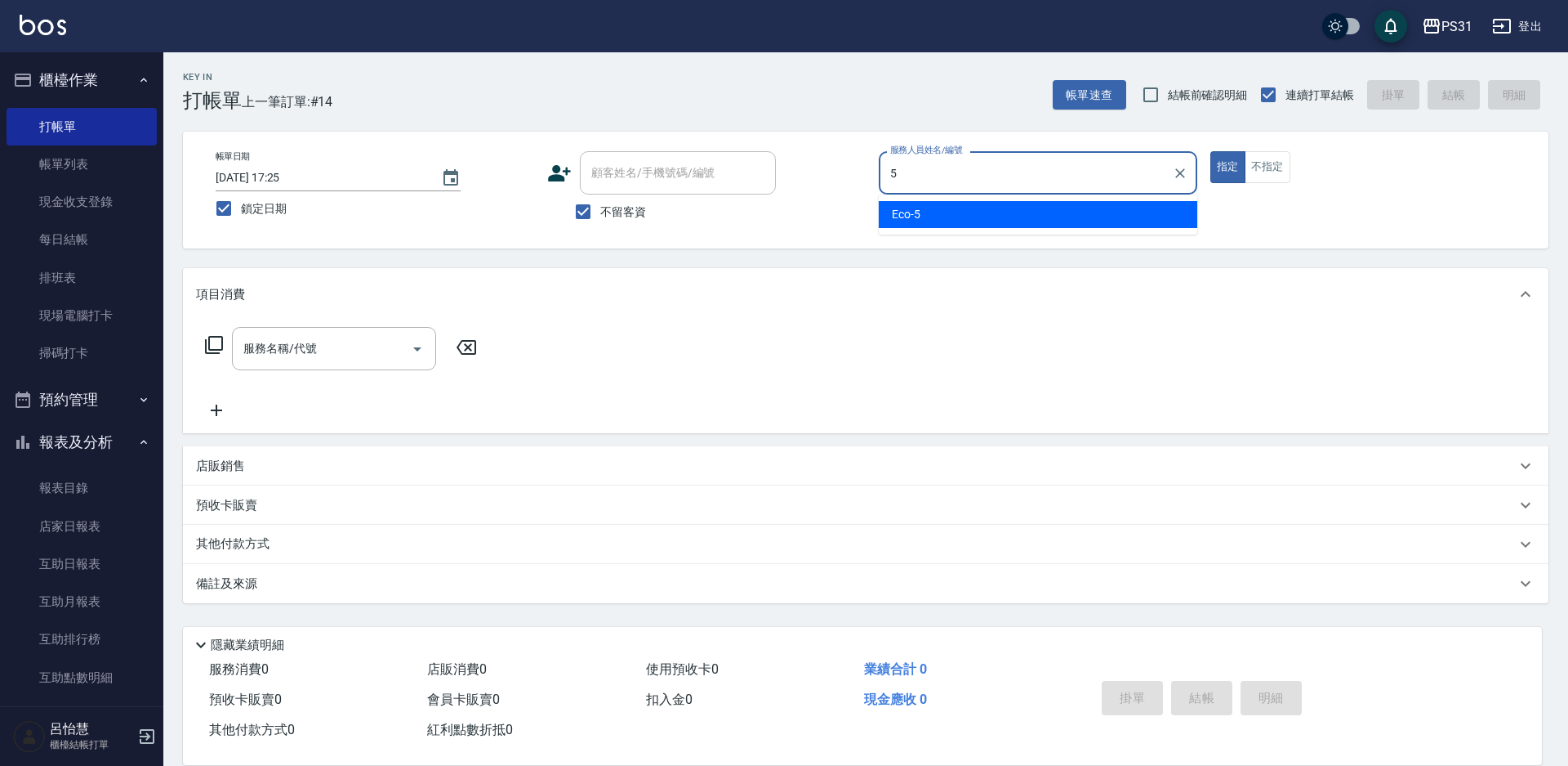
type input "Eco-5"
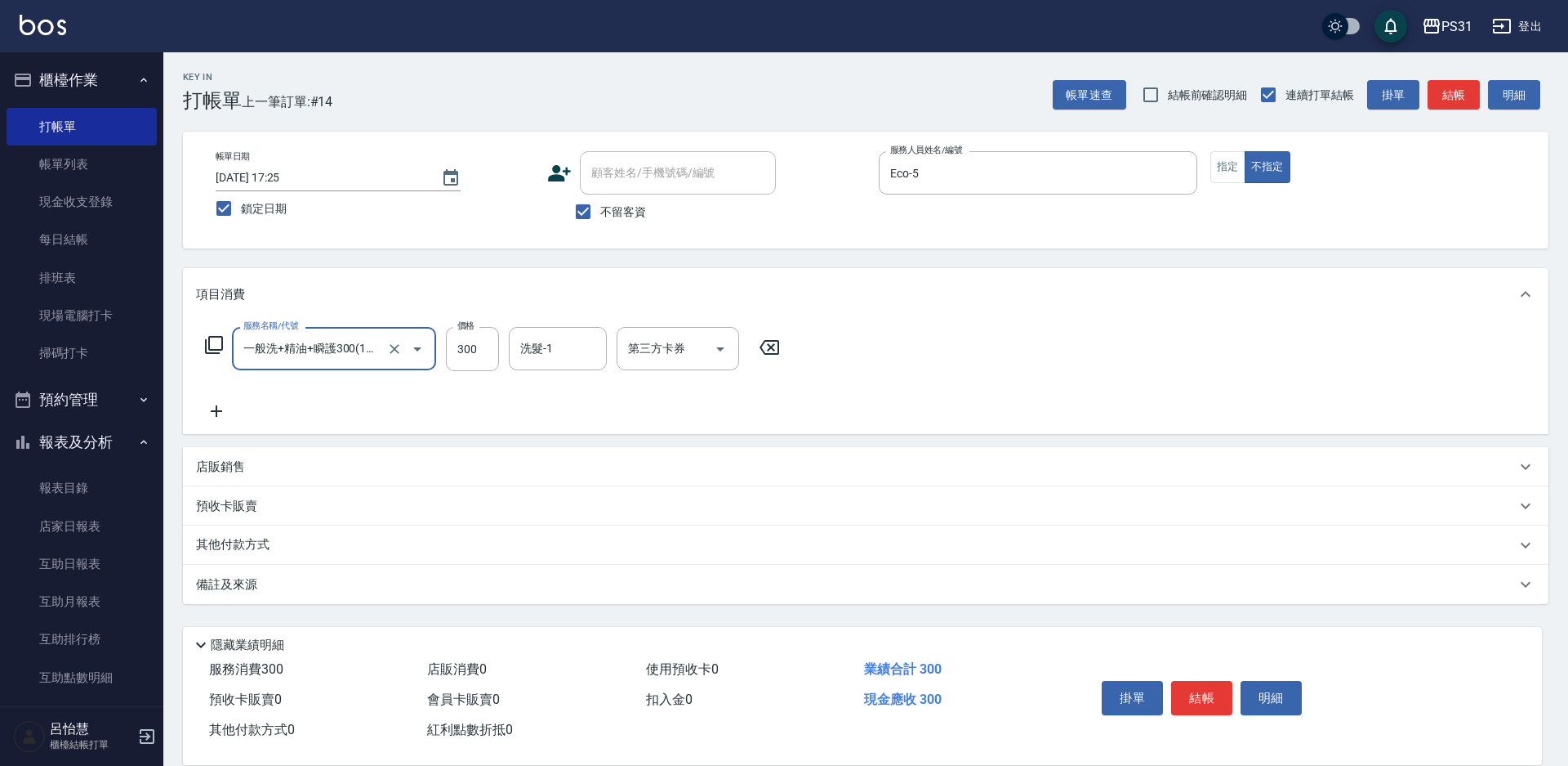
type input "一般洗+精油+瞬護300(1300)"
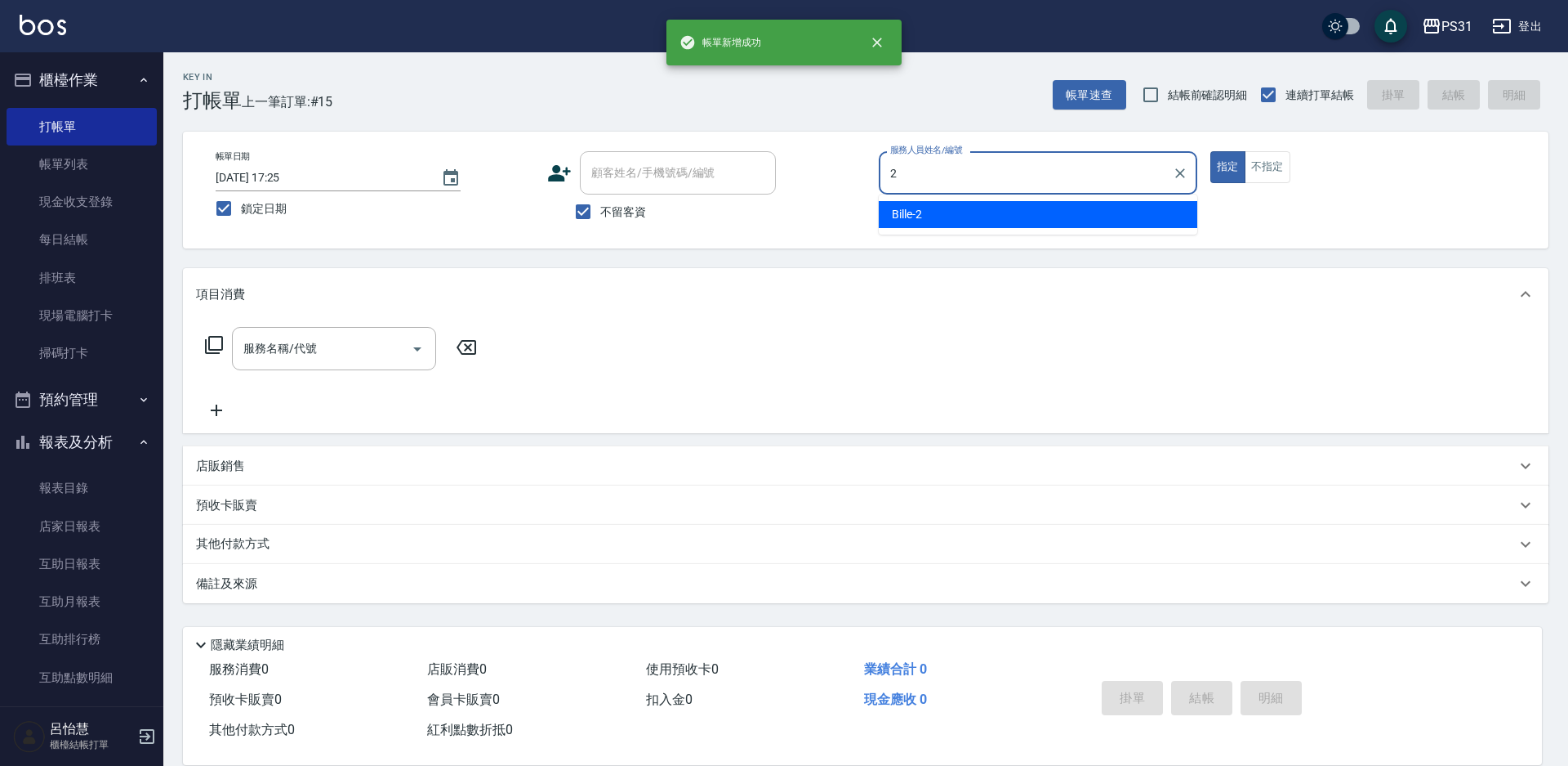
type input "Bille-2"
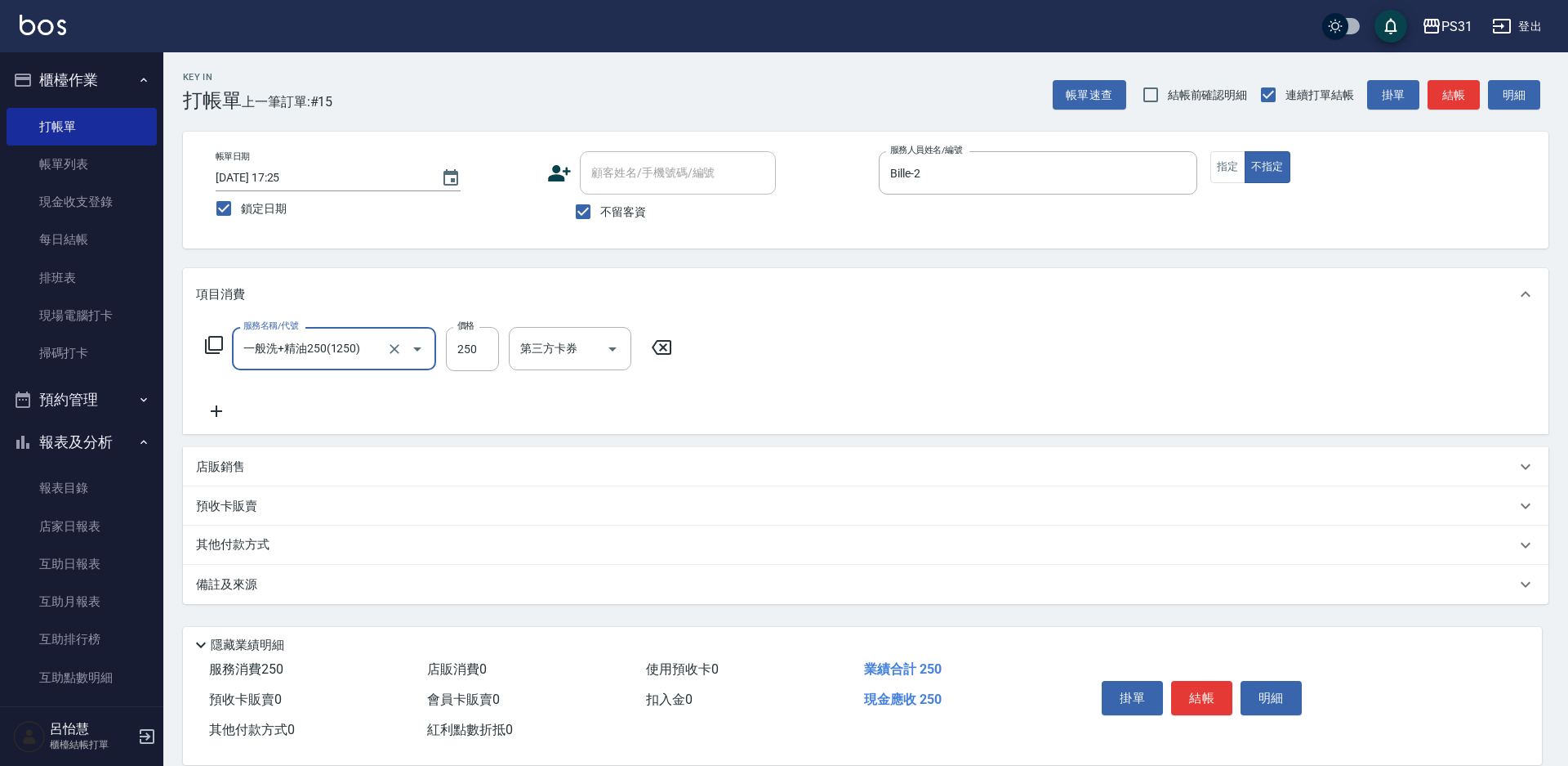
type input "一般洗+精油250(1250)"
type input "270"
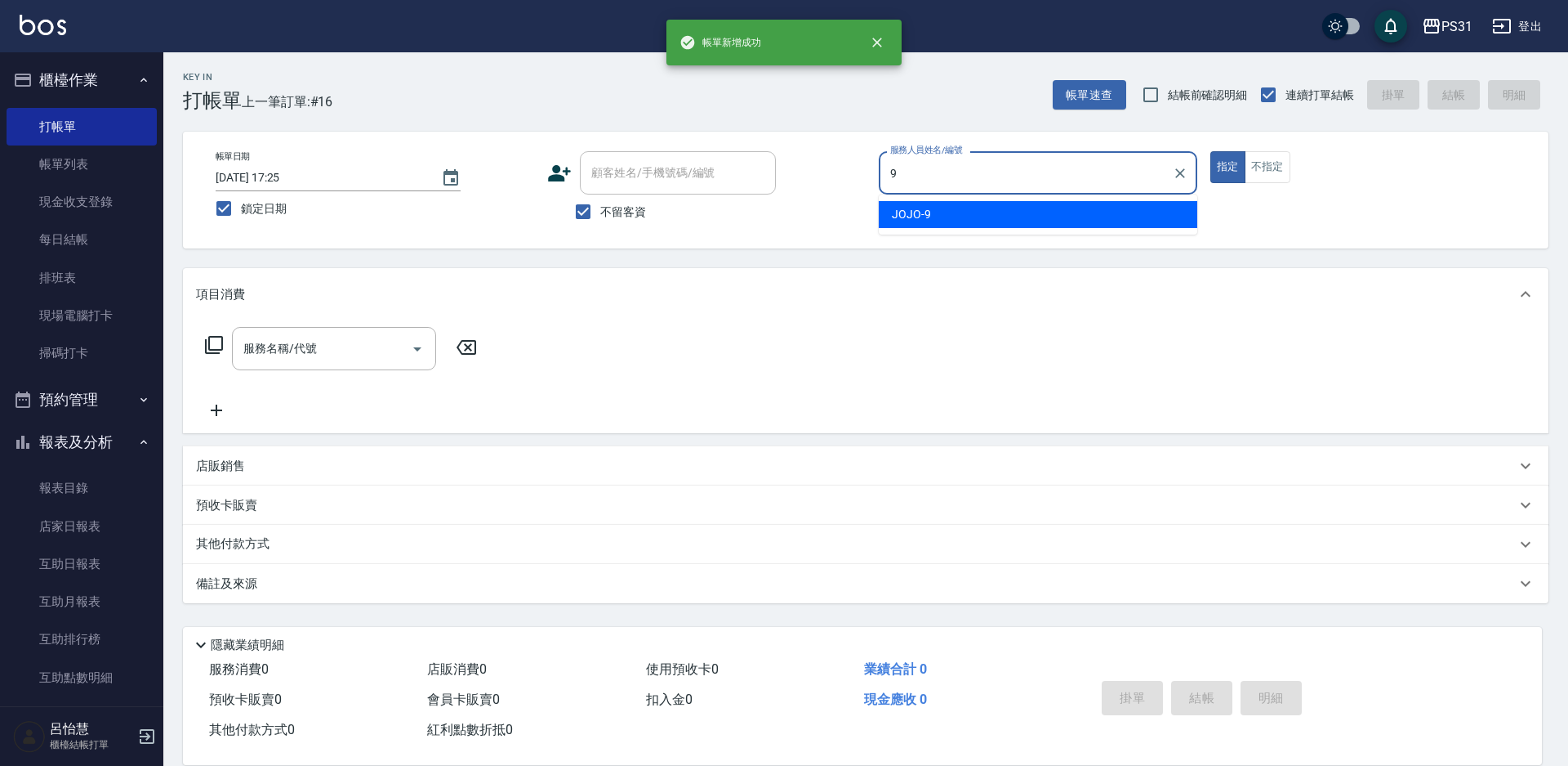
type input "JOJO-9"
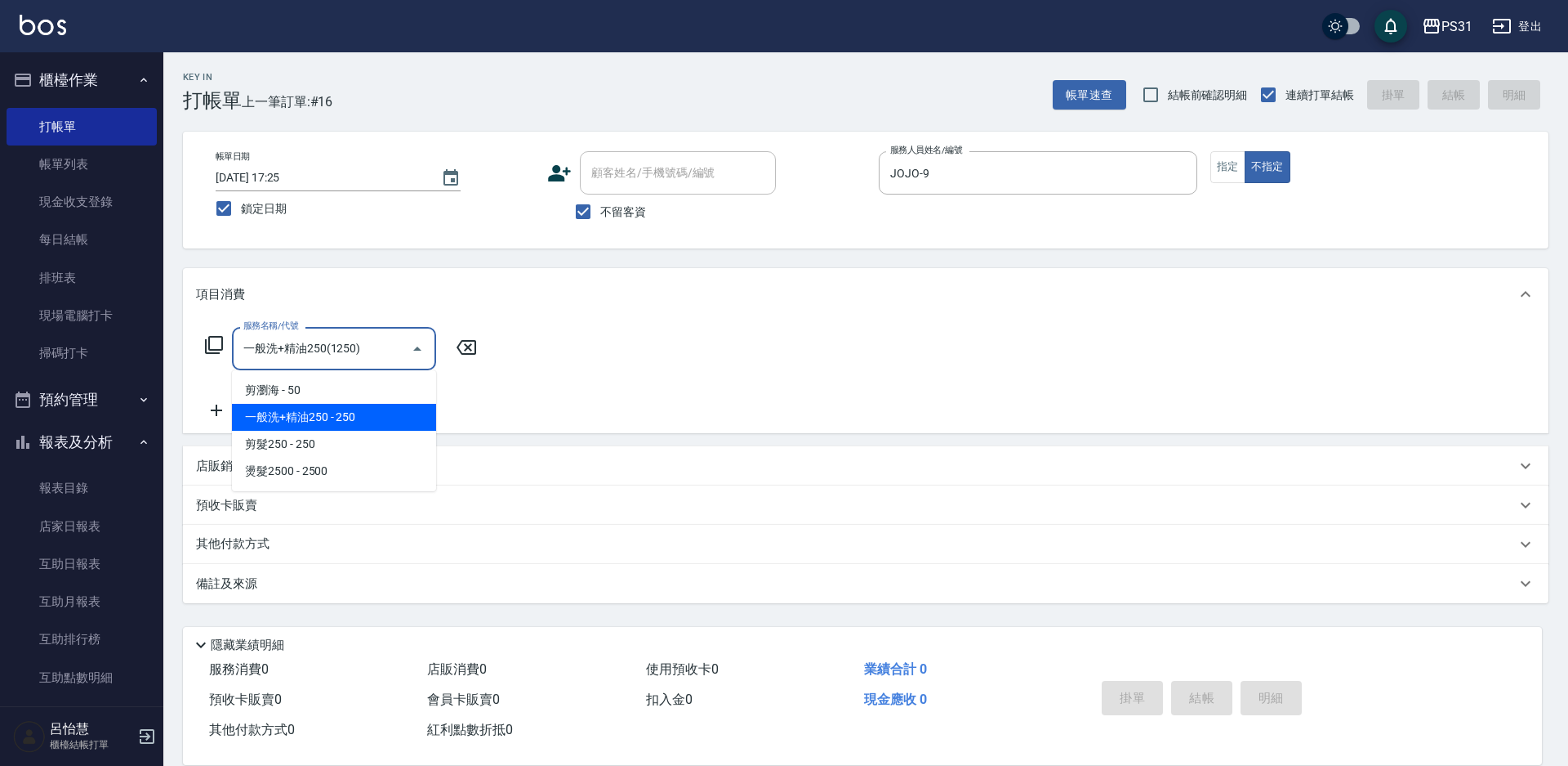
type input "一般洗+精油250(1250)"
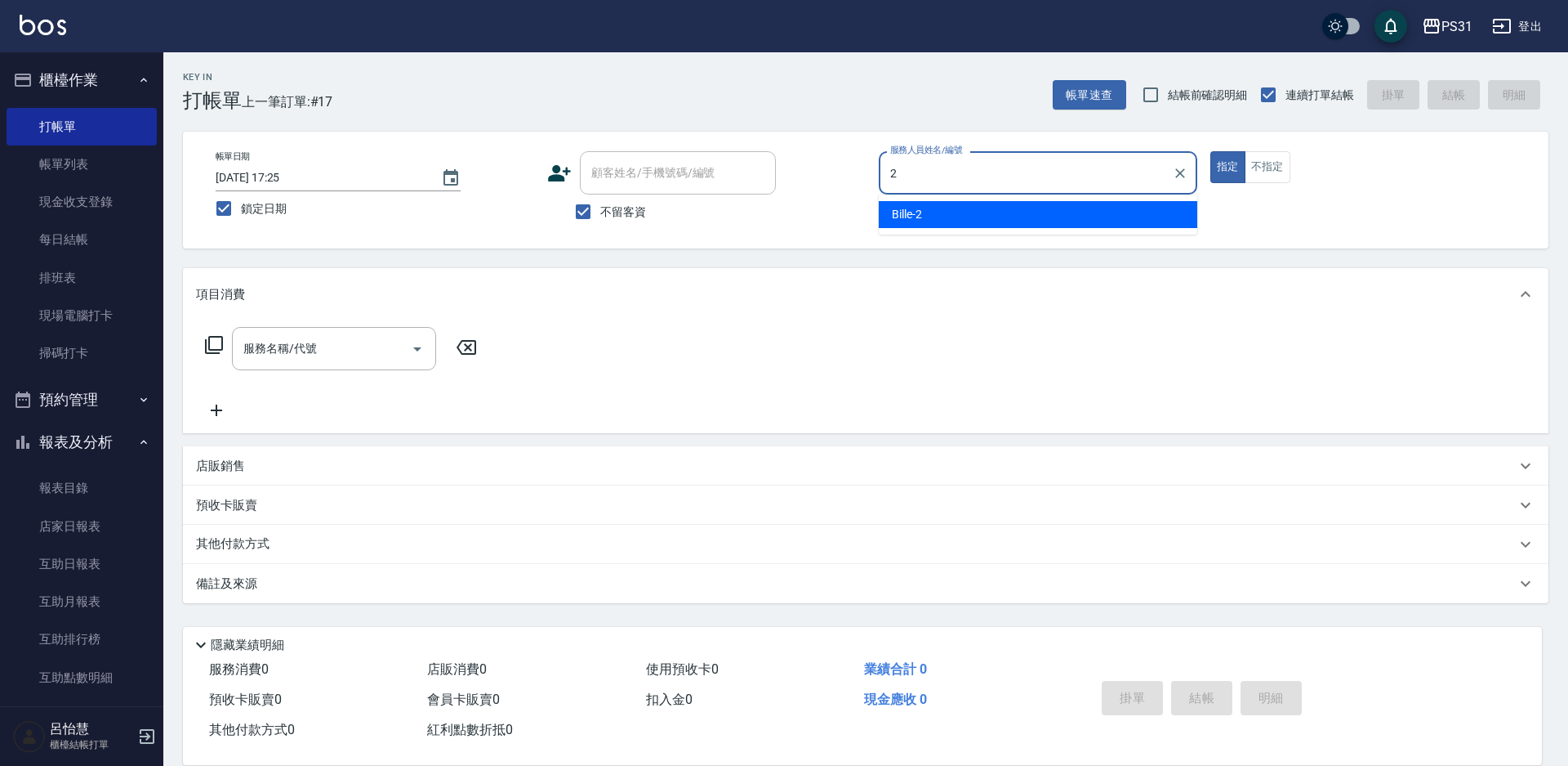
type input "Bille-2"
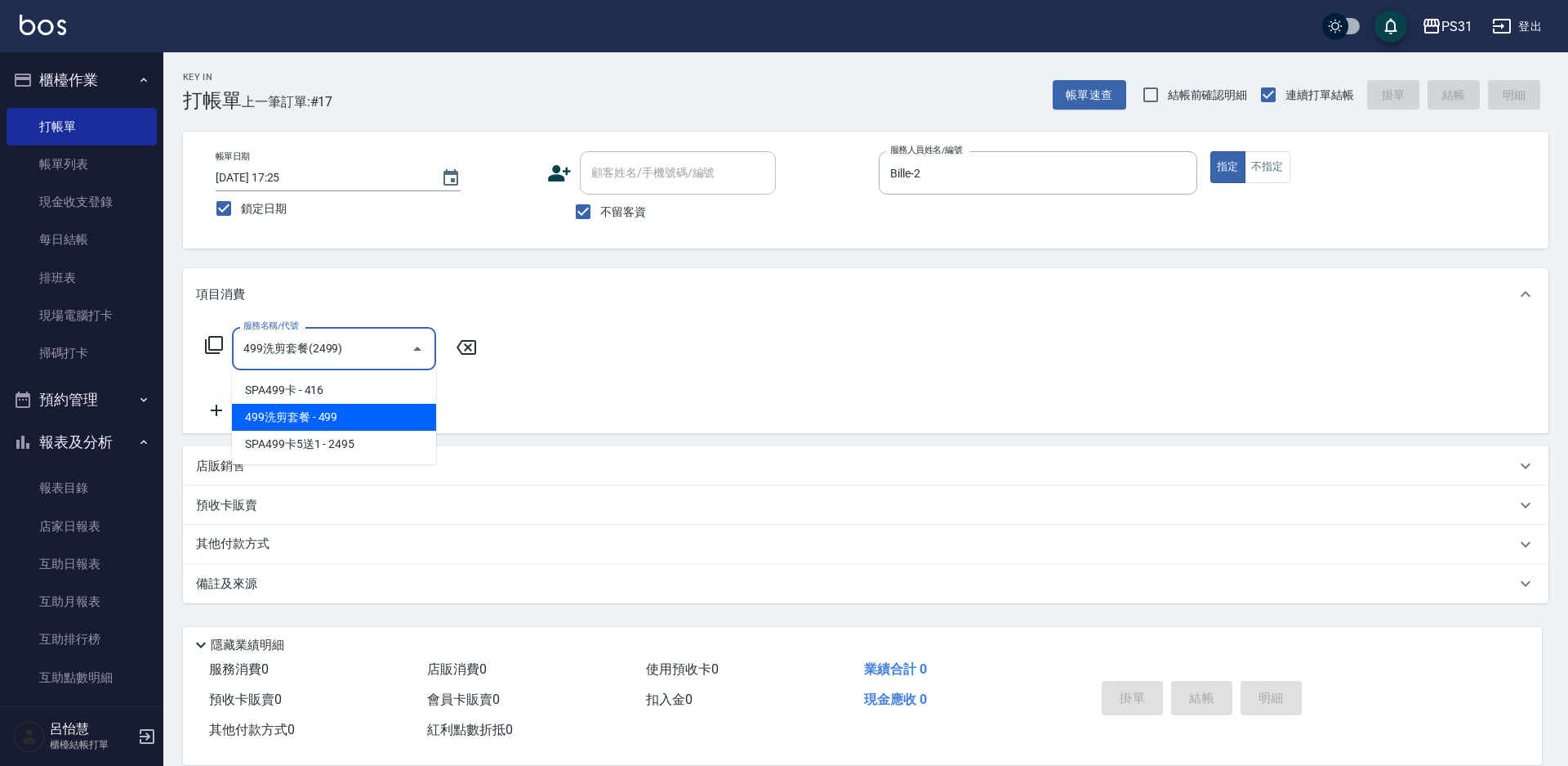
type input "499洗剪套餐(2499)"
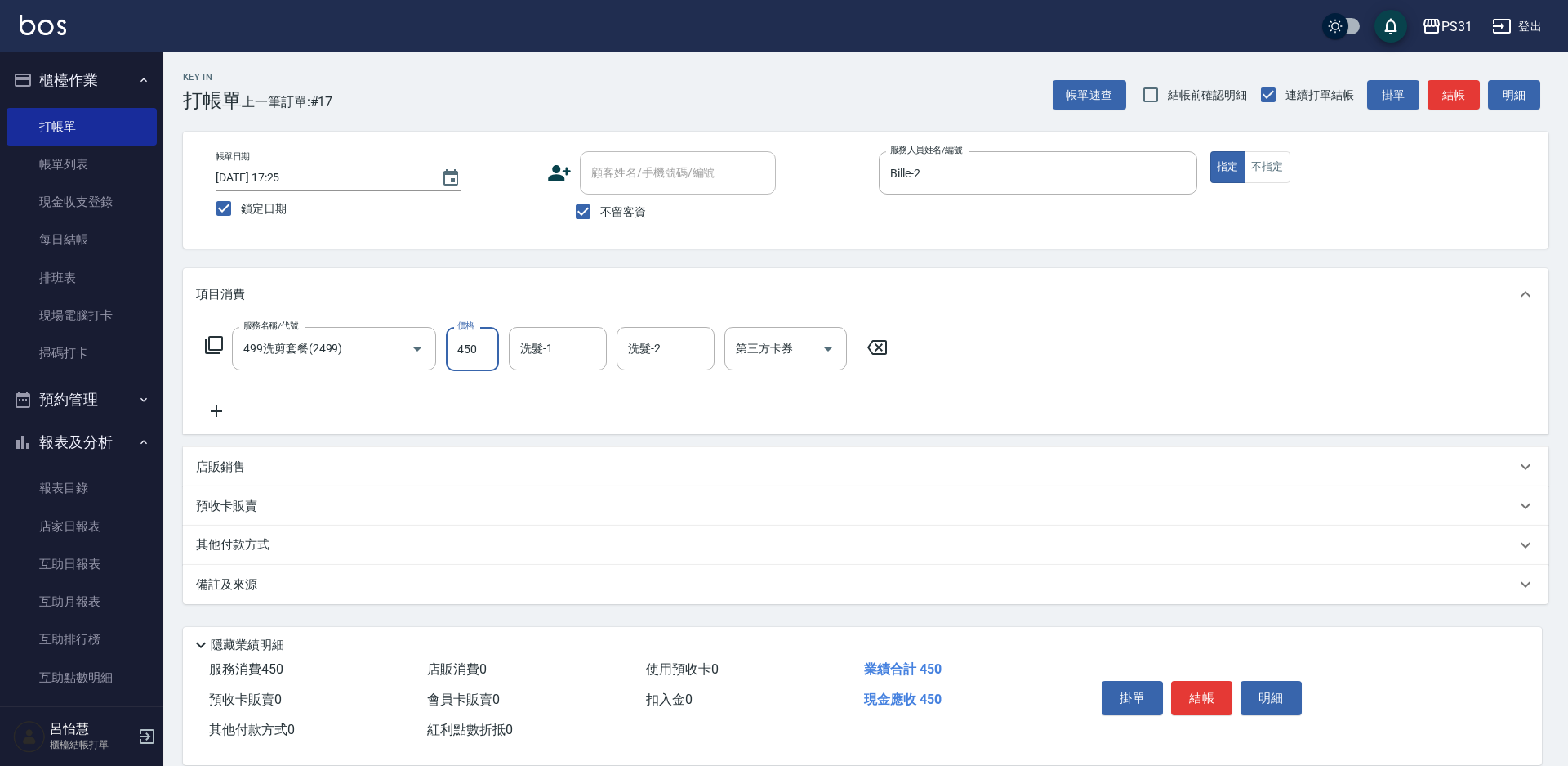
type input "450"
type input "[PERSON_NAME]-34"
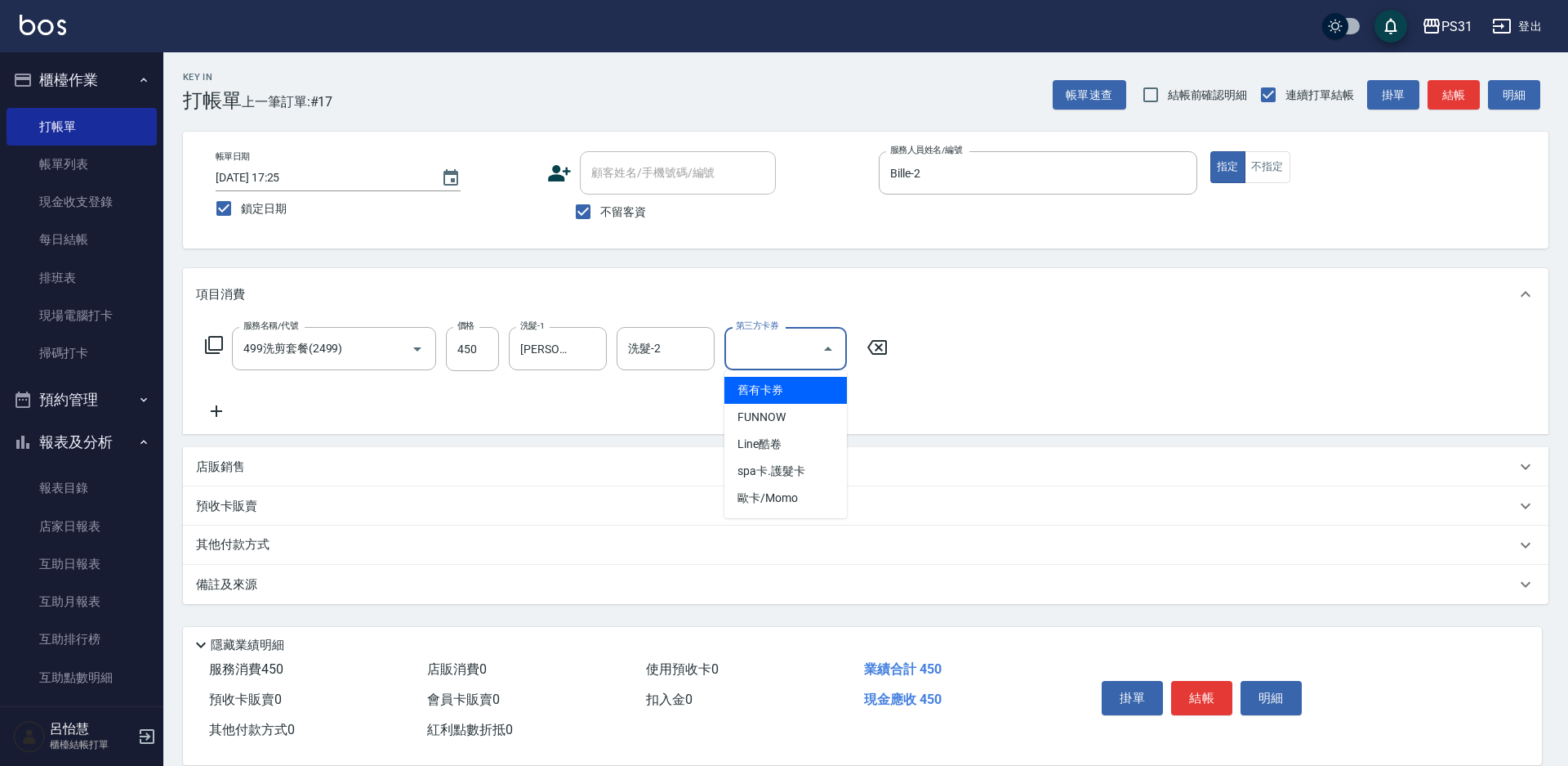
type input "舊有卡券"
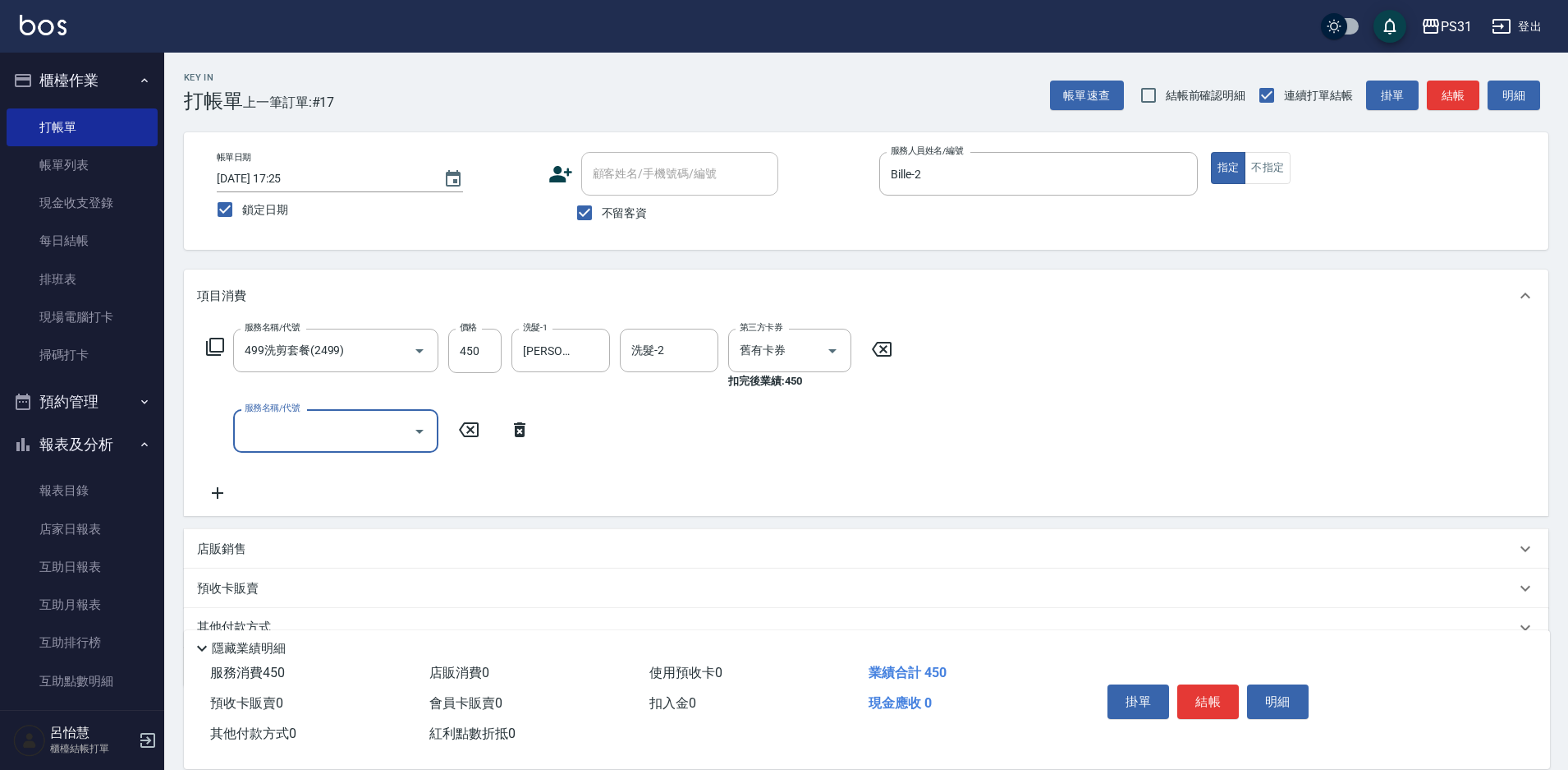
click at [214, 348] on icon at bounding box center [215, 347] width 20 height 20
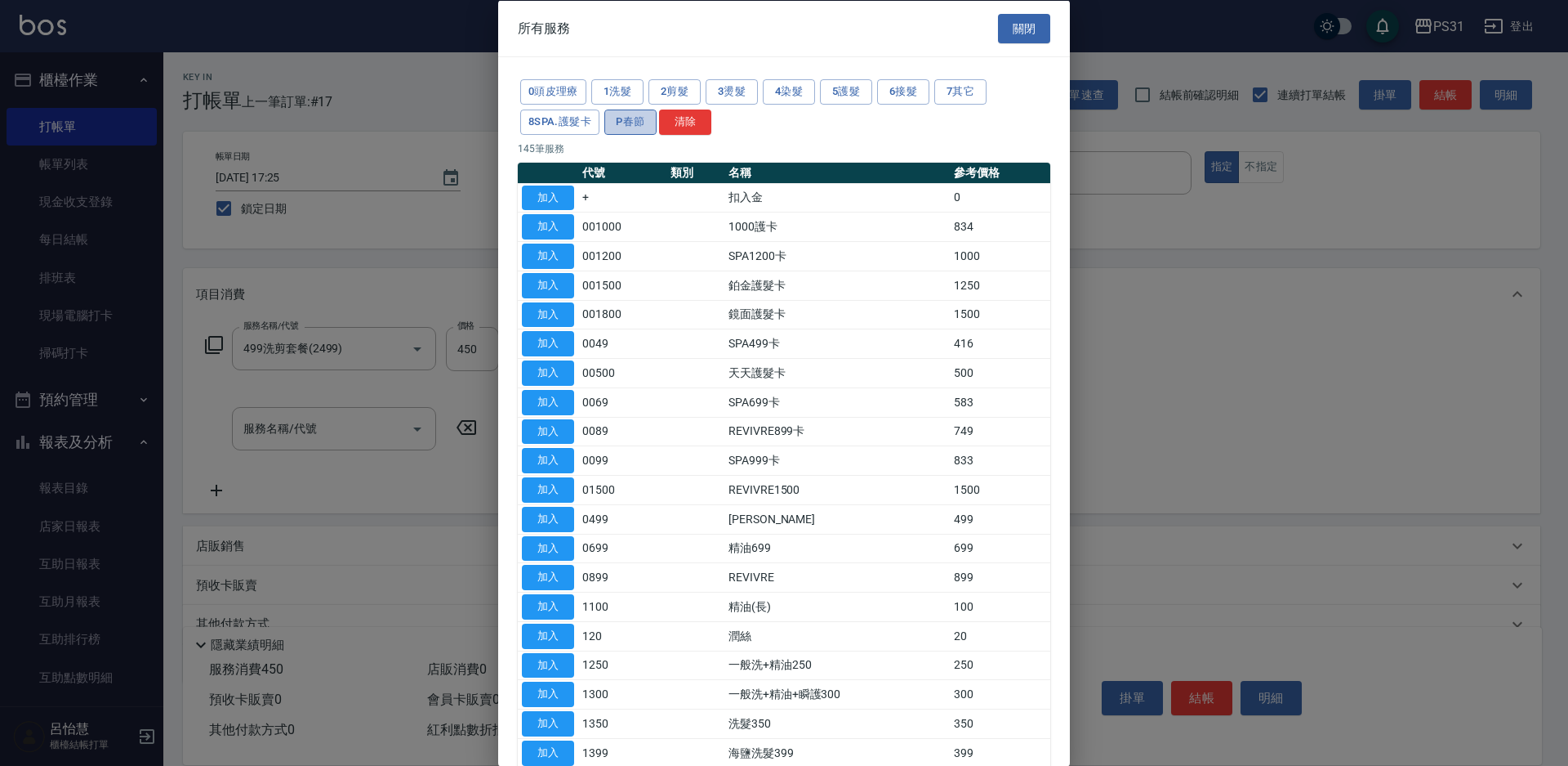
click at [631, 122] on button "P春節" at bounding box center [630, 121] width 53 height 25
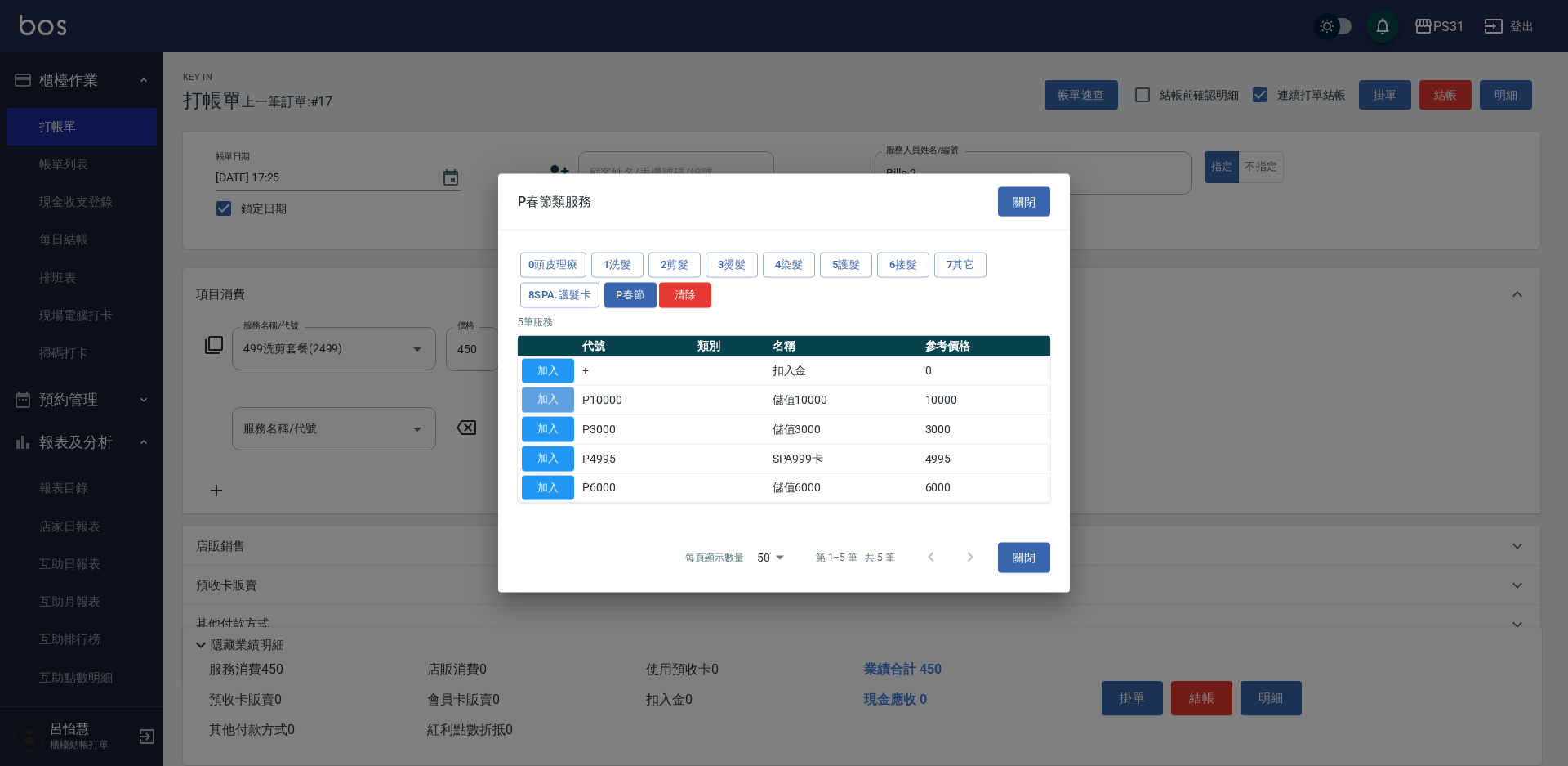
click at [554, 402] on button "加入" at bounding box center [548, 400] width 53 height 25
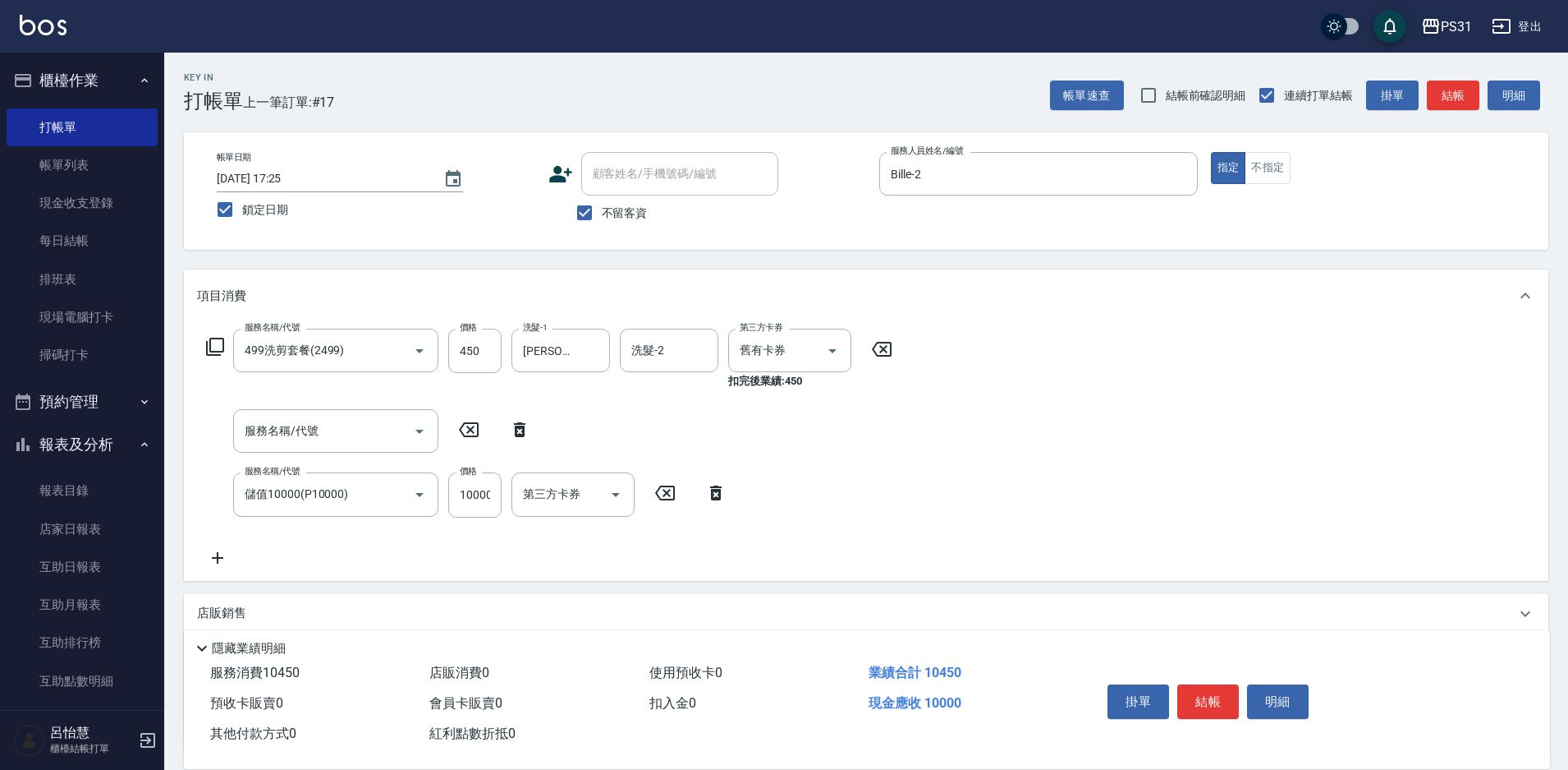
click at [511, 429] on icon at bounding box center [520, 430] width 41 height 20
type input "儲值10000(P10000)"
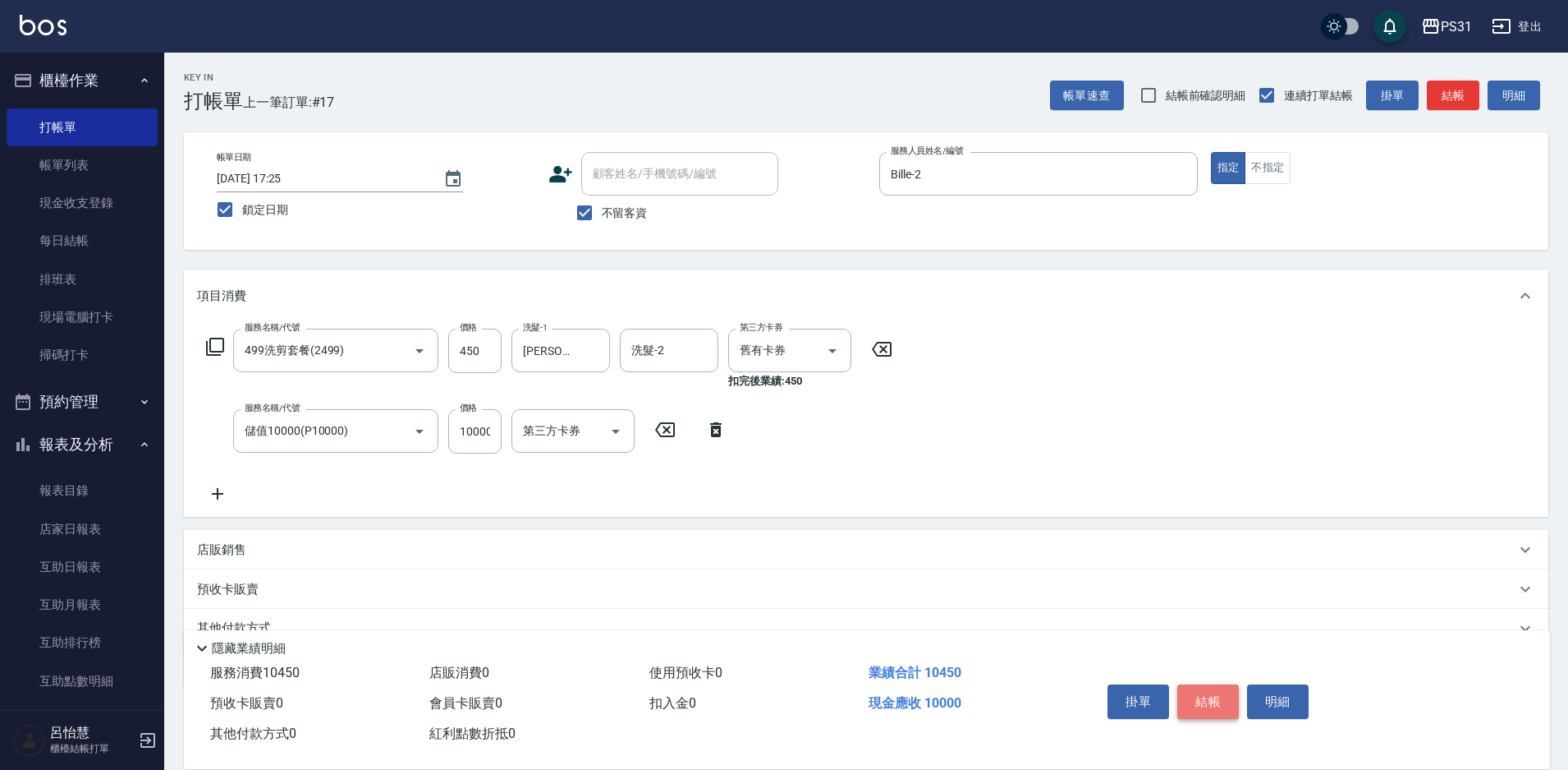
click at [1207, 699] on button "結帳" at bounding box center [1208, 702] width 62 height 35
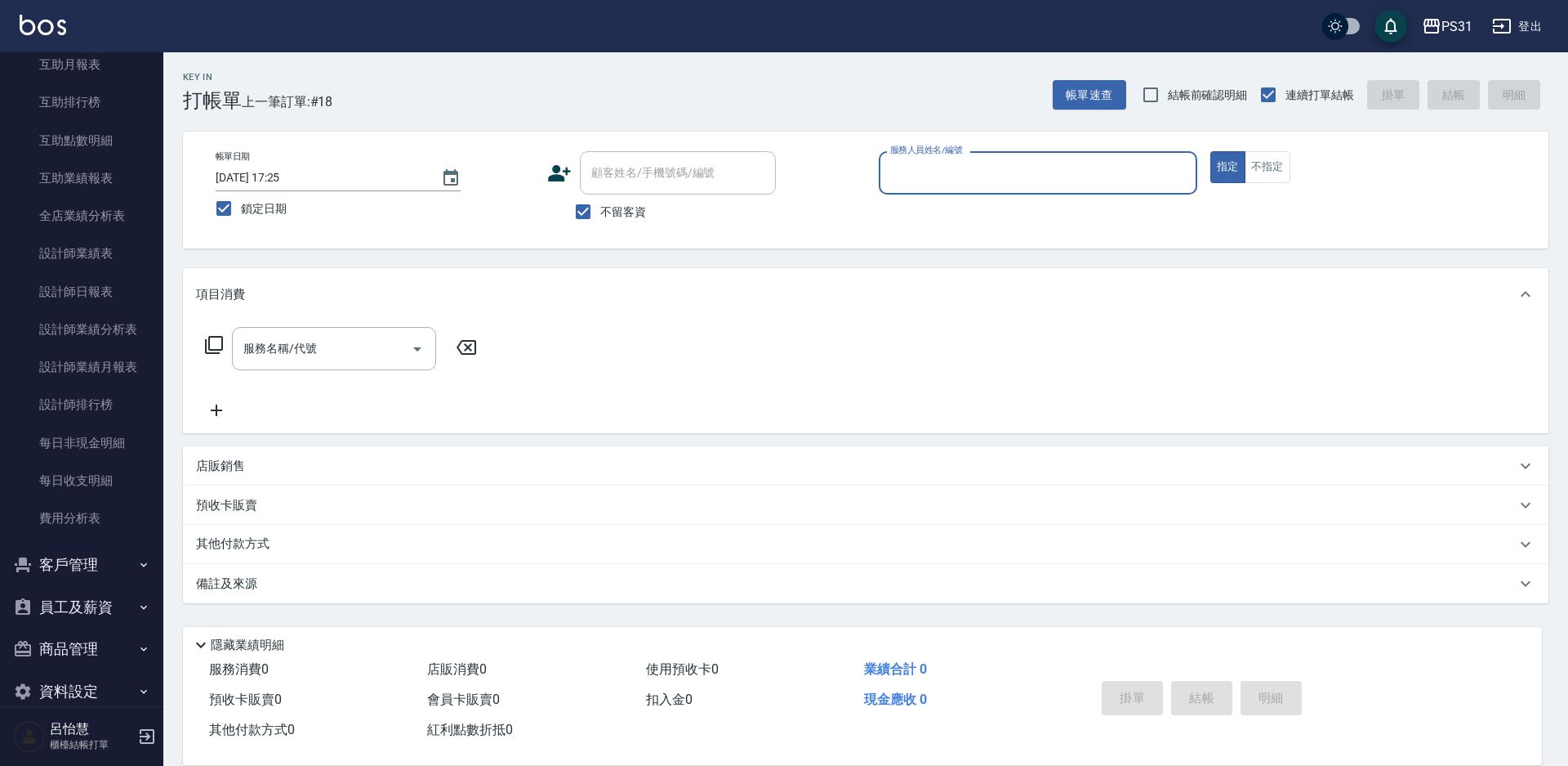
scroll to position [562, 0]
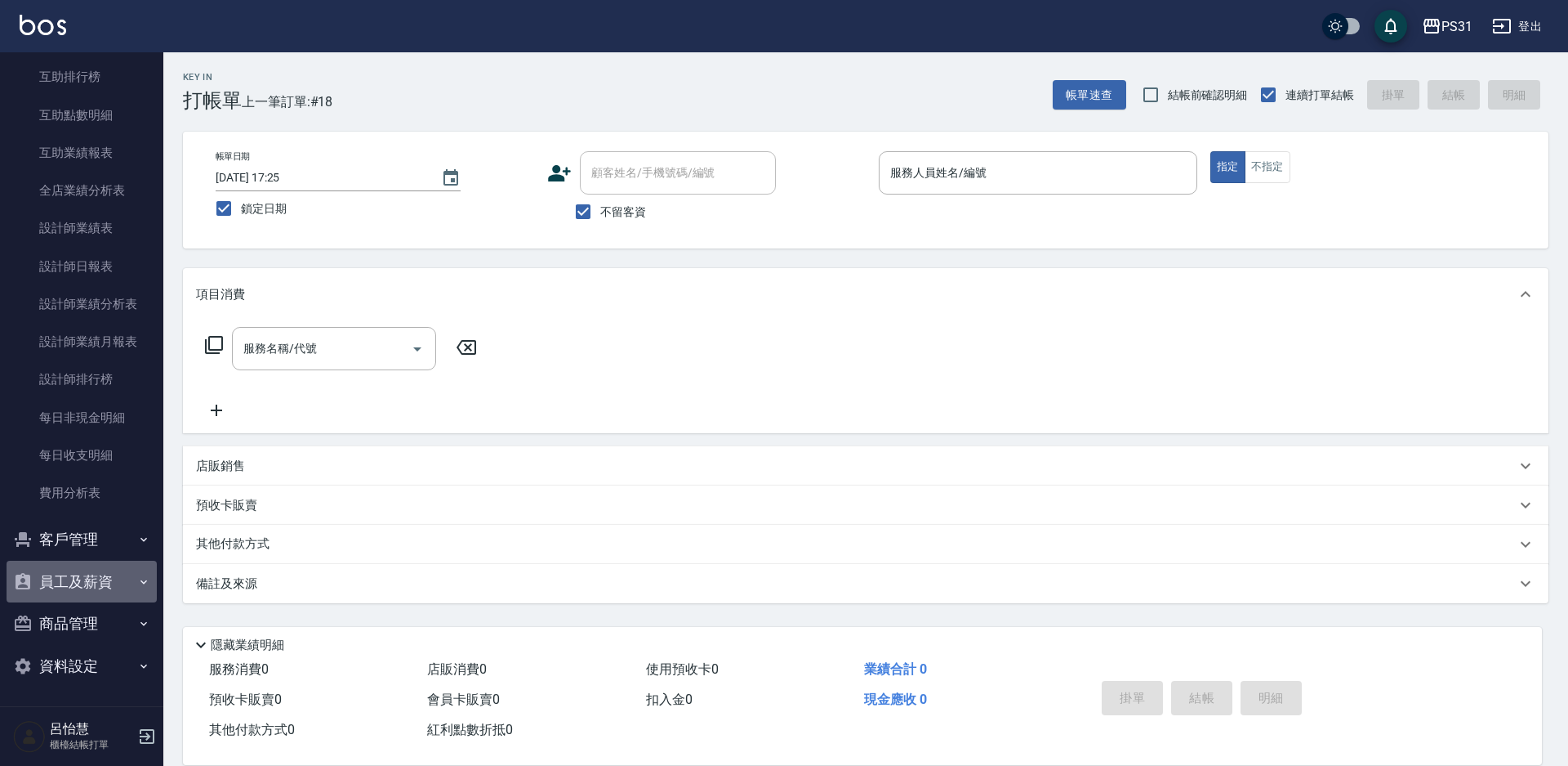
click at [92, 571] on button "員工及薪資" at bounding box center [81, 582] width 150 height 43
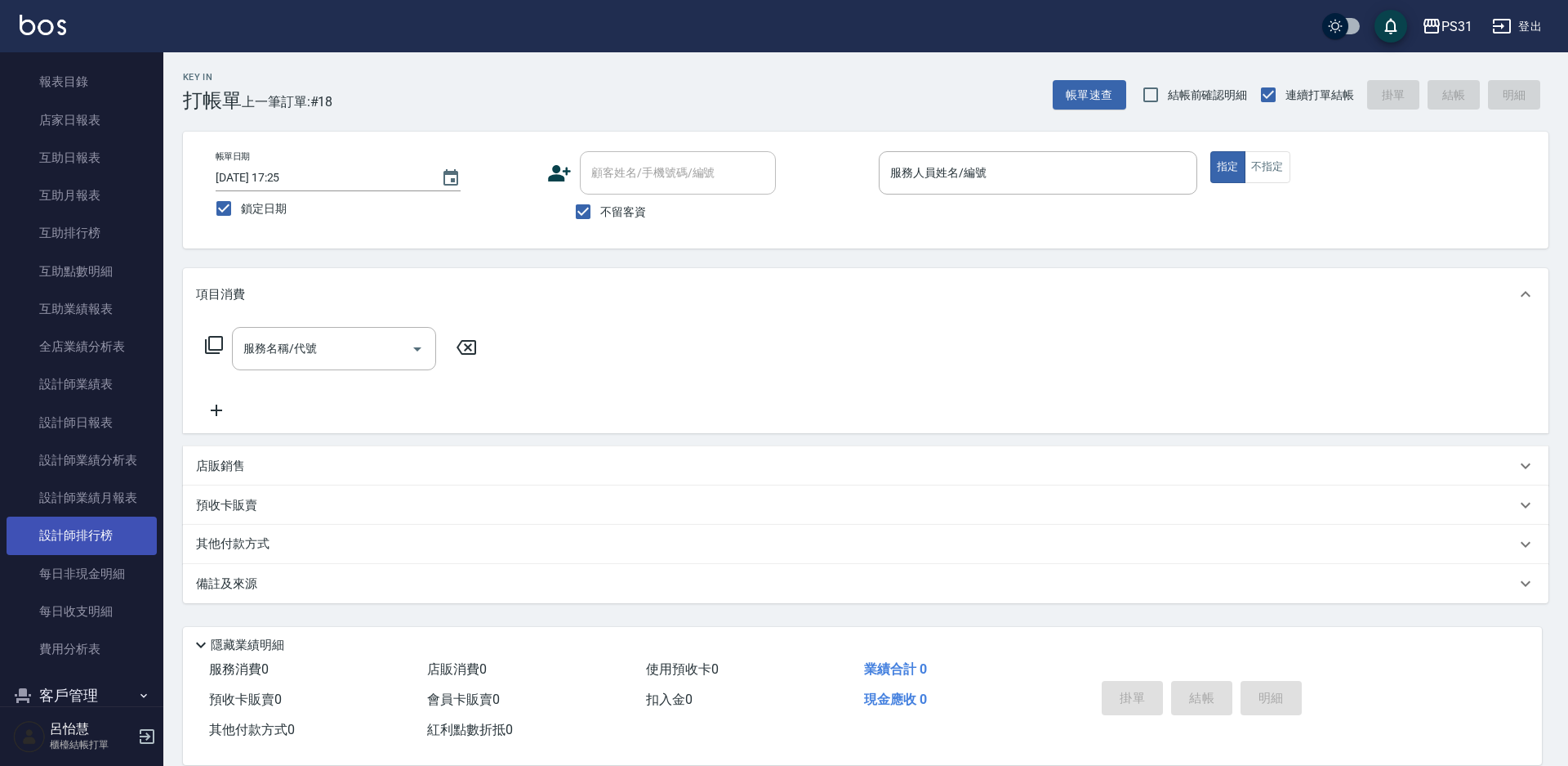
scroll to position [161, 0]
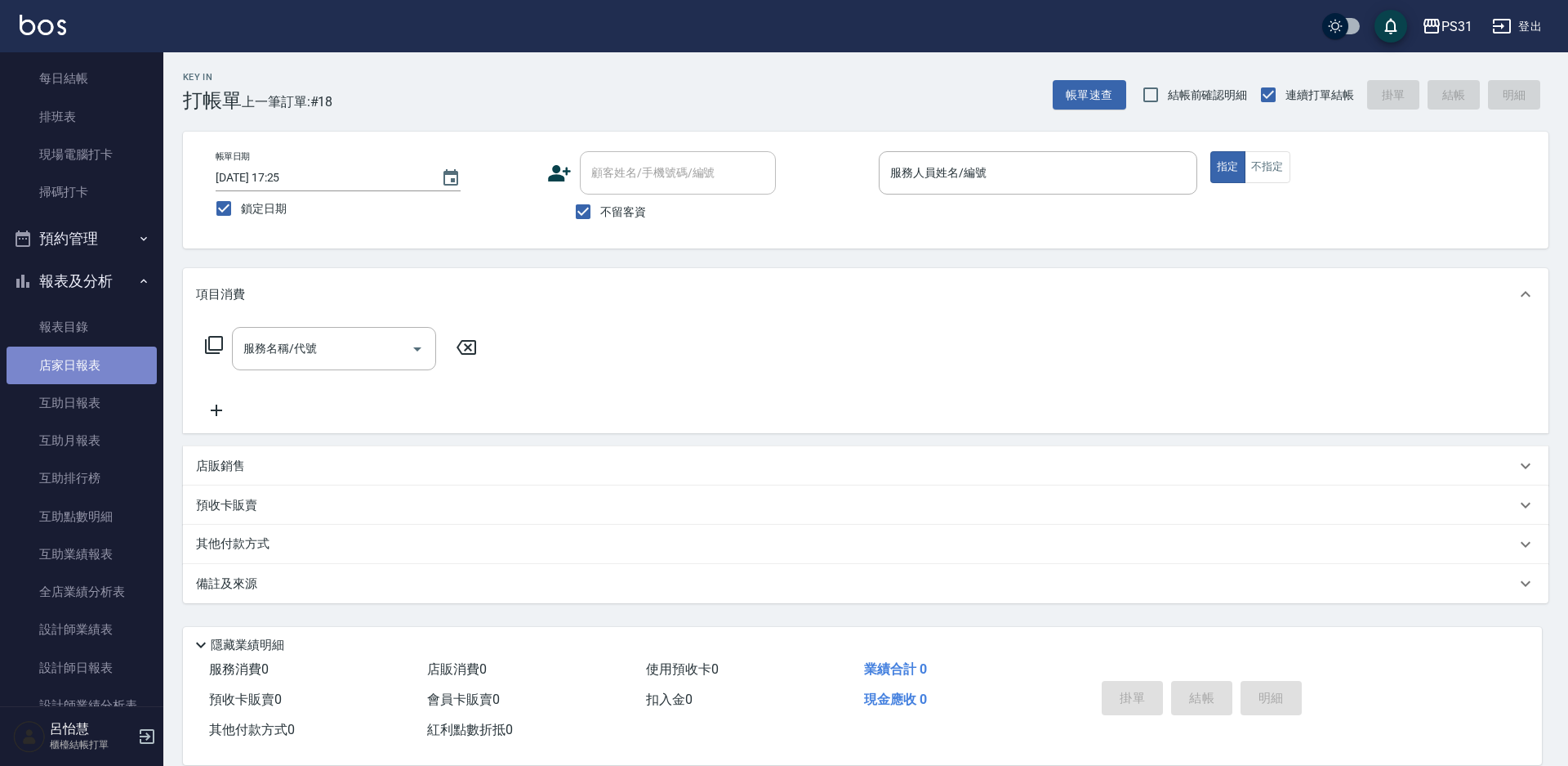
click at [86, 369] on link "店家日報表" at bounding box center [81, 365] width 150 height 38
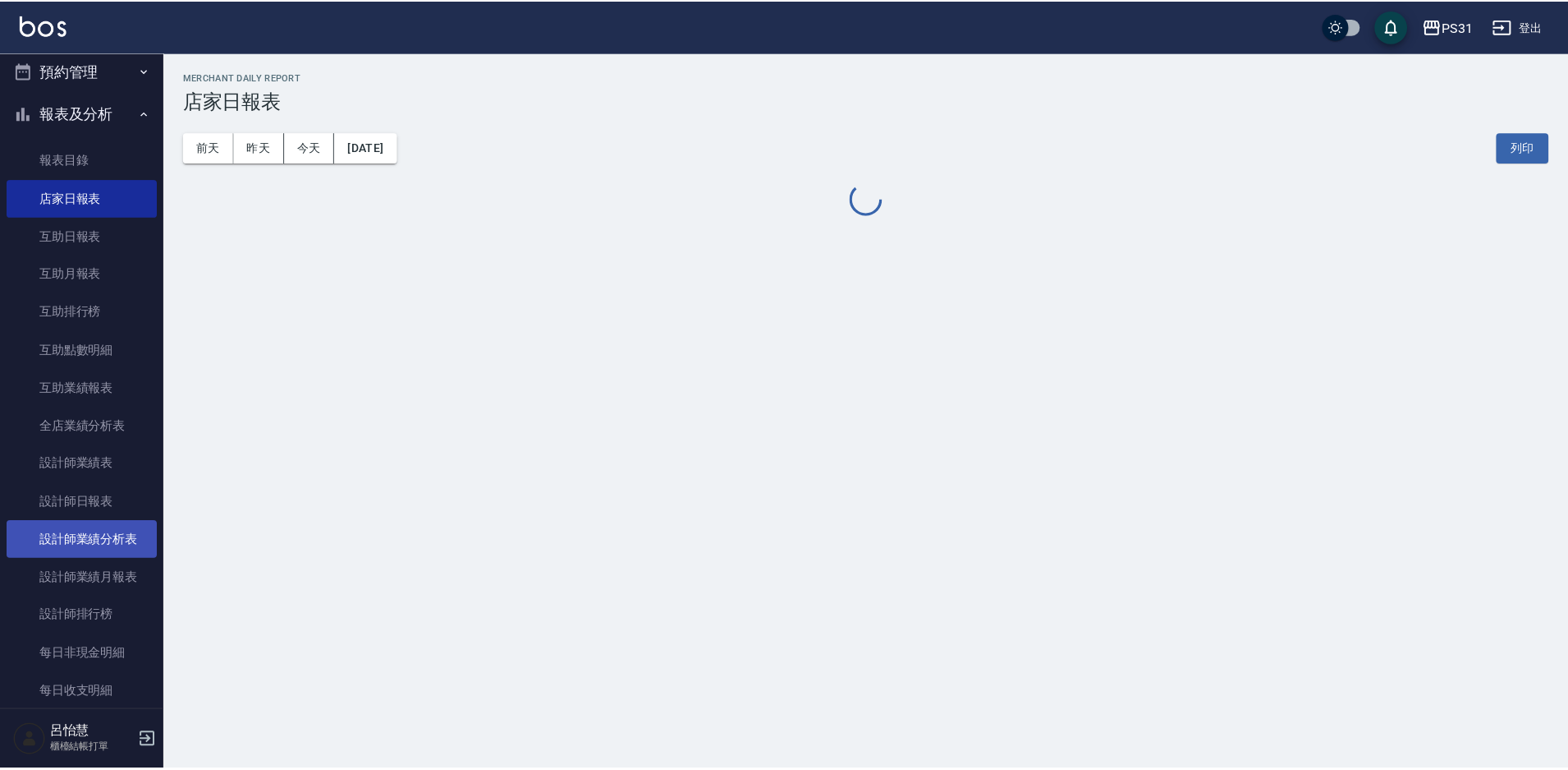
scroll to position [490, 0]
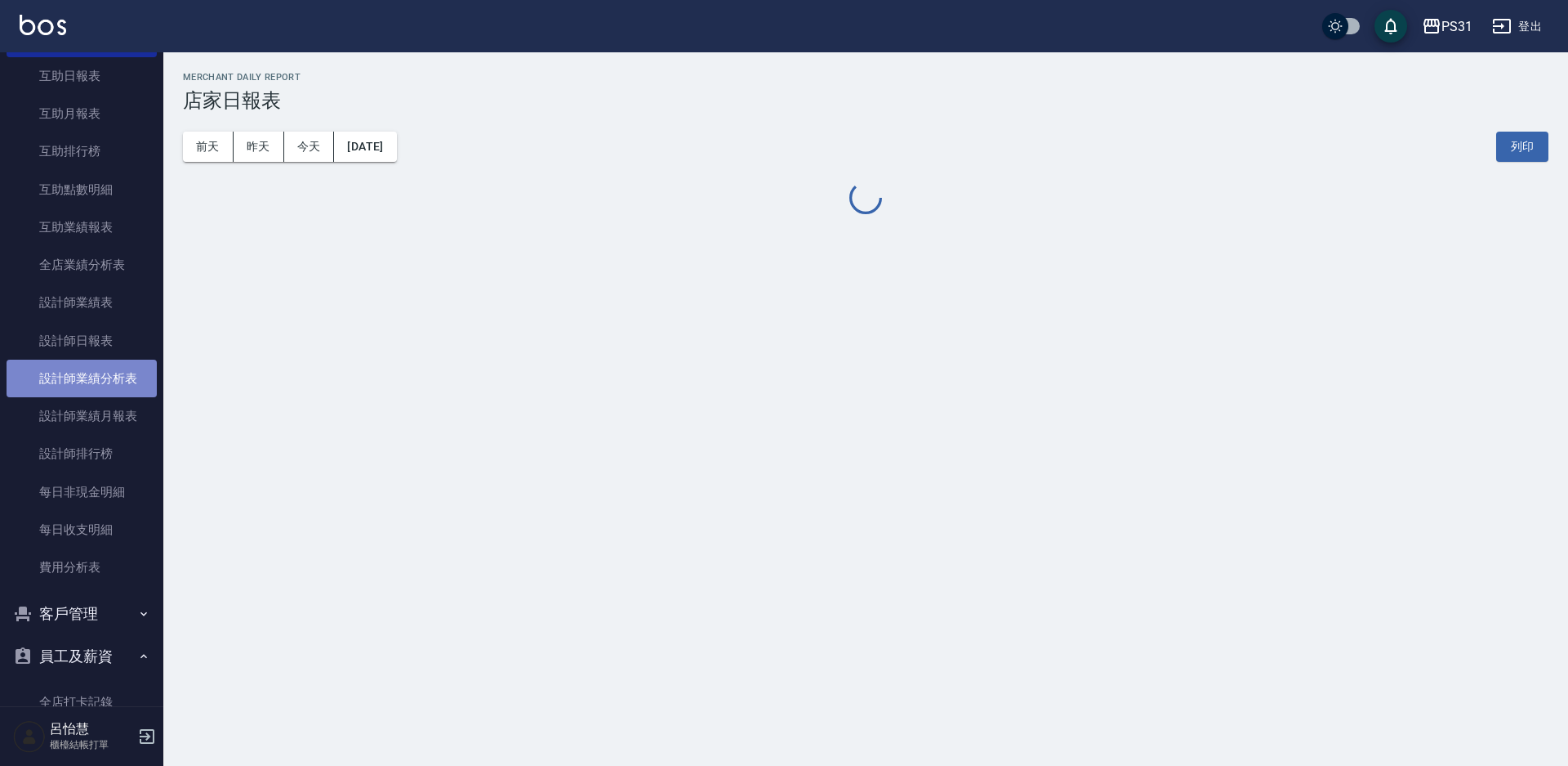
click at [111, 388] on link "設計師業績分析表" at bounding box center [81, 378] width 150 height 38
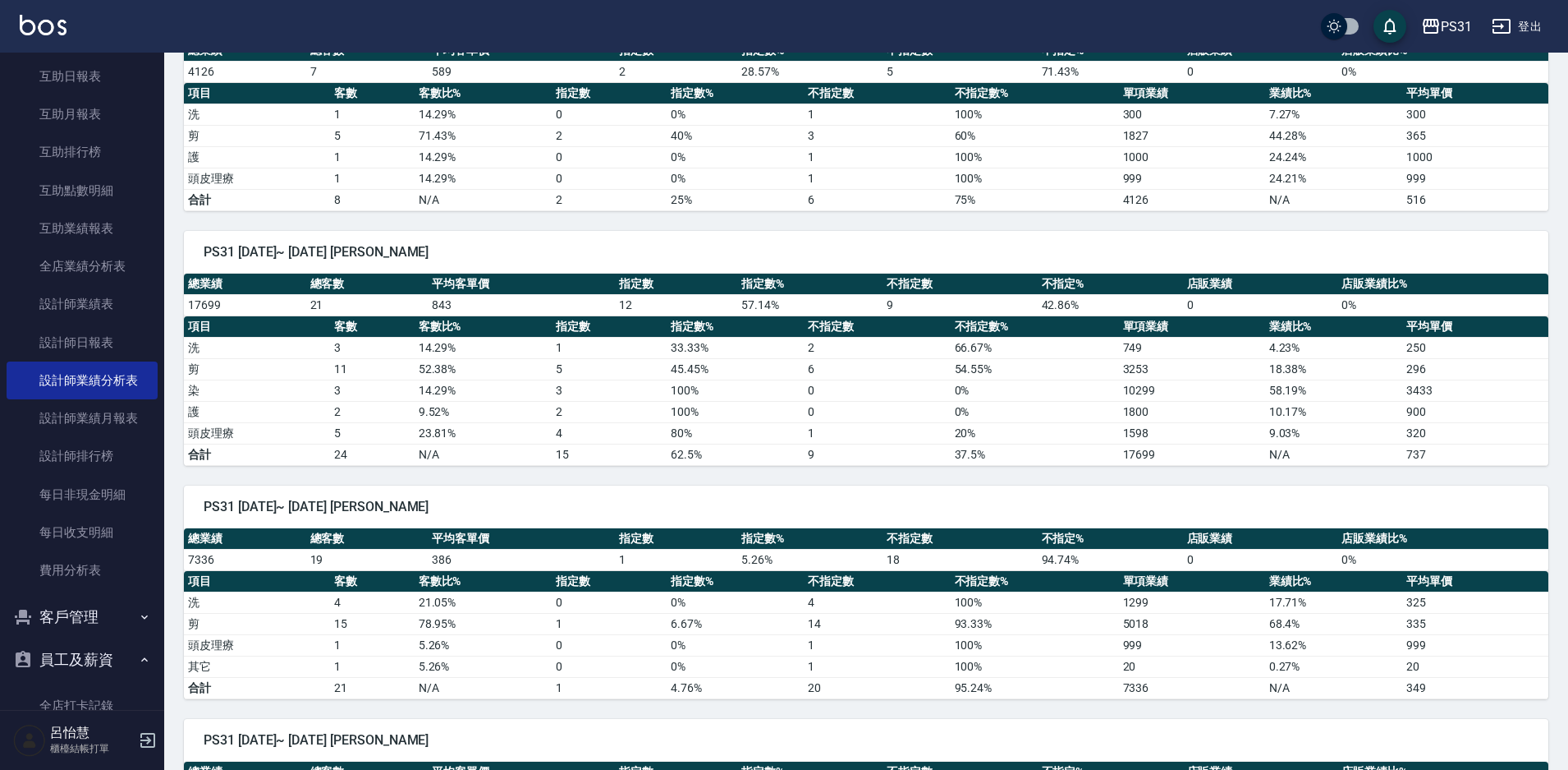
scroll to position [1314, 0]
